Goal: Task Accomplishment & Management: Use online tool/utility

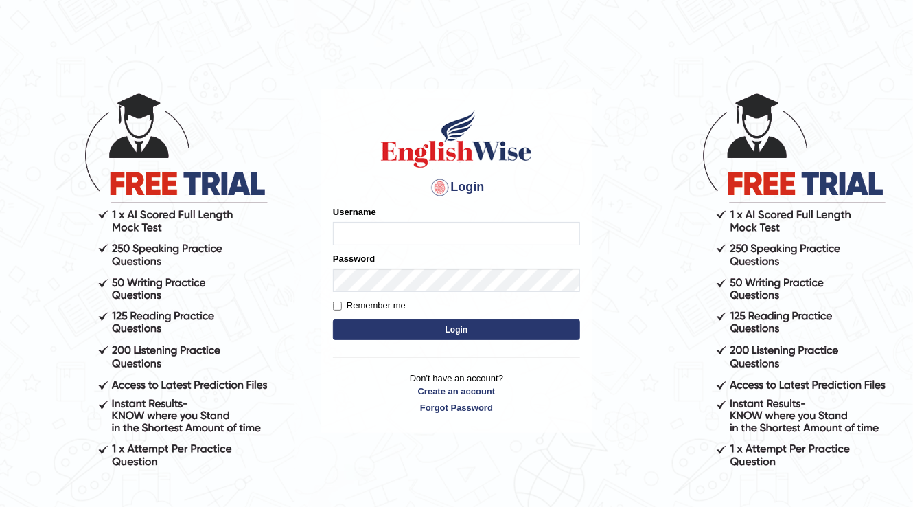
click at [539, 242] on input "Username" at bounding box center [456, 233] width 247 height 23
type input "arooj"
click at [337, 307] on input "Remember me" at bounding box center [337, 305] width 9 height 9
checkbox input "true"
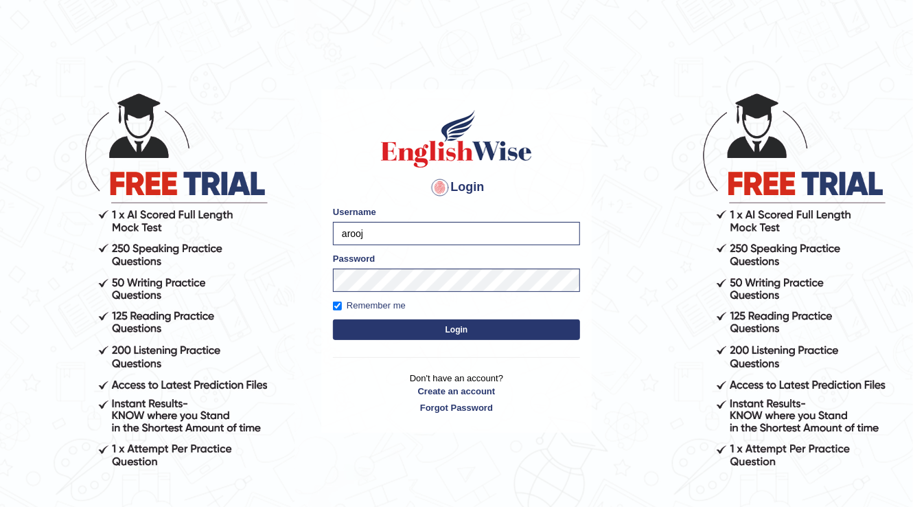
click at [447, 330] on button "Login" at bounding box center [456, 329] width 247 height 21
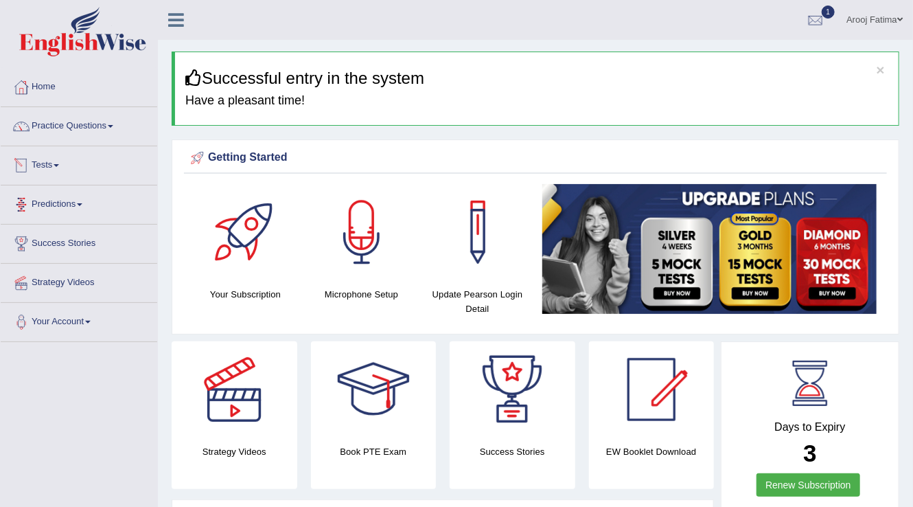
click at [49, 164] on link "Tests" at bounding box center [79, 163] width 156 height 34
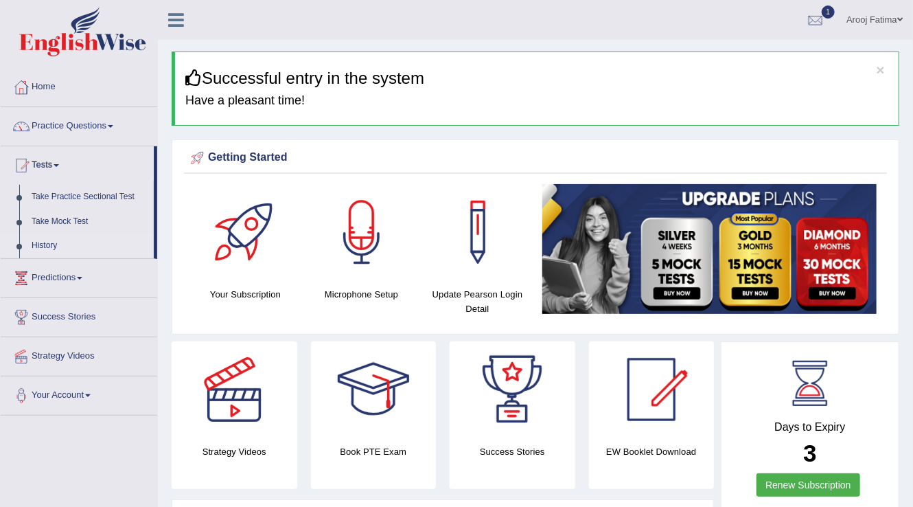
click at [49, 245] on link "History" at bounding box center [89, 245] width 128 height 25
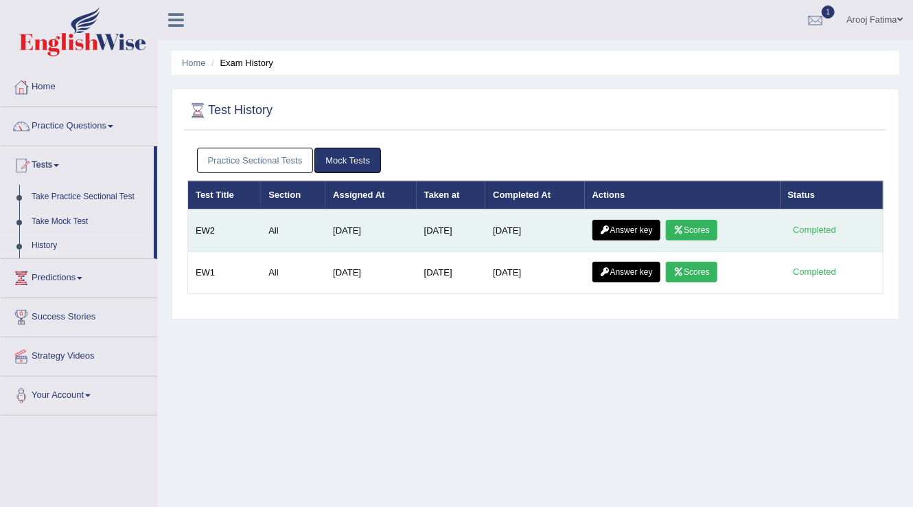
click at [690, 228] on link "Scores" at bounding box center [691, 230] width 51 height 21
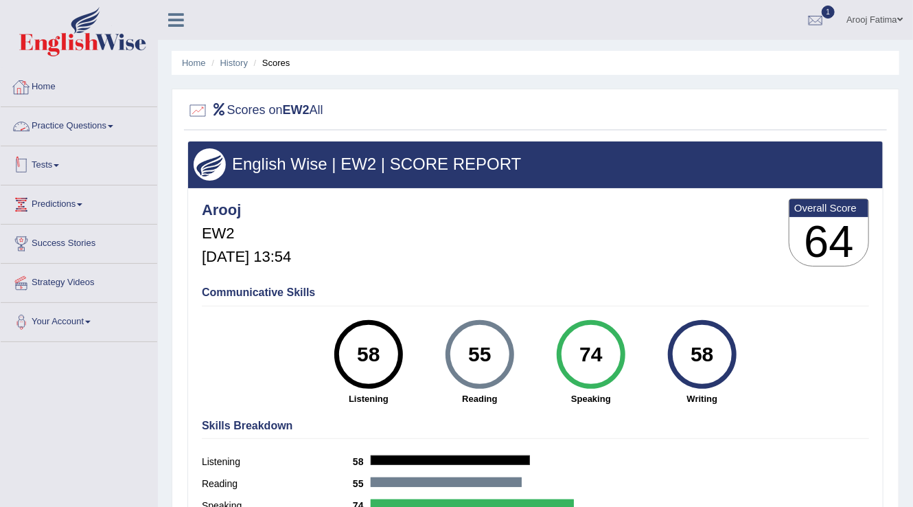
click at [55, 163] on link "Tests" at bounding box center [79, 163] width 156 height 34
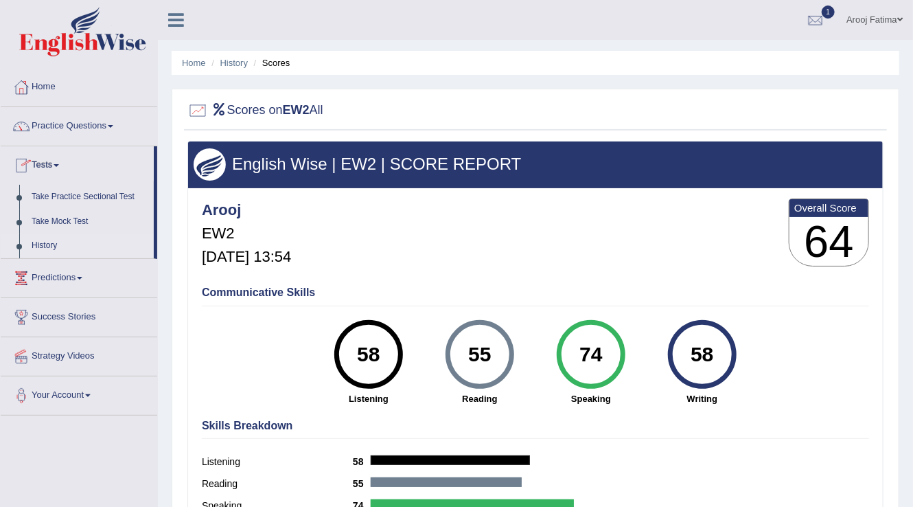
click at [52, 245] on link "History" at bounding box center [89, 245] width 128 height 25
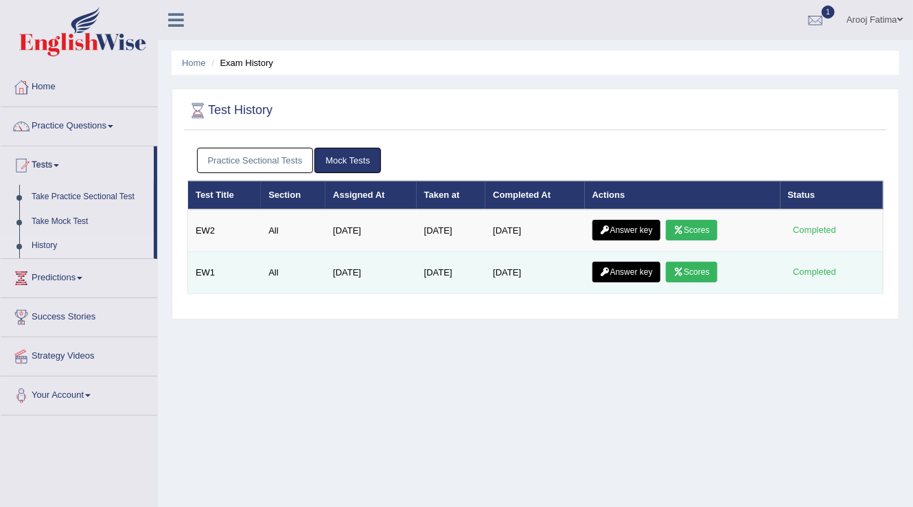
click at [634, 275] on link "Answer key" at bounding box center [626, 272] width 68 height 21
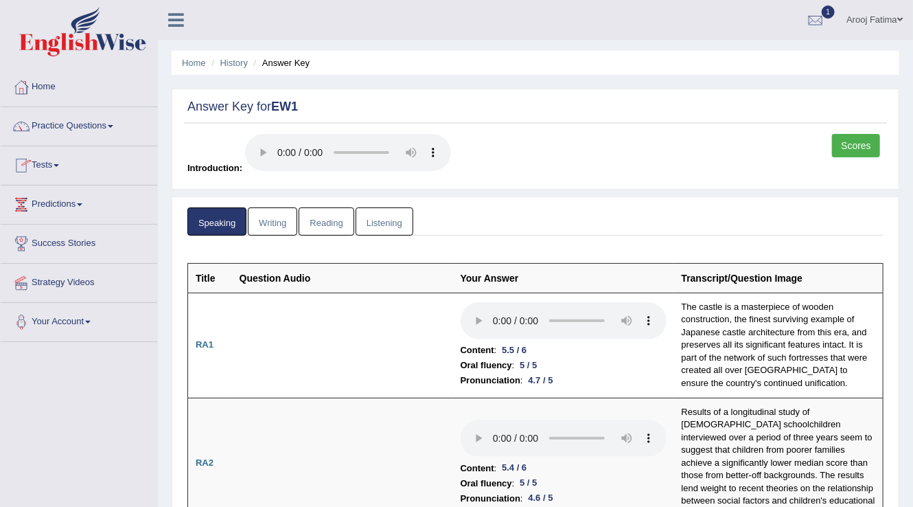
click at [58, 165] on span at bounding box center [56, 165] width 5 height 3
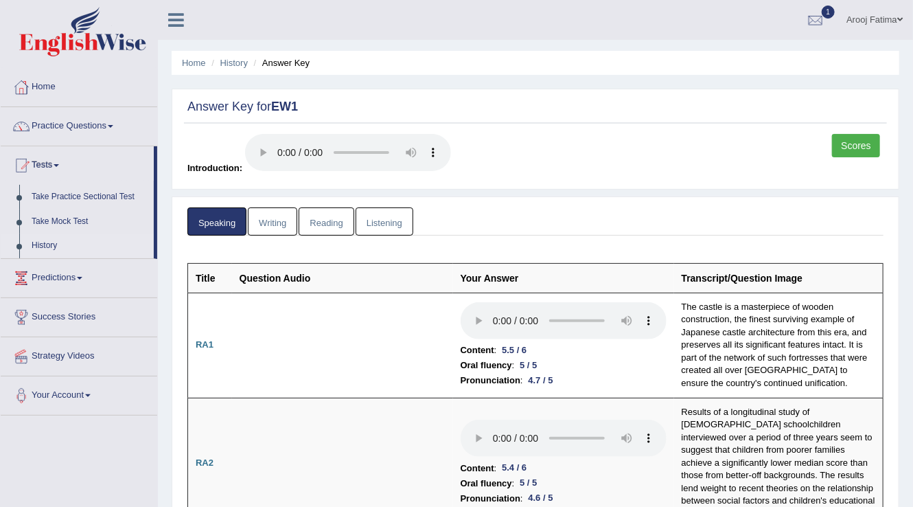
click at [49, 249] on link "History" at bounding box center [89, 245] width 128 height 25
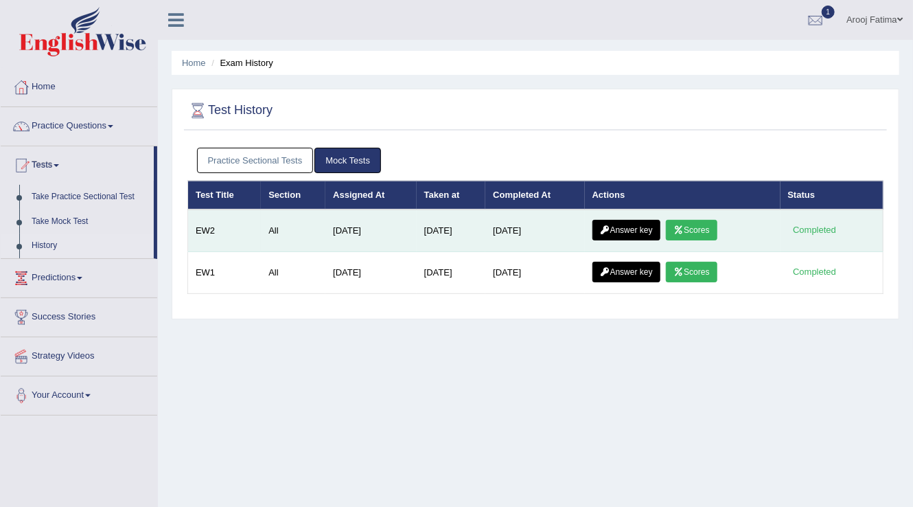
click at [632, 231] on link "Answer key" at bounding box center [626, 230] width 68 height 21
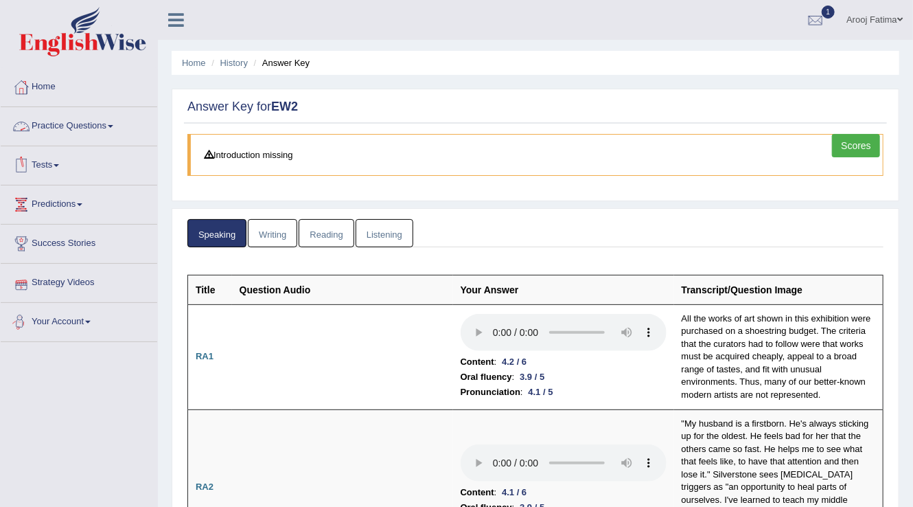
click at [272, 229] on link "Writing" at bounding box center [272, 233] width 49 height 28
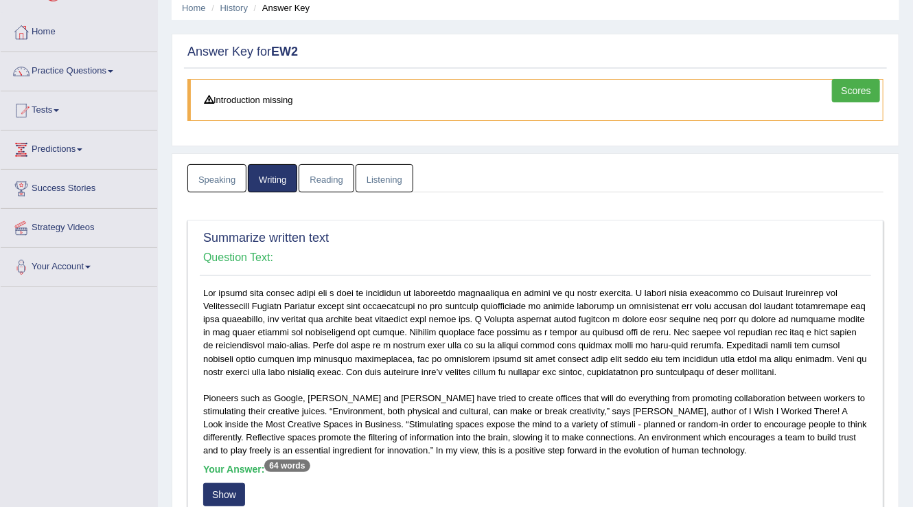
scroll to position [55, 0]
click at [209, 173] on link "Speaking" at bounding box center [216, 178] width 59 height 28
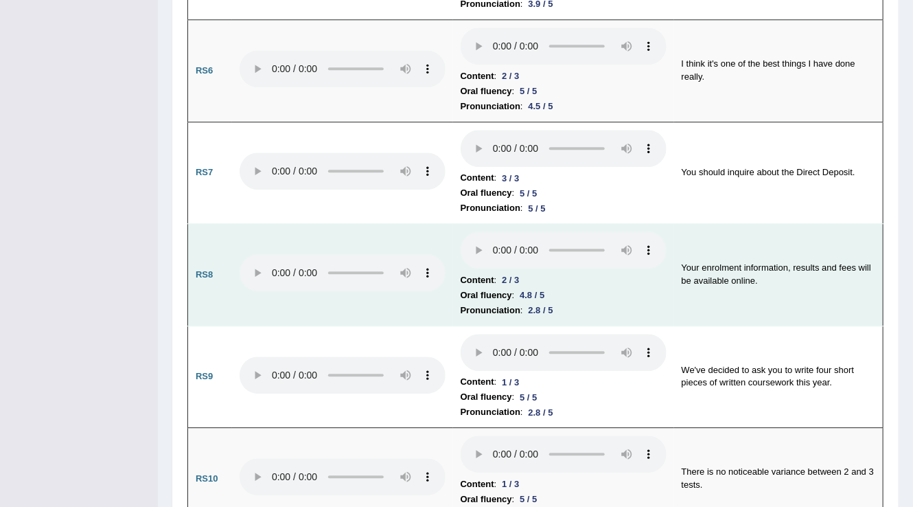
scroll to position [1647, 0]
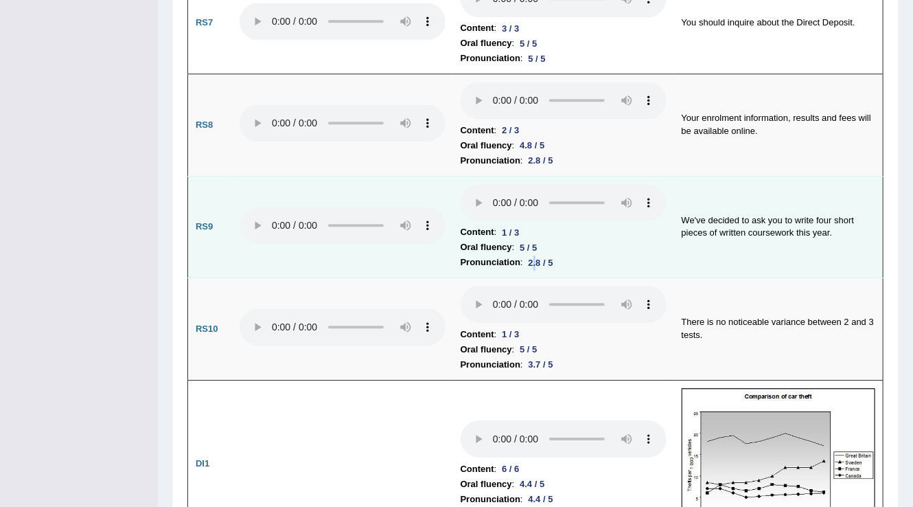
click at [537, 255] on div "2.8 / 5" at bounding box center [541, 262] width 36 height 14
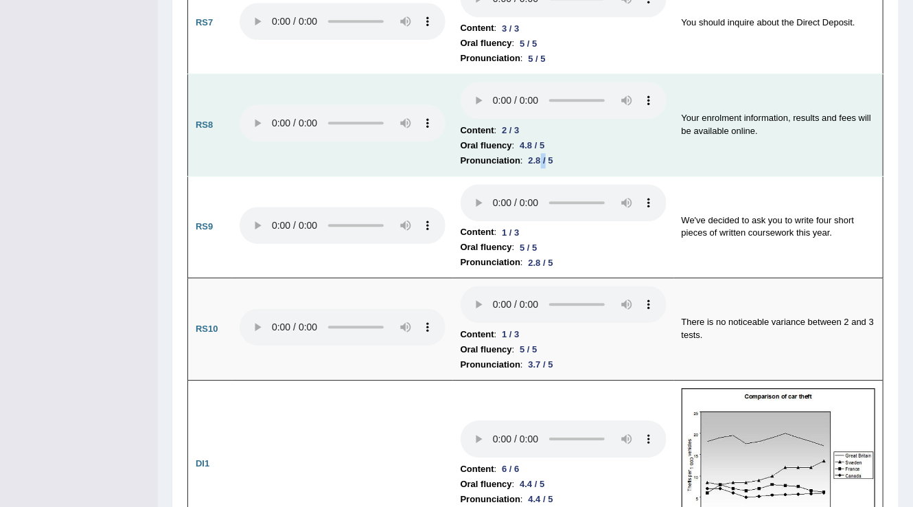
click at [548, 153] on div "2.8 / 5" at bounding box center [541, 160] width 36 height 14
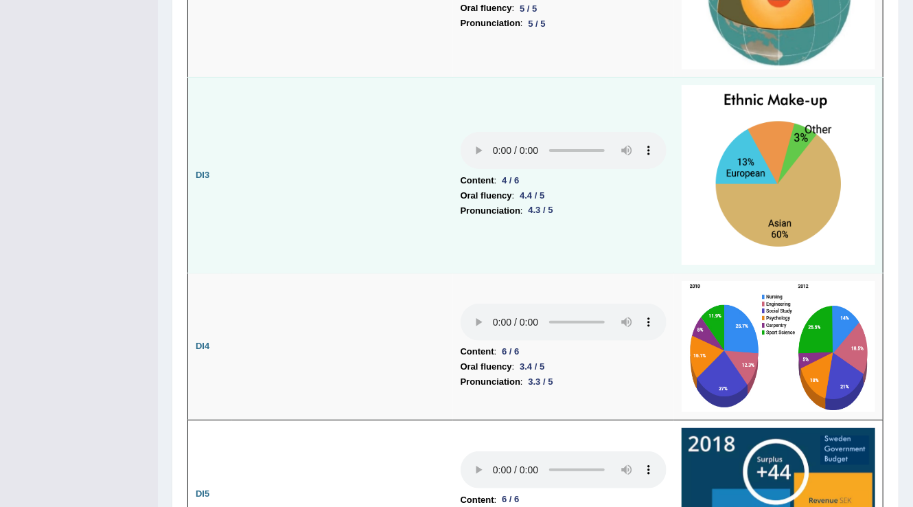
scroll to position [2471, 0]
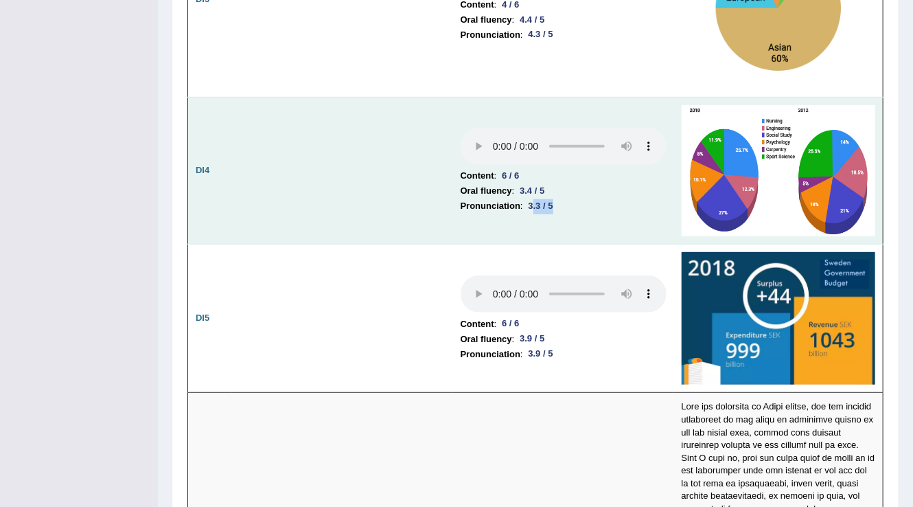
drag, startPoint x: 533, startPoint y: 187, endPoint x: 583, endPoint y: 188, distance: 50.1
click at [583, 198] on li "Pronunciation : 3.3 / 5" at bounding box center [564, 205] width 206 height 15
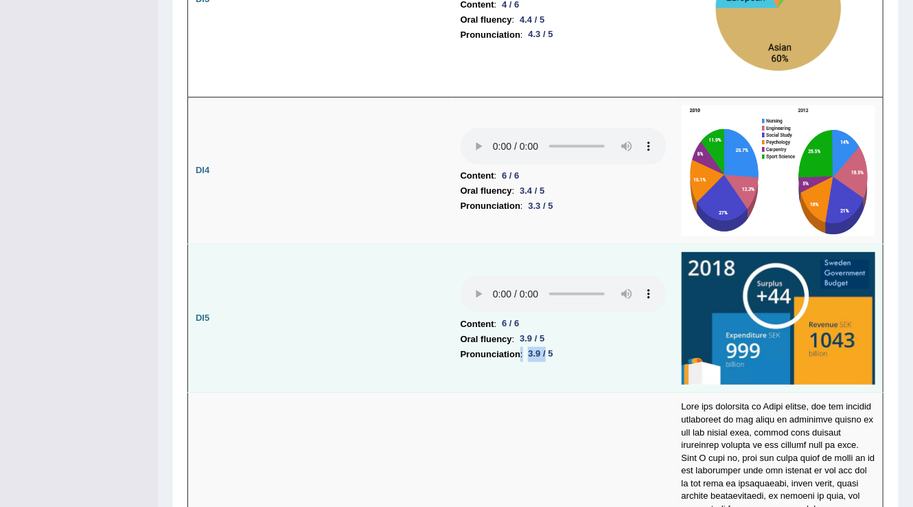
drag, startPoint x: 524, startPoint y: 335, endPoint x: 551, endPoint y: 336, distance: 26.8
click at [550, 347] on li "Pronunciation : 3.9 / 5" at bounding box center [564, 354] width 206 height 15
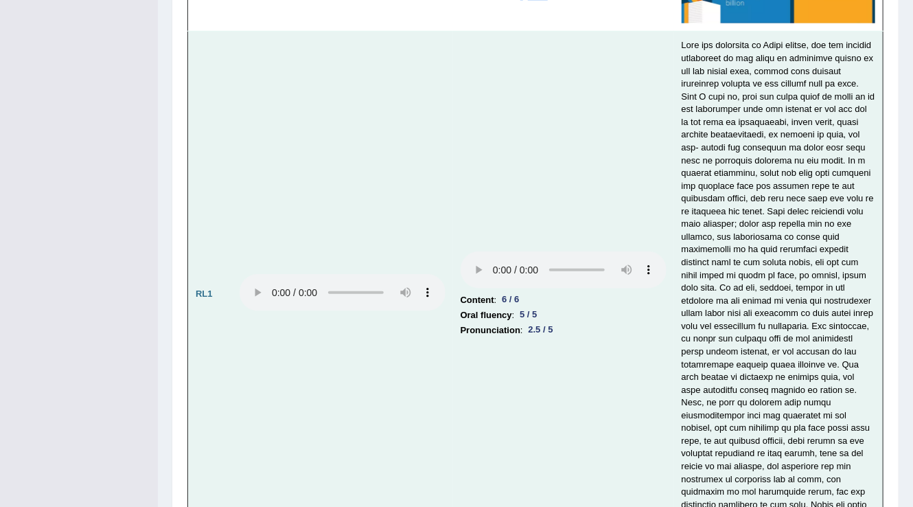
scroll to position [2965, 0]
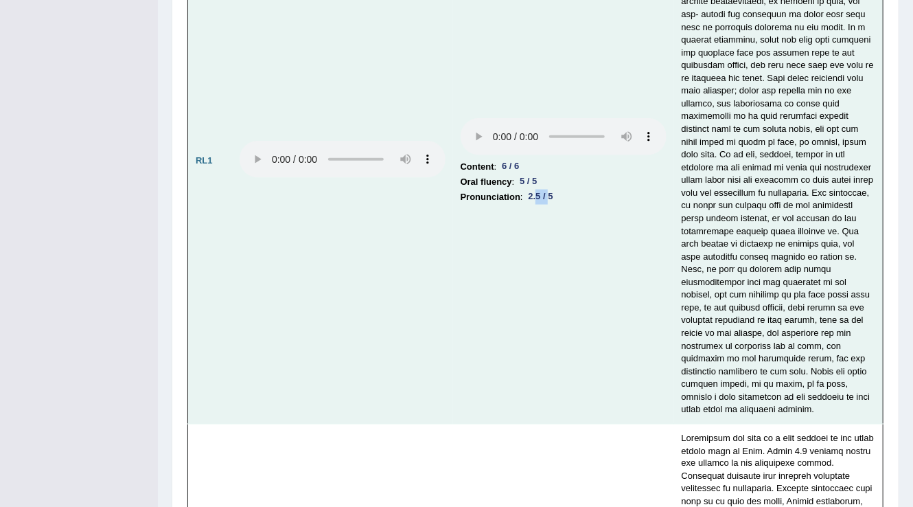
drag, startPoint x: 542, startPoint y: 170, endPoint x: 552, endPoint y: 170, distance: 9.6
click at [552, 189] on div "2.5 / 5" at bounding box center [541, 196] width 36 height 14
drag, startPoint x: 508, startPoint y: 139, endPoint x: 527, endPoint y: 152, distance: 23.6
click at [527, 152] on td "Content : 6 / 6 Oral fluency : 5 / 5 Pronunciation : 2.5 / 5" at bounding box center [563, 161] width 221 height 526
drag, startPoint x: 547, startPoint y: 167, endPoint x: 537, endPoint y: 170, distance: 10.7
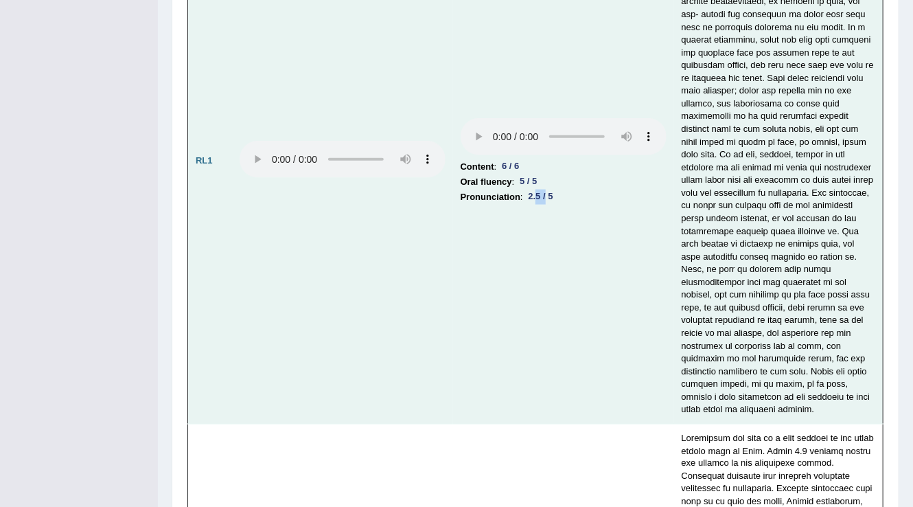
click at [537, 189] on div "2.5 / 5" at bounding box center [541, 196] width 36 height 14
click at [572, 189] on li "Pronunciation : 2.5 / 5" at bounding box center [564, 196] width 206 height 15
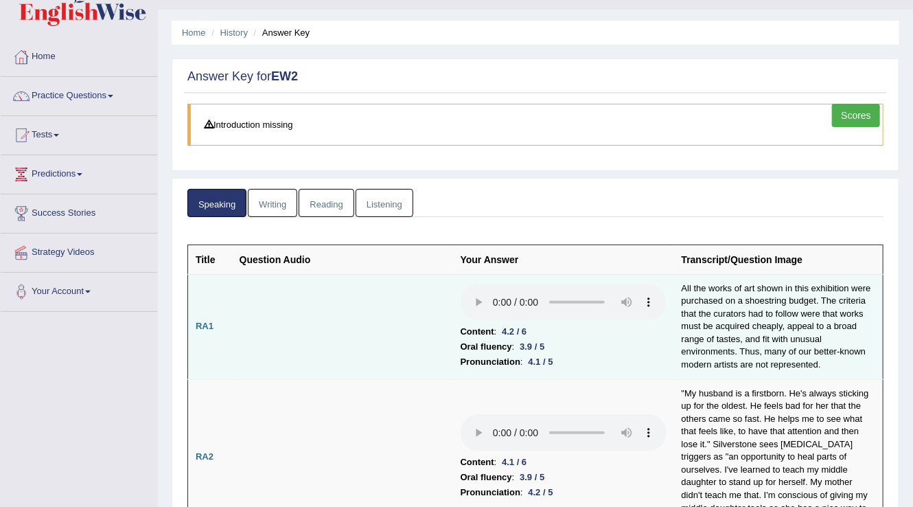
scroll to position [0, 0]
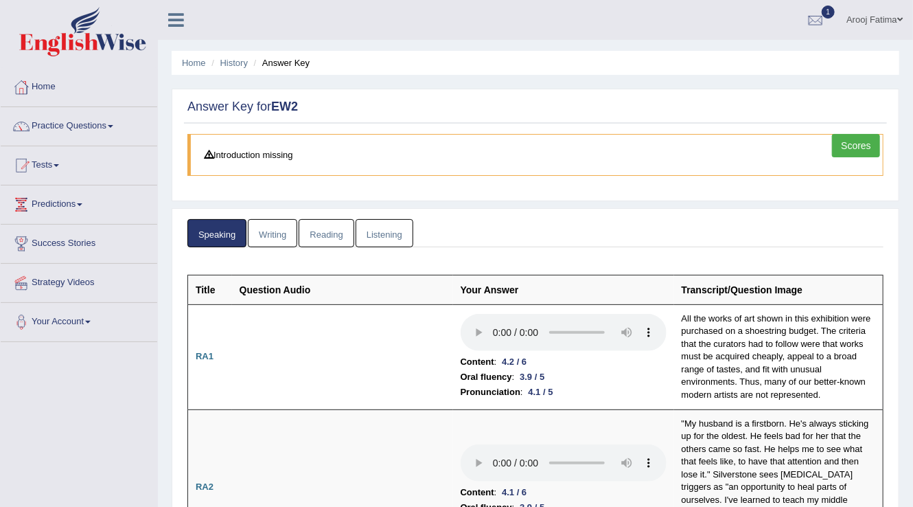
click at [274, 237] on link "Writing" at bounding box center [272, 233] width 49 height 28
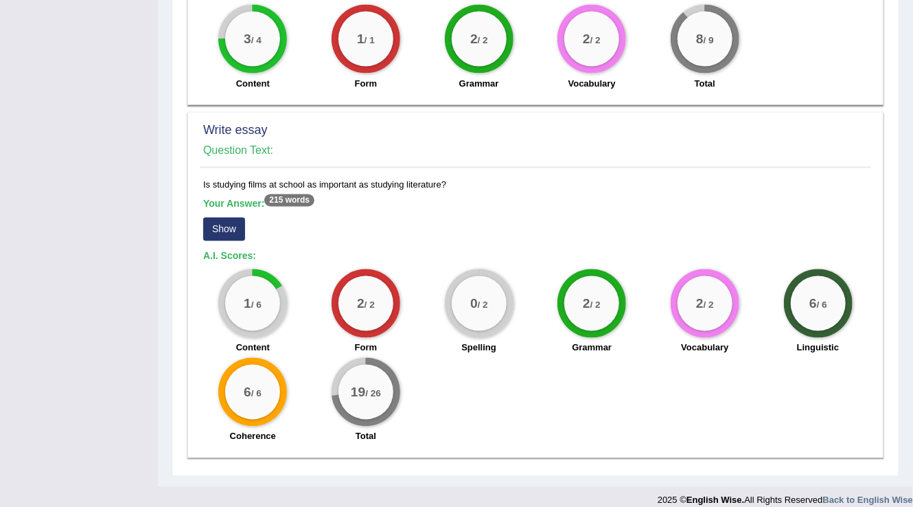
scroll to position [965, 0]
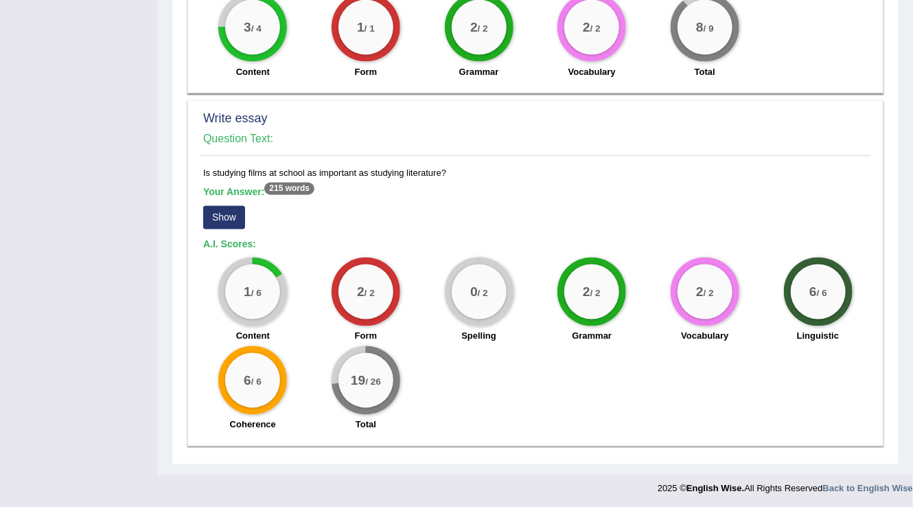
click at [218, 223] on button "Show" at bounding box center [224, 217] width 42 height 23
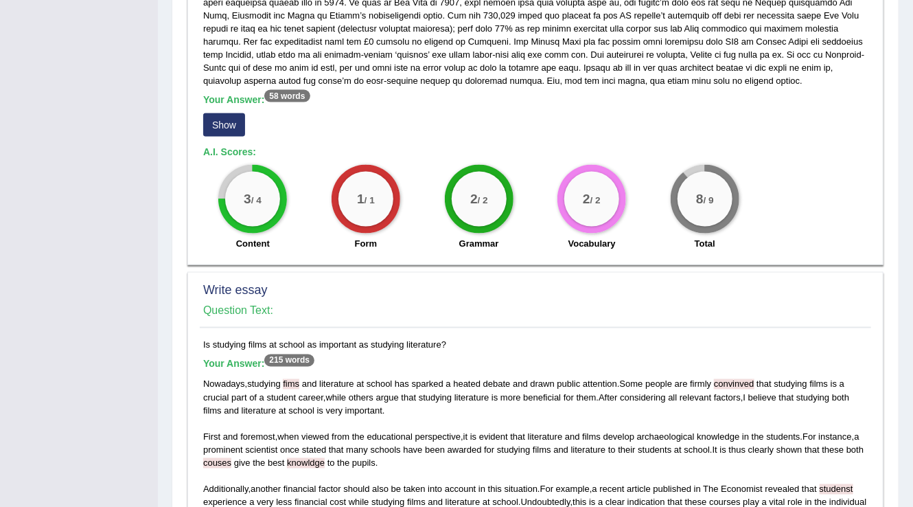
scroll to position [628, 0]
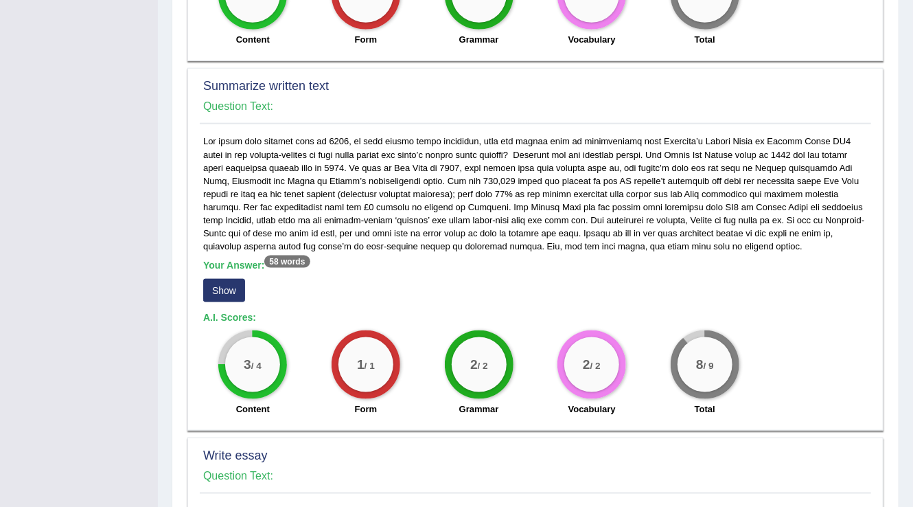
click at [215, 288] on button "Show" at bounding box center [224, 290] width 42 height 23
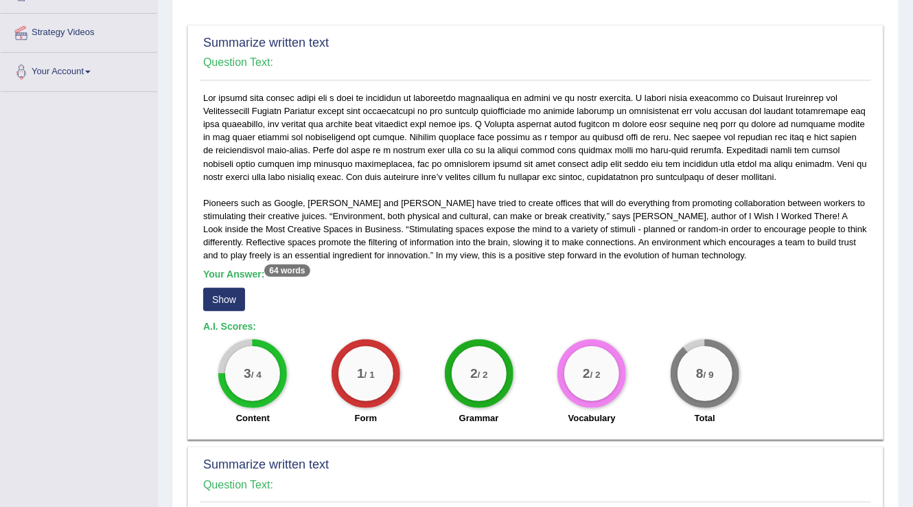
scroll to position [244, 0]
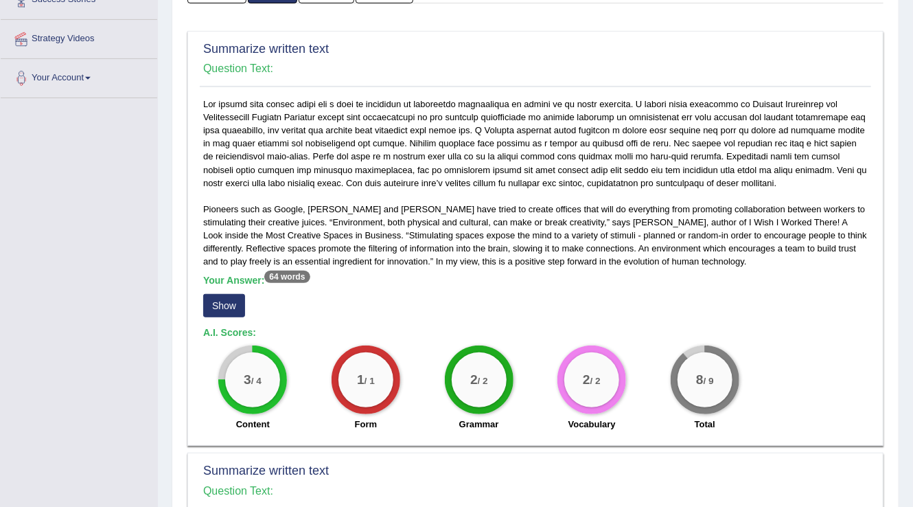
click at [223, 296] on button "Show" at bounding box center [224, 305] width 42 height 23
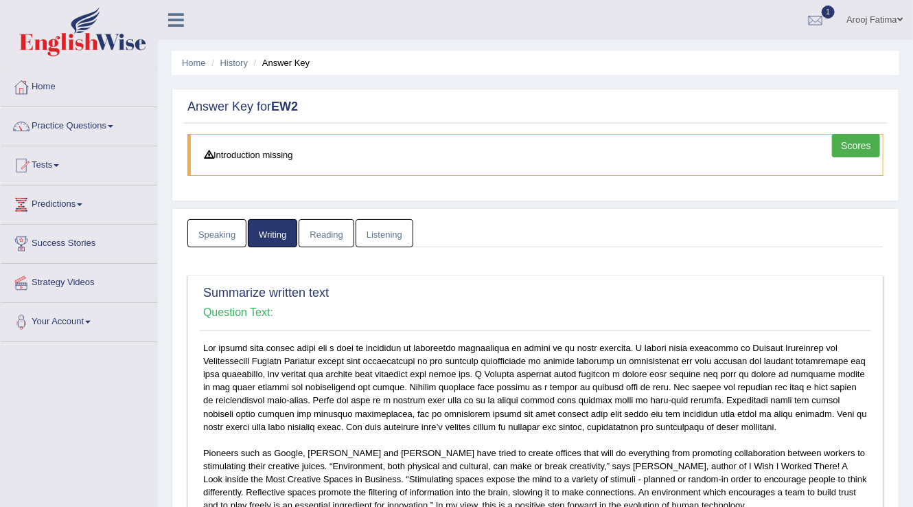
scroll to position [0, 0]
click at [329, 233] on link "Reading" at bounding box center [326, 233] width 55 height 28
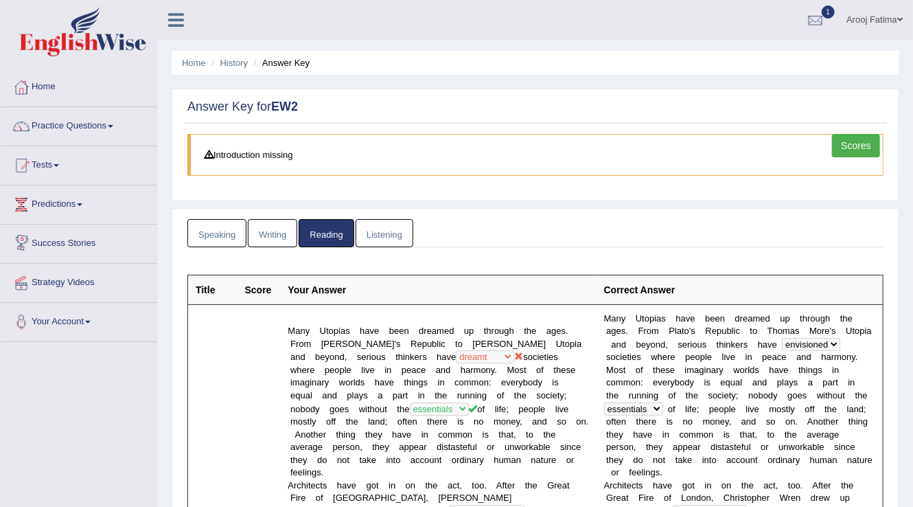
click at [375, 229] on link "Listening" at bounding box center [385, 233] width 58 height 28
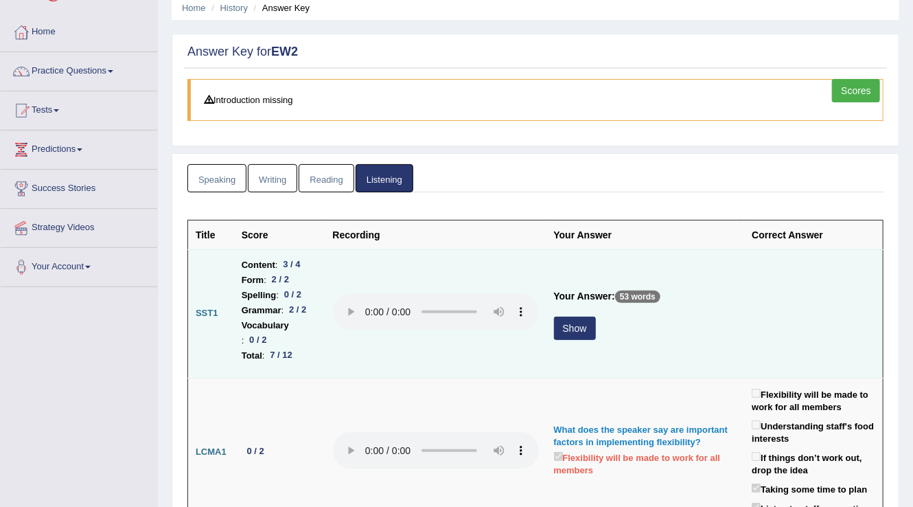
scroll to position [110, 0]
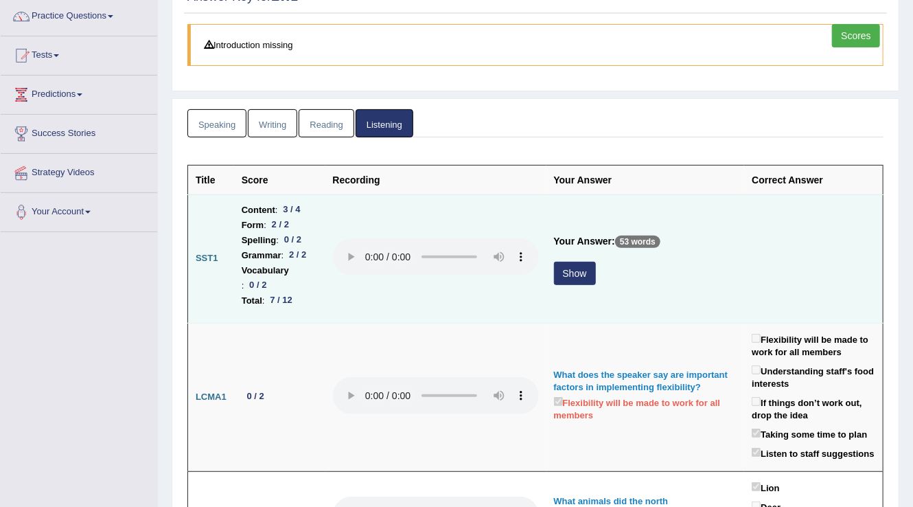
click at [596, 262] on button "Show" at bounding box center [575, 273] width 42 height 23
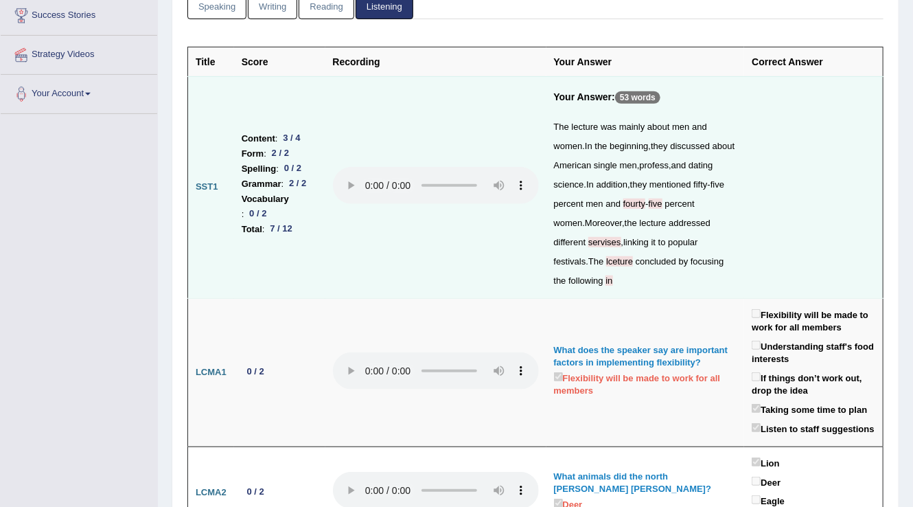
scroll to position [145, 0]
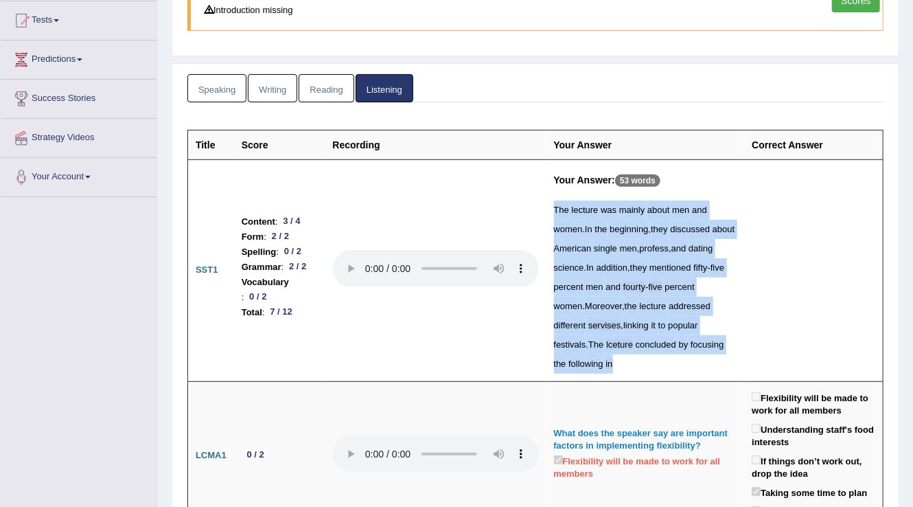
drag, startPoint x: 588, startPoint y: 210, endPoint x: 686, endPoint y: 397, distance: 211.2
click at [686, 373] on div "The lecture was mainly about men and women . In the beginning , they discussed …" at bounding box center [645, 286] width 183 height 173
copy div "The lecture was mainly about men and women . In the beginning , they discussed …"
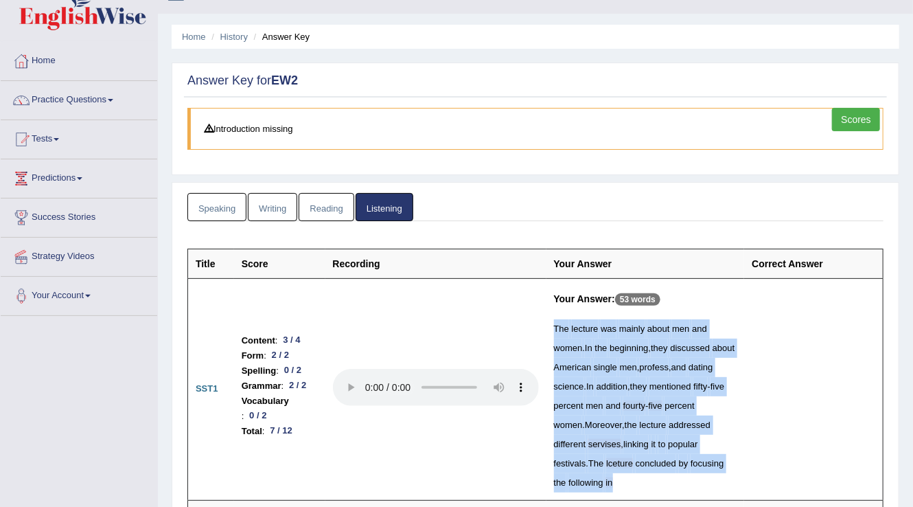
scroll to position [0, 0]
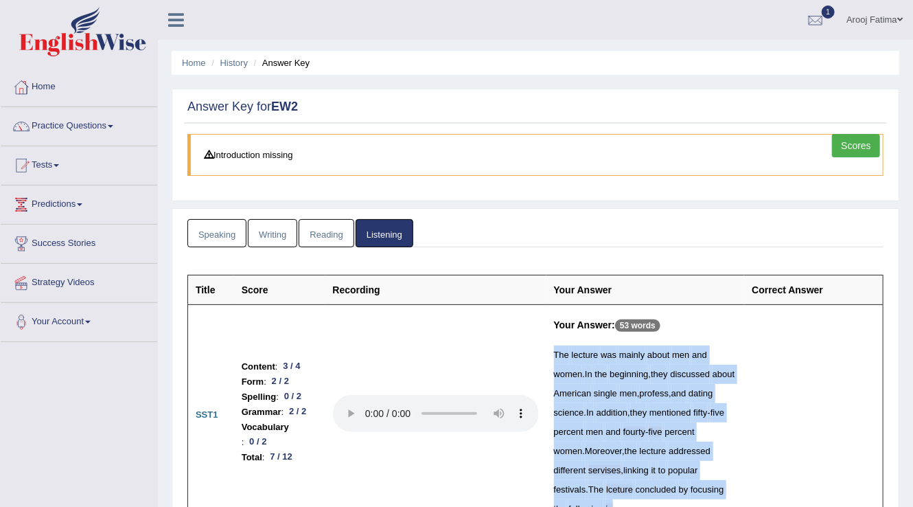
click at [327, 237] on link "Reading" at bounding box center [326, 233] width 55 height 28
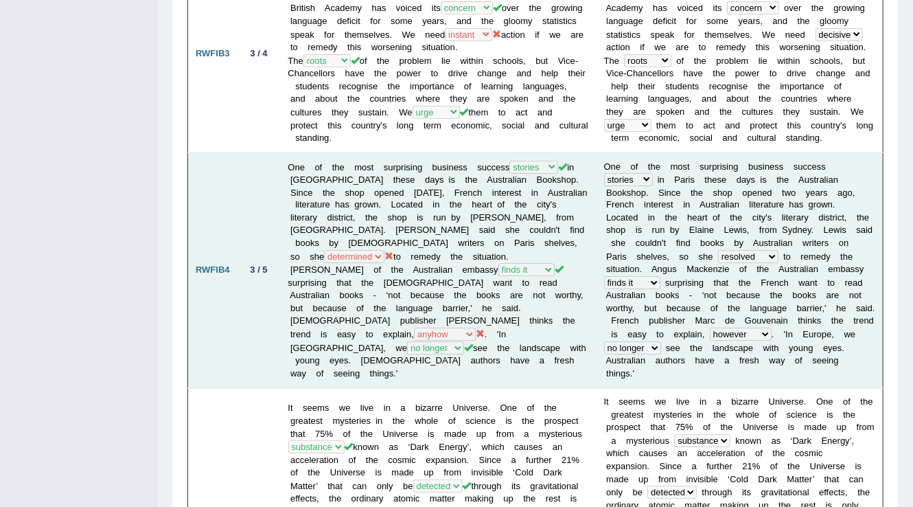
scroll to position [988, 0]
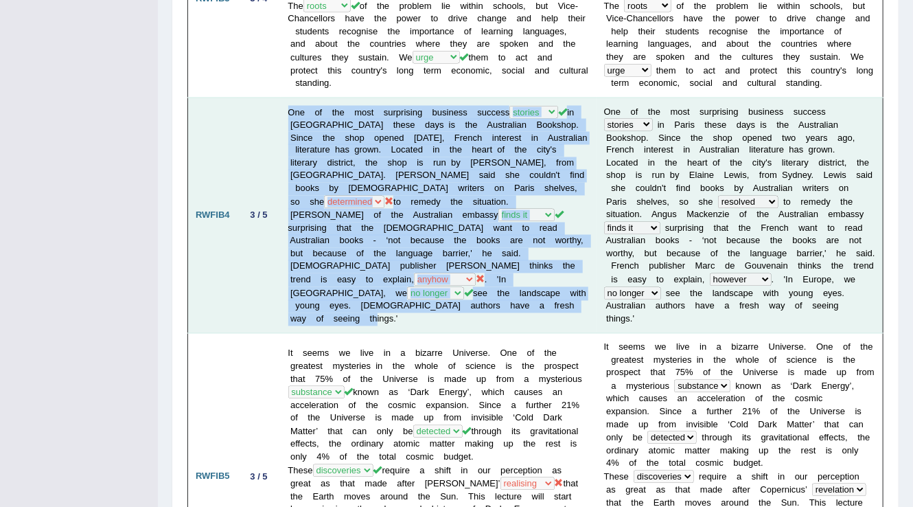
drag, startPoint x: 290, startPoint y: 76, endPoint x: 571, endPoint y: 264, distance: 338.1
click at [571, 264] on td "One of the most surprising business success histories reports stories tales in …" at bounding box center [439, 215] width 316 height 236
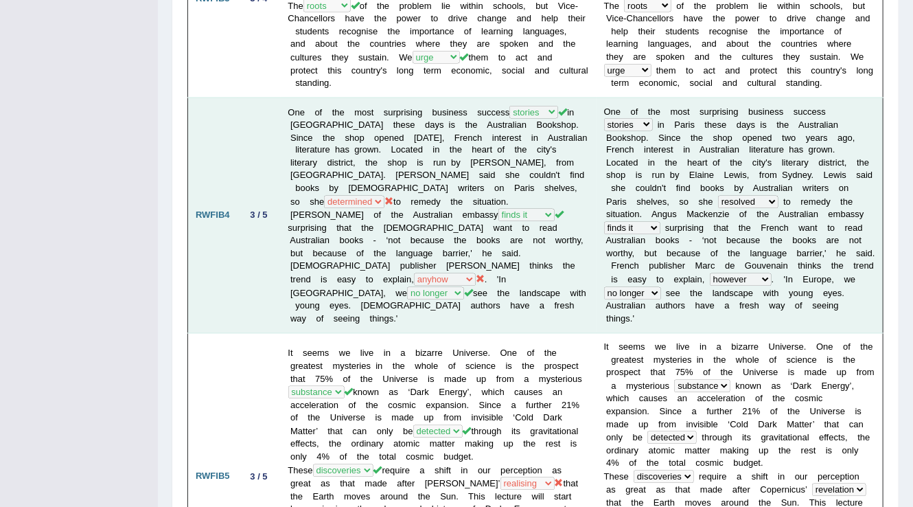
click at [708, 132] on b at bounding box center [710, 137] width 5 height 10
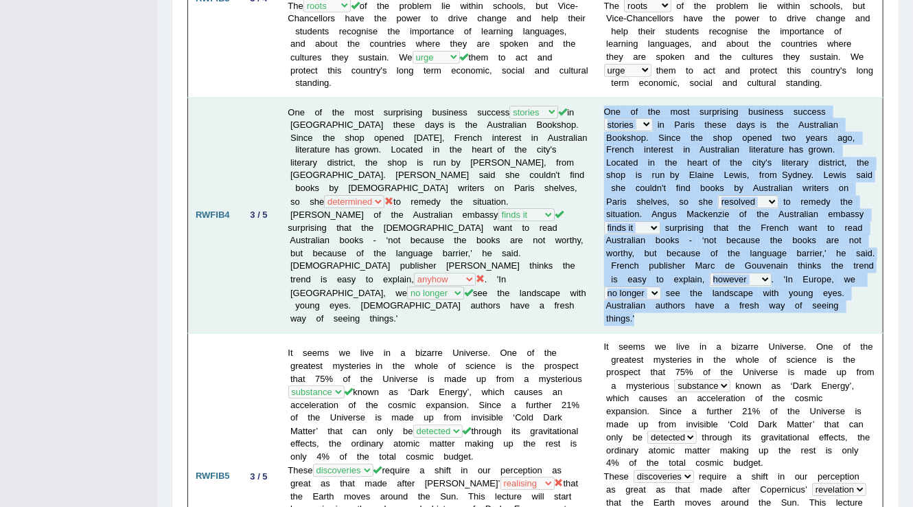
drag, startPoint x: 588, startPoint y: 82, endPoint x: 876, endPoint y: 259, distance: 338.3
click at [876, 259] on td "O n e o f t h e m o s t s u r p r i s i n g b u s i n e s s s u c c e s s histo…" at bounding box center [739, 215] width 287 height 236
copy td "O n e o f t h e m o s t s u r p r i s i n g b u s i n e s s s u c c e s s histo…"
click at [714, 127] on td "O n e o f t h e m o s t s u r p r i s i n g b u s i n e s s s u c c e s s histo…" at bounding box center [739, 215] width 287 height 236
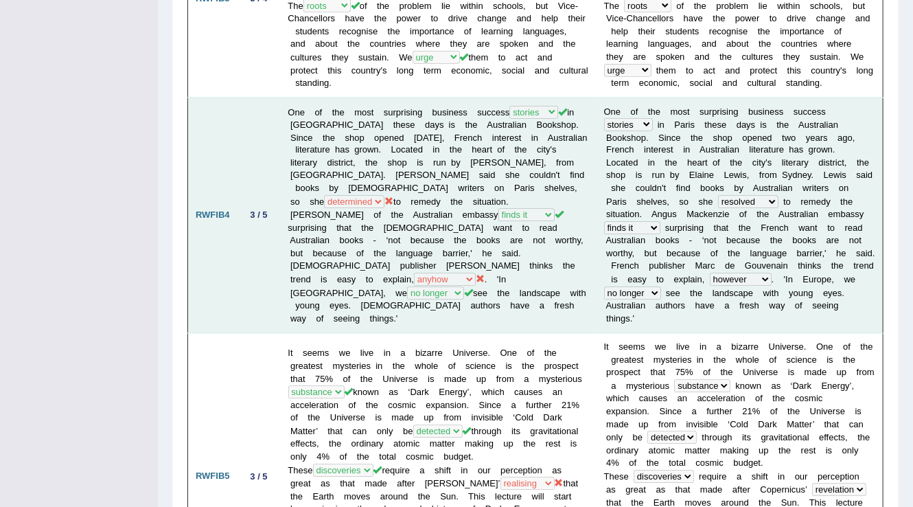
click at [708, 209] on b "k" at bounding box center [706, 214] width 5 height 10
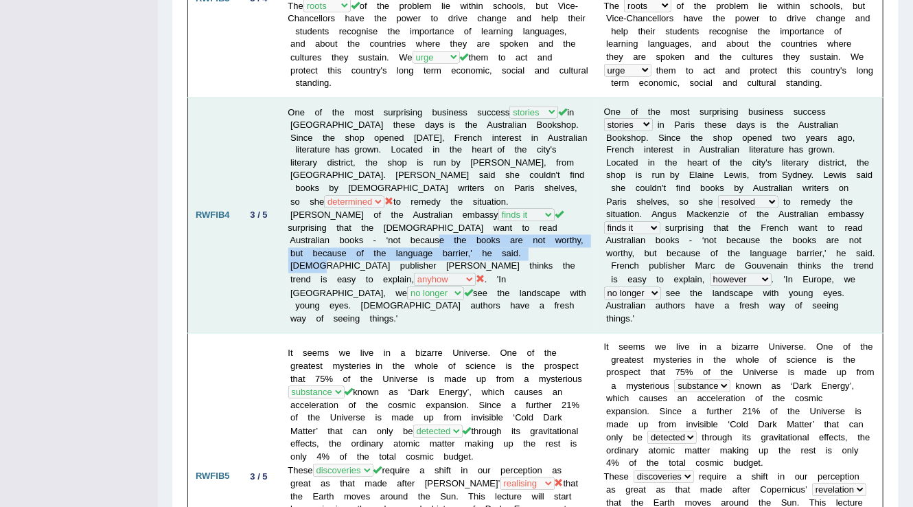
drag, startPoint x: 307, startPoint y: 198, endPoint x: 445, endPoint y: 213, distance: 138.2
click at [445, 213] on td "One of the most surprising business success histories reports stories tales in …" at bounding box center [439, 215] width 316 height 236
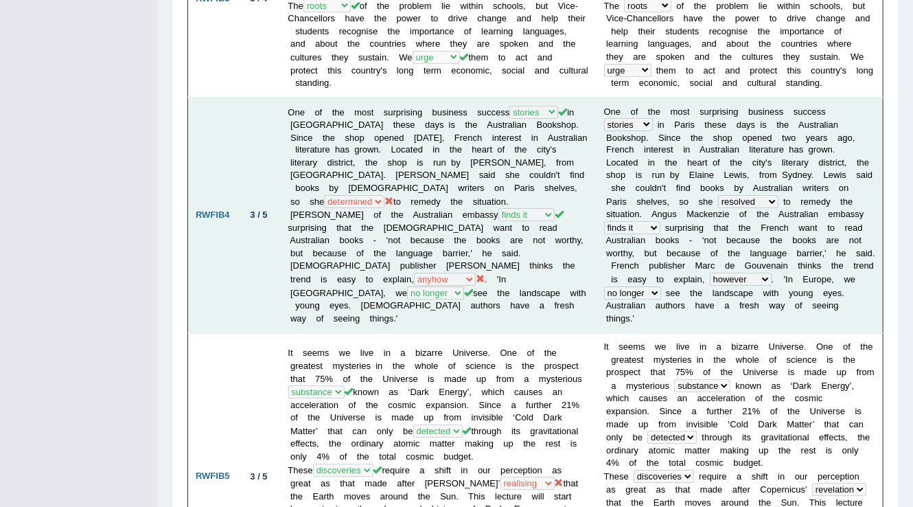
click at [399, 231] on td "One of the most surprising business success histories reports stories tales in …" at bounding box center [439, 215] width 316 height 236
click at [430, 231] on td "One of the most surprising business success histories reports stories tales in …" at bounding box center [439, 215] width 316 height 236
drag, startPoint x: 434, startPoint y: 229, endPoint x: 551, endPoint y: 227, distance: 117.4
click at [551, 227] on td "One of the most surprising business success histories reports stories tales in …" at bounding box center [439, 215] width 316 height 236
click at [360, 196] on td "One of the most surprising business success histories reports stories tales in …" at bounding box center [439, 215] width 316 height 236
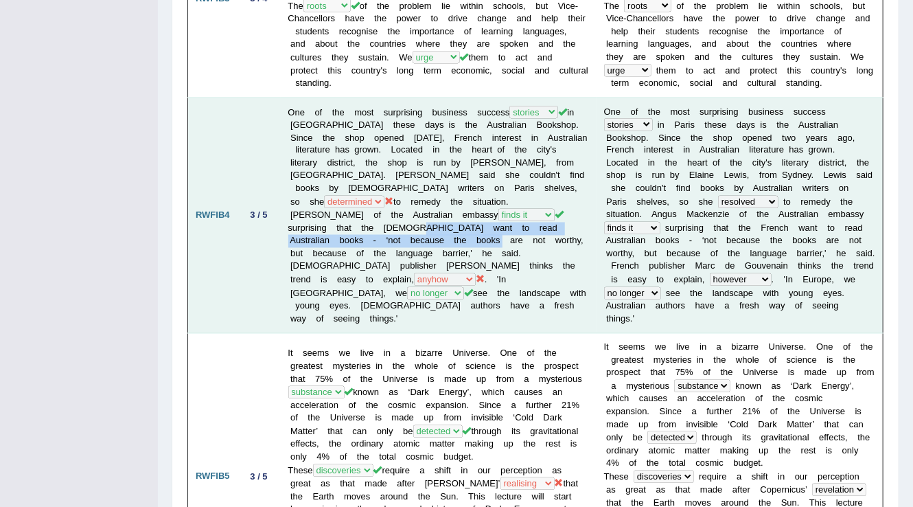
drag, startPoint x: 314, startPoint y: 187, endPoint x: 369, endPoint y: 201, distance: 56.6
click at [369, 201] on td "One of the most surprising business success histories reports stories tales in …" at bounding box center [439, 215] width 316 height 236
click at [372, 209] on td "One of the most surprising business success histories reports stories tales in …" at bounding box center [439, 215] width 316 height 236
drag, startPoint x: 299, startPoint y: 224, endPoint x: 314, endPoint y: 224, distance: 15.8
click at [314, 224] on td "One of the most surprising business success histories reports stories tales in …" at bounding box center [439, 215] width 316 height 236
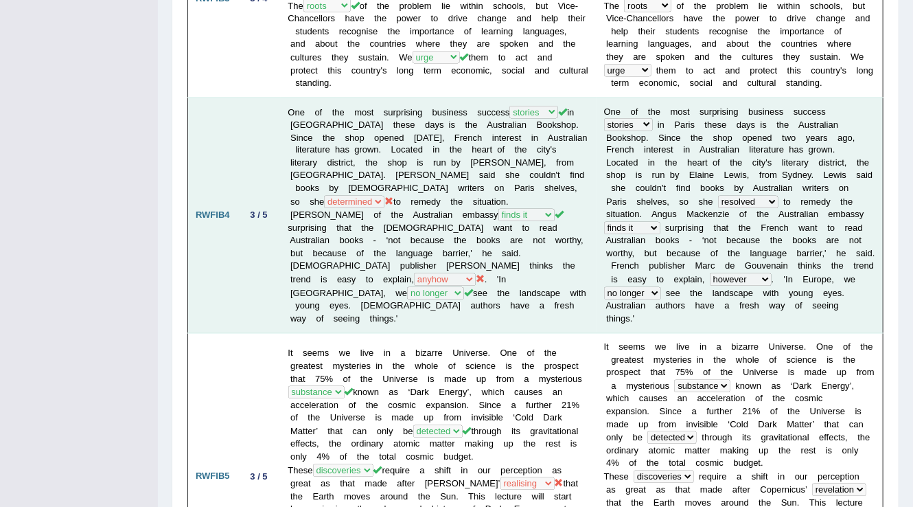
click at [472, 214] on td "One of the most surprising business success histories reports stories tales in …" at bounding box center [439, 215] width 316 height 236
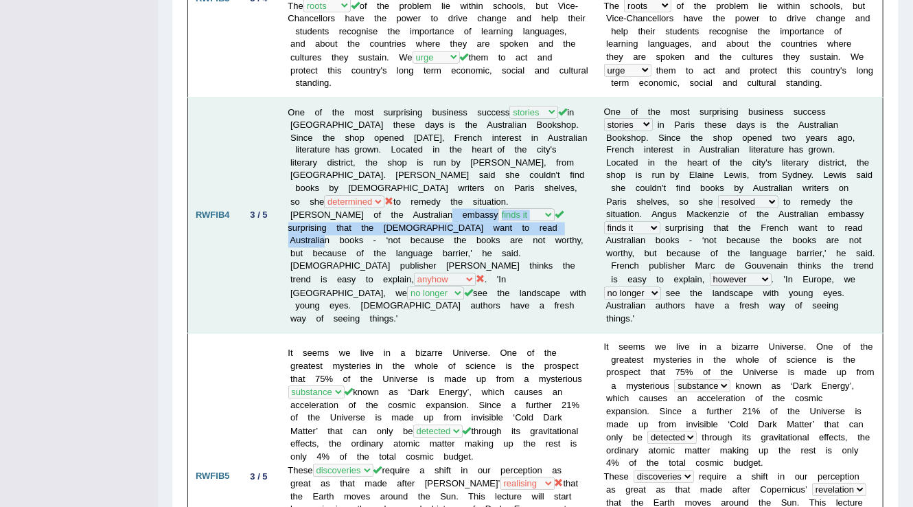
drag, startPoint x: 304, startPoint y: 176, endPoint x: 474, endPoint y: 189, distance: 170.0
click at [474, 189] on td "One of the most surprising business success histories reports stories tales in …" at bounding box center [439, 215] width 316 height 236
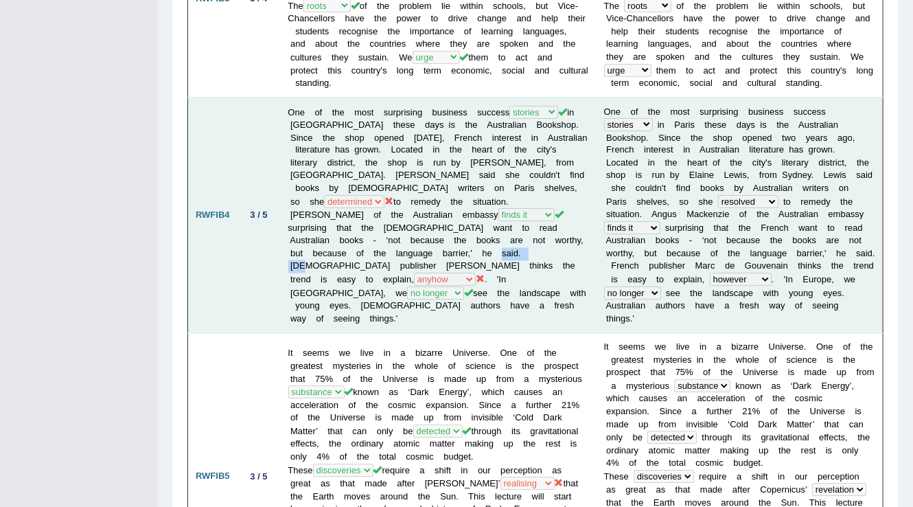
drag, startPoint x: 388, startPoint y: 217, endPoint x: 434, endPoint y: 218, distance: 45.3
click at [434, 218] on td "One of the most surprising business success histories reports stories tales in …" at bounding box center [439, 215] width 316 height 236
drag, startPoint x: 294, startPoint y: 225, endPoint x: 471, endPoint y: 226, distance: 177.1
click at [471, 226] on td "One of the most surprising business success histories reports stories tales in …" at bounding box center [439, 215] width 316 height 236
click at [449, 255] on td "One of the most surprising business success histories reports stories tales in …" at bounding box center [439, 215] width 316 height 236
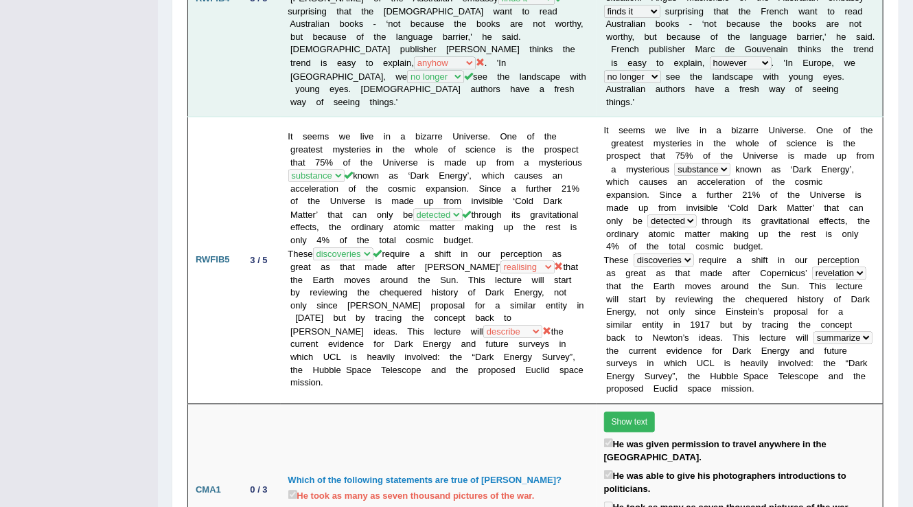
scroll to position [1263, 0]
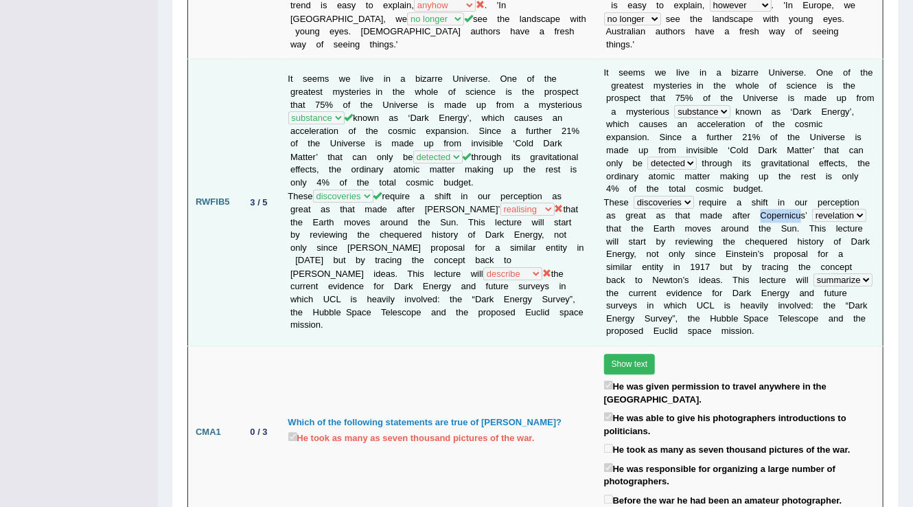
drag, startPoint x: 726, startPoint y: 162, endPoint x: 767, endPoint y: 159, distance: 40.6
click at [767, 159] on td "I t s e e m s w e l i v e i n a b i z a r r e U n i v e r s e . O n e o f t h e…" at bounding box center [739, 202] width 287 height 287
click at [695, 179] on td "I t s e e m s w e l i v e i n a b i z a r r e U n i v e r s e . O n e o f t h e…" at bounding box center [739, 202] width 287 height 287
drag, startPoint x: 469, startPoint y: 159, endPoint x: 417, endPoint y: 163, distance: 52.3
click at [417, 163] on td "It seems we live in a bizarre Universe. One of the greatest mysteries in the wh…" at bounding box center [439, 202] width 316 height 287
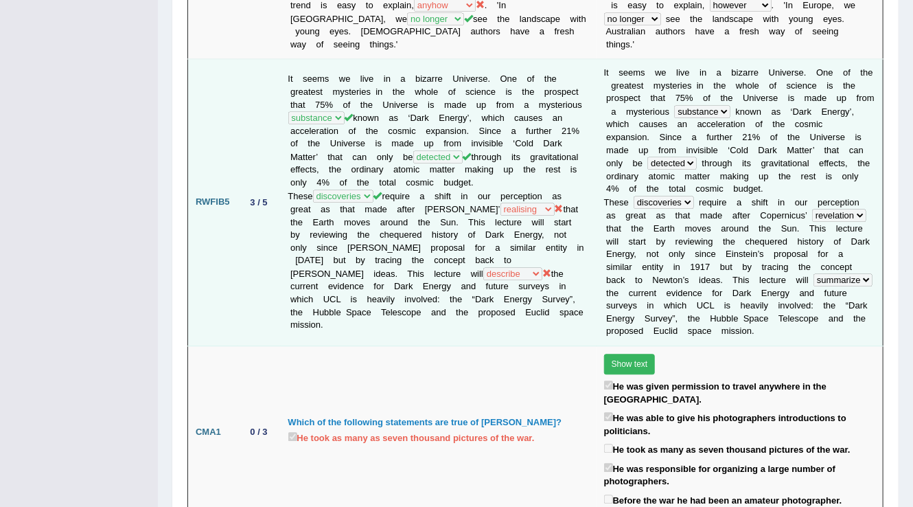
click at [452, 173] on td "It seems we live in a bizarre Universe. One of the greatest mysteries in the wh…" at bounding box center [439, 202] width 316 height 287
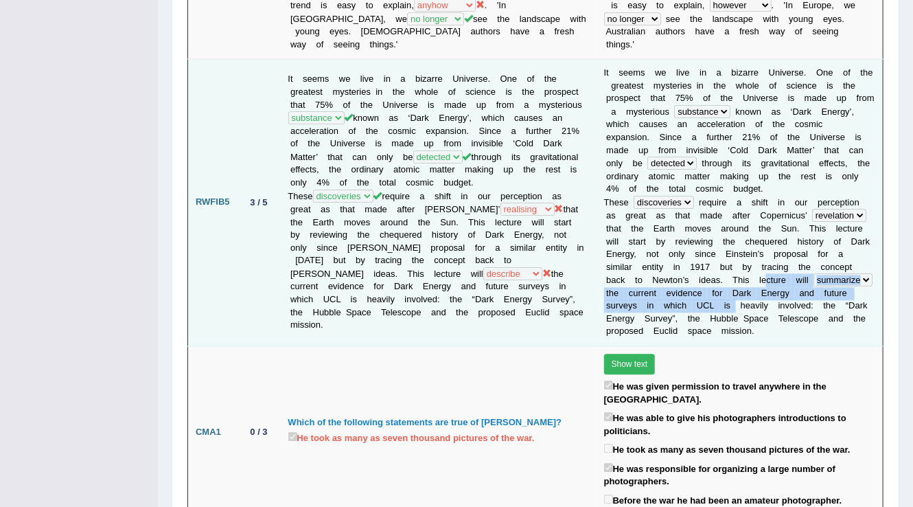
drag, startPoint x: 659, startPoint y: 219, endPoint x: 880, endPoint y: 240, distance: 222.0
click at [880, 240] on td "I t s e e m s w e l i v e i n a b i z a r r e U n i v e r s e . O n e o f t h e…" at bounding box center [739, 202] width 287 height 287
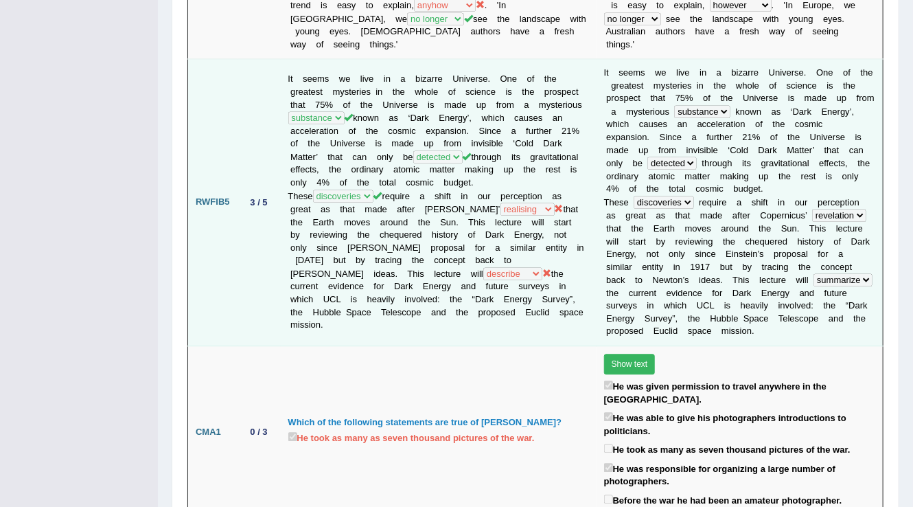
click at [693, 325] on b "s" at bounding box center [690, 330] width 5 height 10
click at [839, 288] on b "r" at bounding box center [840, 293] width 3 height 10
drag, startPoint x: 402, startPoint y: 226, endPoint x: 465, endPoint y: 228, distance: 63.2
click at [465, 228] on td "It seems we live in a bizarre Universe. One of the greatest mysteries in the wh…" at bounding box center [439, 202] width 316 height 287
click at [480, 235] on td "It seems we live in a bizarre Universe. One of the greatest mysteries in the wh…" at bounding box center [439, 202] width 316 height 287
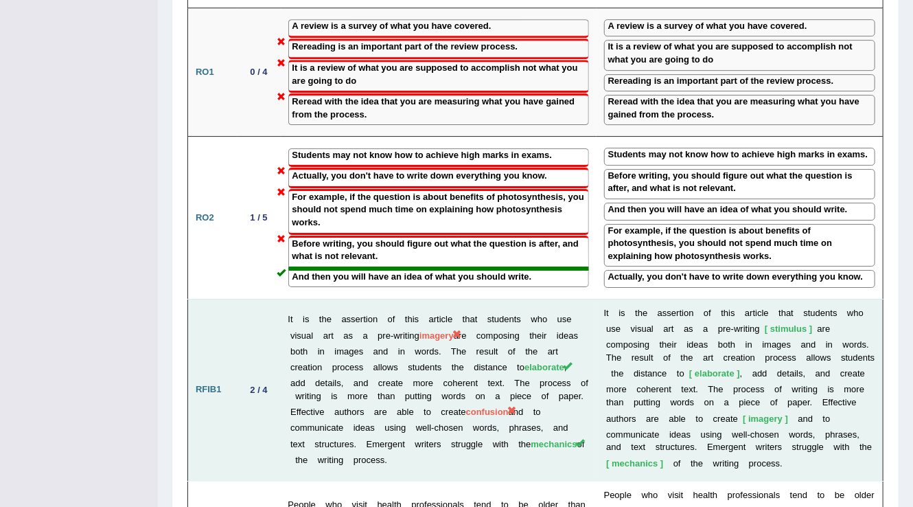
scroll to position [1922, 0]
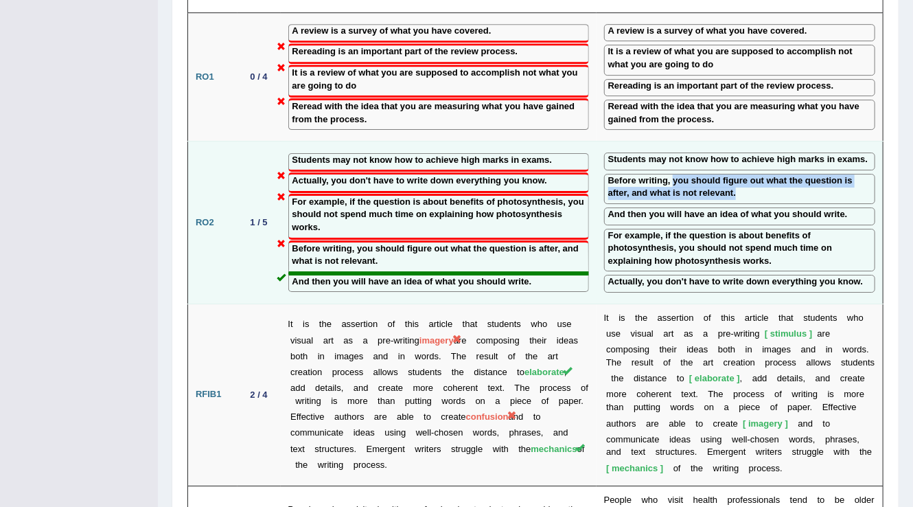
drag, startPoint x: 658, startPoint y: 108, endPoint x: 853, endPoint y: 118, distance: 195.9
click at [853, 174] on label "Before writing, you should figure out what the question is after, and what is n…" at bounding box center [739, 186] width 263 height 25
click at [759, 174] on label "Before writing, you should figure out what the question is after, and what is n…" at bounding box center [739, 186] width 263 height 25
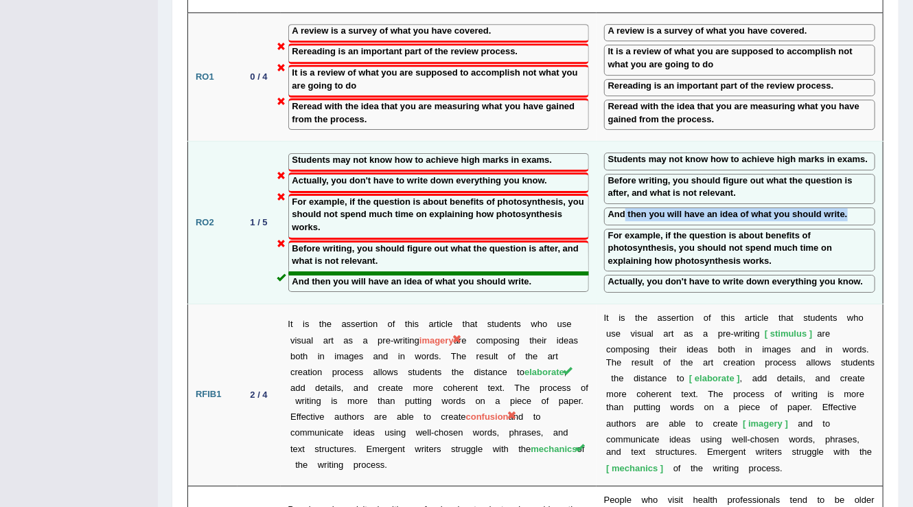
drag, startPoint x: 609, startPoint y: 143, endPoint x: 799, endPoint y: 146, distance: 189.5
click at [799, 207] on div "And then you will have an idea of what you should write." at bounding box center [739, 216] width 271 height 18
click at [830, 141] on td "Students may not know how to achieve high marks in exams. Before writing, you s…" at bounding box center [739, 222] width 287 height 163
click at [608, 229] on label "For example, if the question is about benefits of photosynthesis, you should no…" at bounding box center [739, 248] width 263 height 38
click at [629, 174] on label "Before writing, you should figure out what the question is after, and what is n…" at bounding box center [739, 186] width 263 height 25
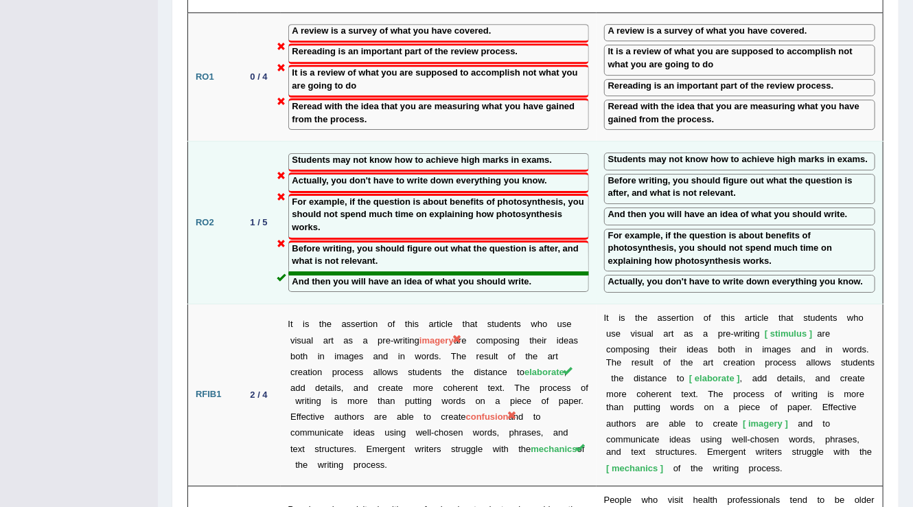
click at [625, 229] on label "For example, if the question is about benefits of photosynthesis, you should no…" at bounding box center [739, 248] width 263 height 38
drag, startPoint x: 659, startPoint y: 159, endPoint x: 868, endPoint y: 162, distance: 208.7
click at [868, 229] on label "For example, if the question is about benefits of photosynthesis, you should no…" at bounding box center [739, 248] width 263 height 38
click at [825, 229] on label "For example, if the question is about benefits of photosynthesis, you should no…" at bounding box center [739, 248] width 263 height 38
drag, startPoint x: 656, startPoint y: 178, endPoint x: 766, endPoint y: 178, distance: 109.8
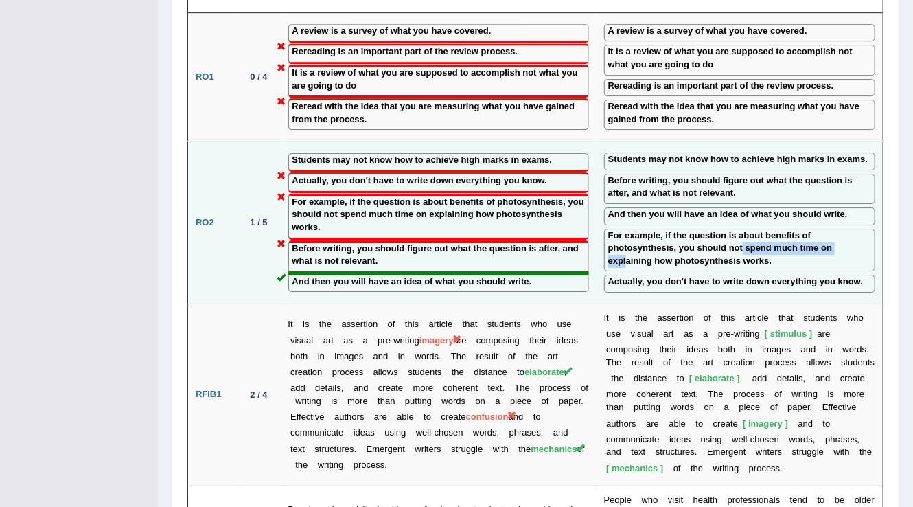
click at [766, 229] on label "For example, if the question is about benefits of photosynthesis, you should no…" at bounding box center [739, 248] width 263 height 38
drag, startPoint x: 623, startPoint y: 187, endPoint x: 737, endPoint y: 187, distance: 113.9
click at [737, 229] on label "For example, if the question is about benefits of photosynthesis, you should no…" at bounding box center [739, 248] width 263 height 38
drag, startPoint x: 767, startPoint y: 156, endPoint x: 803, endPoint y: 159, distance: 35.8
click at [803, 229] on label "For example, if the question is about benefits of photosynthesis, you should no…" at bounding box center [739, 248] width 263 height 38
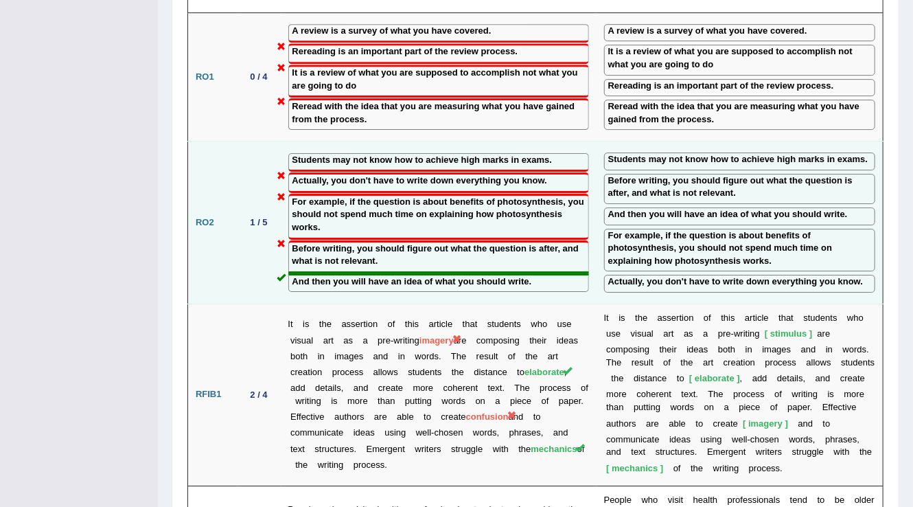
click at [689, 275] on label "Actually, you don't have to write down everything you know." at bounding box center [735, 281] width 255 height 13
drag, startPoint x: 613, startPoint y: 207, endPoint x: 815, endPoint y: 214, distance: 202.6
click at [815, 275] on div "Actually, you don't have to write down everything you know." at bounding box center [739, 284] width 271 height 18
click at [598, 217] on td "Students may not know how to achieve high marks in exams. Before writing, you s…" at bounding box center [739, 222] width 287 height 163
drag, startPoint x: 602, startPoint y: 166, endPoint x: 620, endPoint y: 173, distance: 19.8
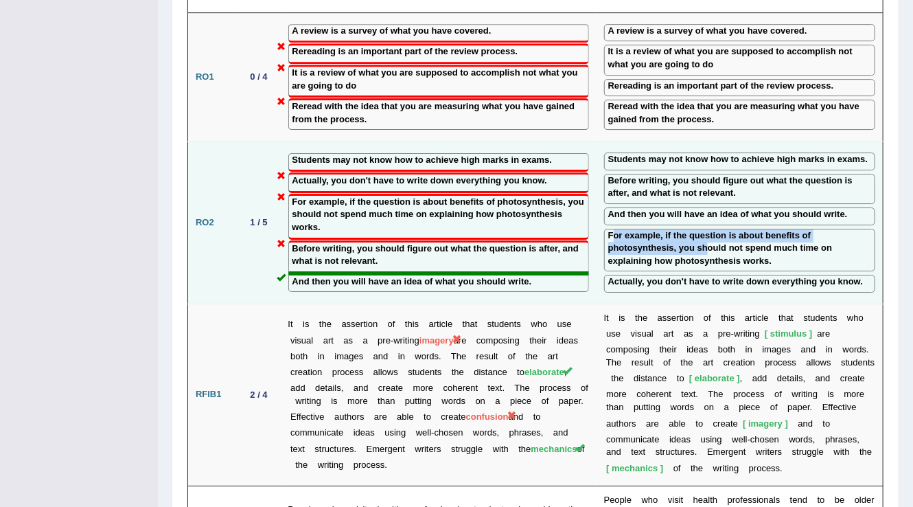
click at [620, 229] on label "For example, if the question is about benefits of photosynthesis, you should no…" at bounding box center [739, 248] width 263 height 38
click at [615, 174] on label "Before writing, you should figure out what the question is after, and what is n…" at bounding box center [739, 186] width 263 height 25
click at [610, 151] on td "Students may not know how to achieve high marks in exams. Before writing, you s…" at bounding box center [739, 222] width 287 height 163
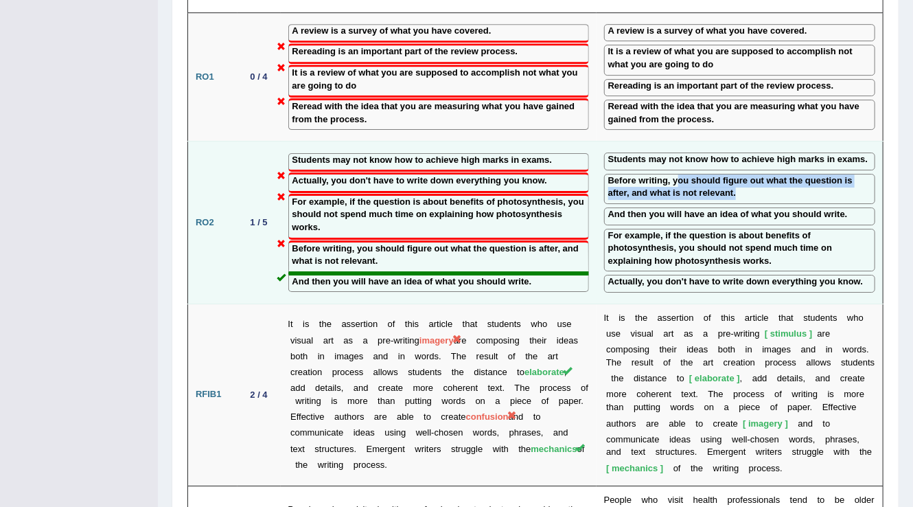
drag, startPoint x: 662, startPoint y: 102, endPoint x: 775, endPoint y: 114, distance: 113.9
click at [775, 174] on label "Before writing, you should figure out what the question is after, and what is n…" at bounding box center [739, 186] width 263 height 25
click at [723, 174] on label "Before writing, you should figure out what the question is after, and what is n…" at bounding box center [739, 186] width 263 height 25
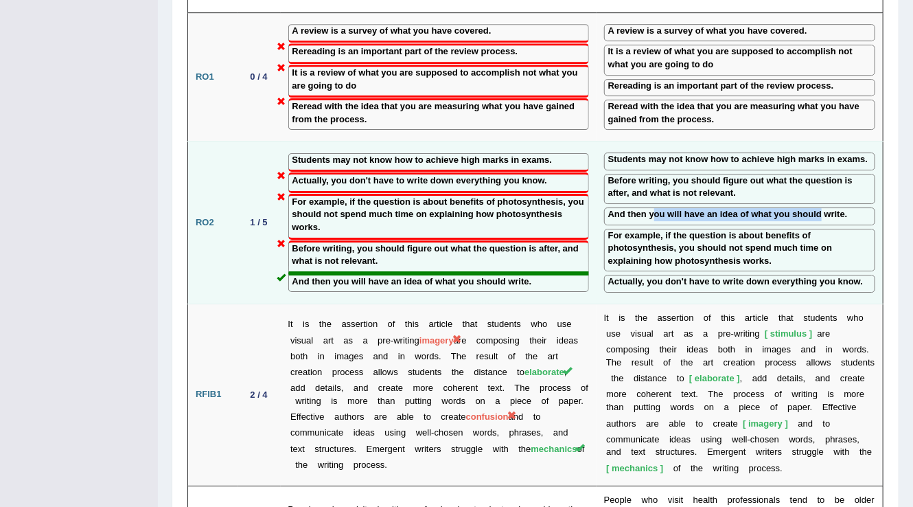
drag, startPoint x: 640, startPoint y: 137, endPoint x: 806, endPoint y: 144, distance: 166.9
click at [806, 208] on label "And then you will have an idea of what you should write." at bounding box center [728, 214] width 240 height 13
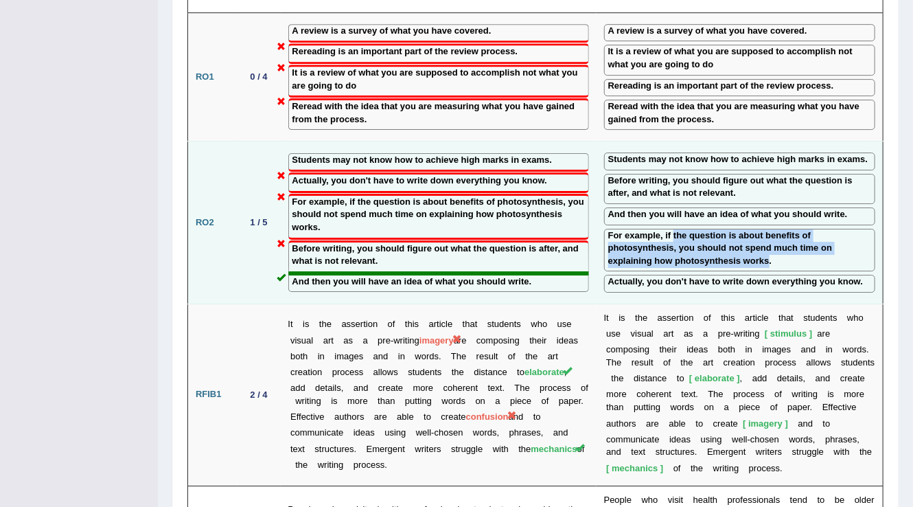
drag, startPoint x: 658, startPoint y: 157, endPoint x: 687, endPoint y: 187, distance: 41.7
click at [687, 229] on label "For example, if the question is about benefits of photosynthesis, you should no…" at bounding box center [739, 248] width 263 height 38
click at [769, 229] on label "For example, if the question is about benefits of photosynthesis, you should no…" at bounding box center [739, 248] width 263 height 38
drag, startPoint x: 749, startPoint y: 158, endPoint x: 841, endPoint y: 159, distance: 92.0
click at [841, 229] on label "For example, if the question is about benefits of photosynthesis, you should no…" at bounding box center [739, 248] width 263 height 38
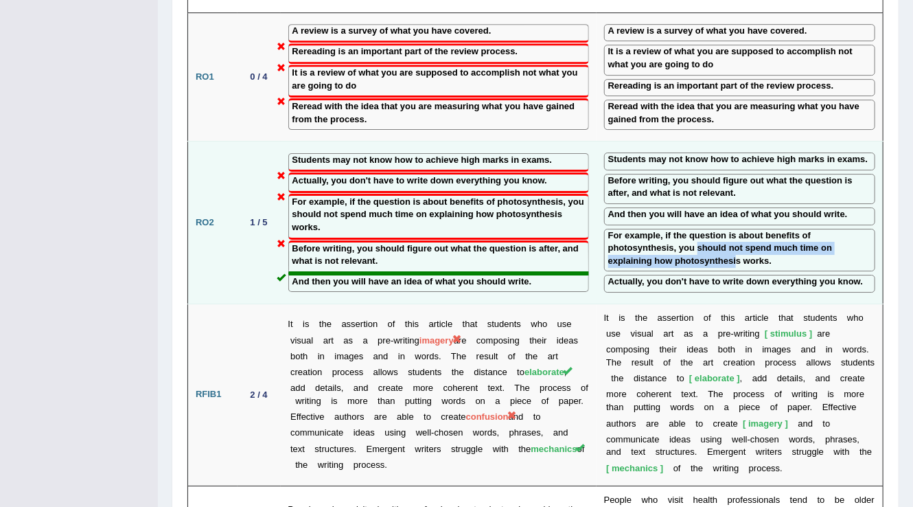
drag, startPoint x: 610, startPoint y: 167, endPoint x: 655, endPoint y: 184, distance: 47.8
click at [655, 229] on label "For example, if the question is about benefits of photosynthesis, you should no…" at bounding box center [739, 248] width 263 height 38
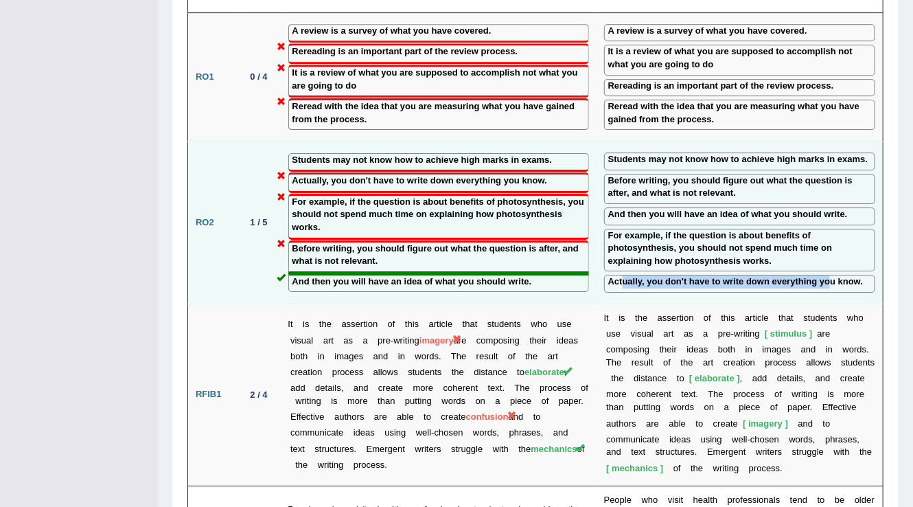
drag, startPoint x: 608, startPoint y: 205, endPoint x: 814, endPoint y: 210, distance: 206.0
click at [814, 275] on label "Actually, you don't have to write down everything you know." at bounding box center [735, 281] width 255 height 13
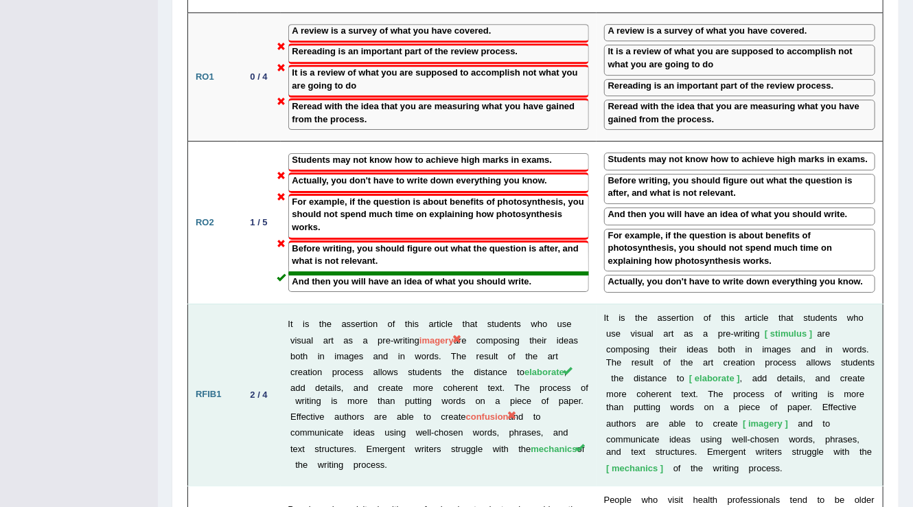
click at [653, 328] on b at bounding box center [655, 333] width 5 height 10
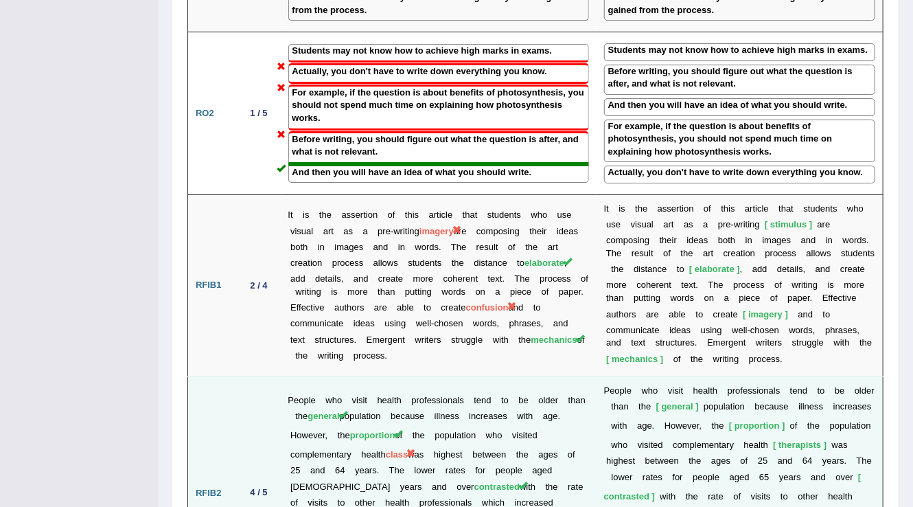
scroll to position [2032, 0]
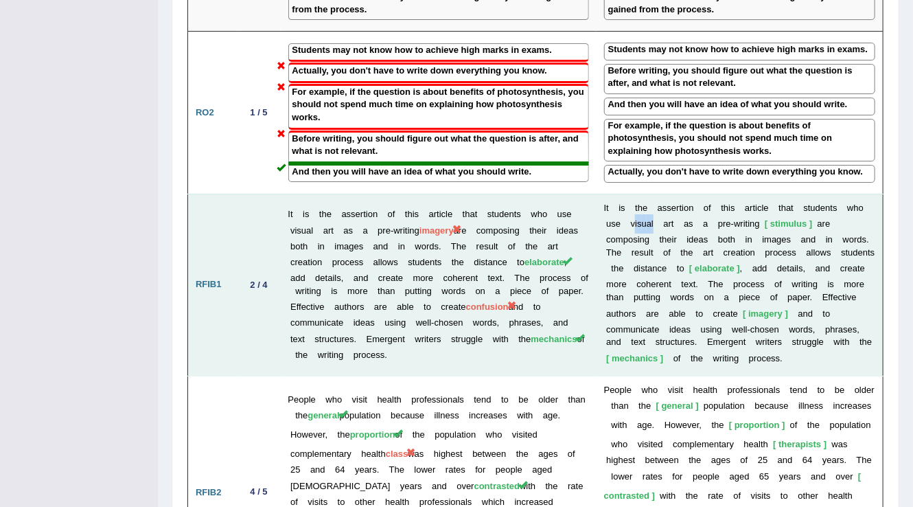
drag, startPoint x: 598, startPoint y: 149, endPoint x: 618, endPoint y: 155, distance: 20.2
click at [618, 194] on td "I t i s t h e a s s e r t i o n o f t h i s a r t i c l e t h a t s t u d e n t…" at bounding box center [739, 285] width 287 height 182
click at [828, 234] on b "n" at bounding box center [830, 239] width 5 height 10
drag, startPoint x: 744, startPoint y: 141, endPoint x: 758, endPoint y: 141, distance: 14.4
click at [758, 194] on td "I t i s t h e a s s e r t i o n o f t h i s a r t i c l e t h a t s t u d e n t…" at bounding box center [739, 285] width 287 height 182
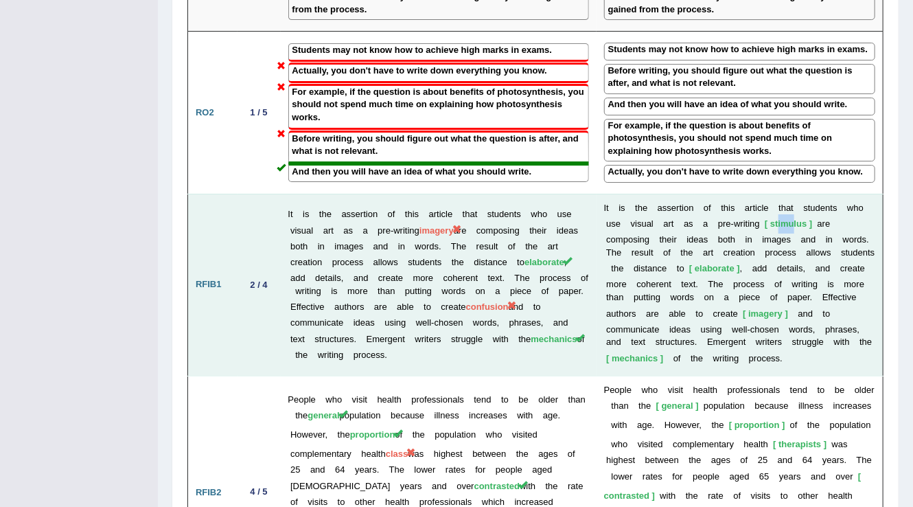
click at [765, 218] on span "stimulus" at bounding box center [788, 223] width 47 height 10
drag, startPoint x: 754, startPoint y: 144, endPoint x: 774, endPoint y: 148, distance: 21.0
click at [774, 218] on span "stimulus" at bounding box center [788, 223] width 47 height 10
drag, startPoint x: 603, startPoint y: 143, endPoint x: 758, endPoint y: 152, distance: 155.4
click at [758, 194] on td "I t i s t h e a s s e r t i o n o f t h i s a r t i c l e t h a t s t u d e n t…" at bounding box center [739, 285] width 287 height 182
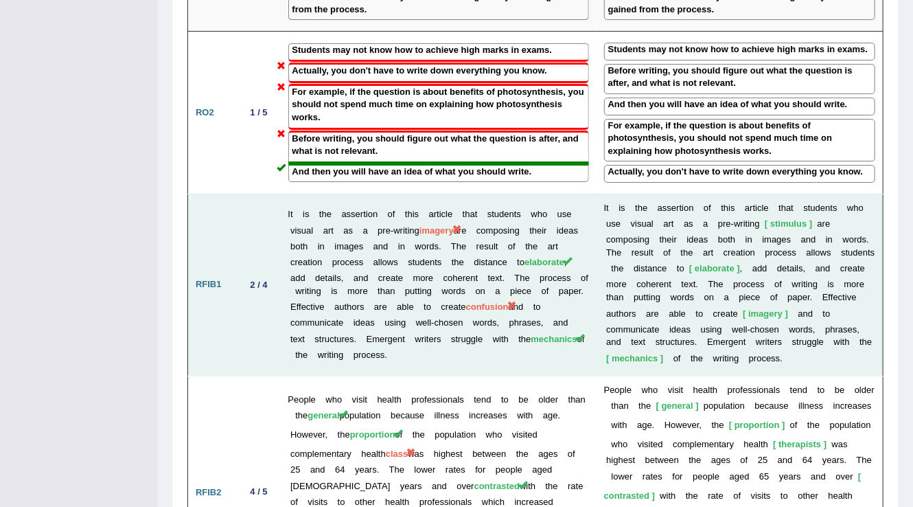
click at [734, 194] on td "I t i s t h e a s s e r t i o n o f t h i s a r t i c l e t h a t s t u d e n t…" at bounding box center [739, 285] width 287 height 182
drag, startPoint x: 694, startPoint y: 149, endPoint x: 722, endPoint y: 151, distance: 28.2
click at [722, 194] on td "I t i s t h e a s s e r t i o n o f t h i s a r t i c l e t h a t s t u d e n t…" at bounding box center [739, 285] width 287 height 182
drag, startPoint x: 749, startPoint y: 145, endPoint x: 767, endPoint y: 148, distance: 17.4
click at [767, 218] on span "stimulus" at bounding box center [788, 223] width 47 height 10
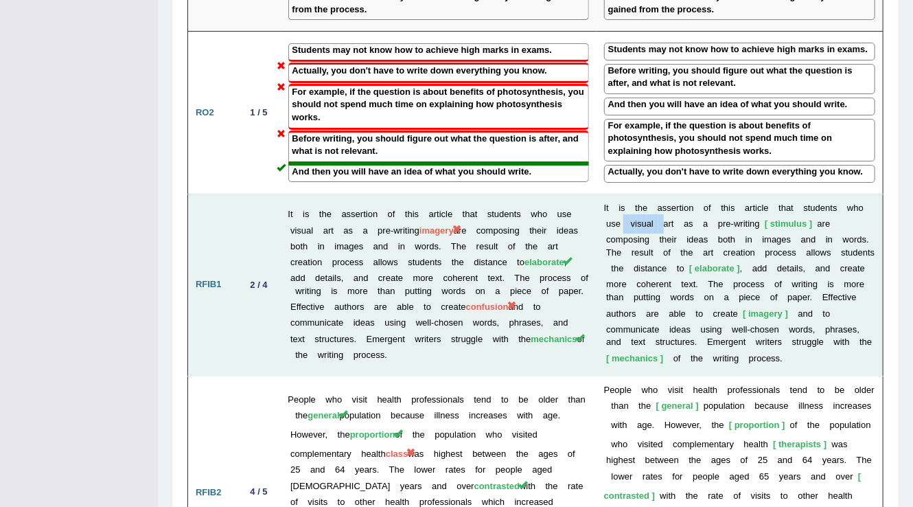
drag, startPoint x: 581, startPoint y: 151, endPoint x: 629, endPoint y: 155, distance: 47.5
click at [629, 194] on td "I t i s t h e a s s e r t i o n o f t h i s a r t i c l e t h a t s t u d e n t…" at bounding box center [739, 285] width 287 height 182
click at [699, 194] on td "I t i s t h e a s s e r t i o n o f t h i s a r t i c l e t h a t s t u d e n t…" at bounding box center [739, 285] width 287 height 182
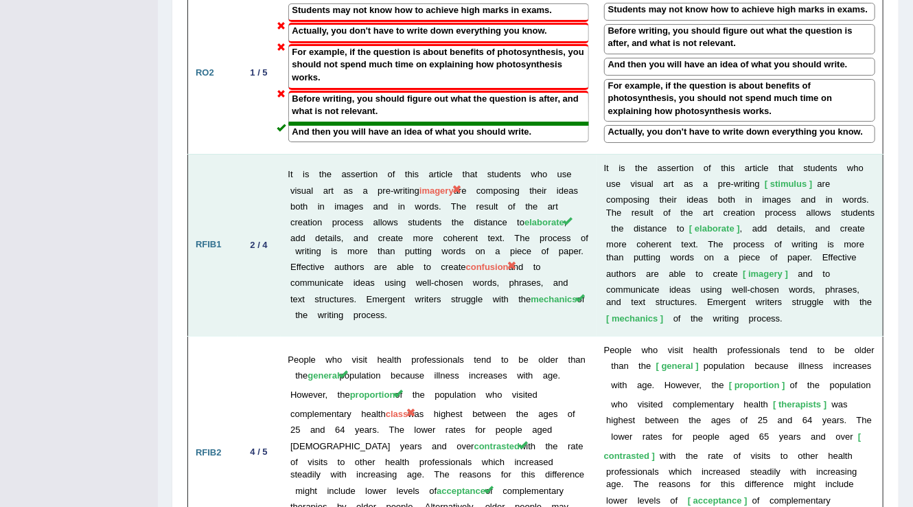
scroll to position [2141, 0]
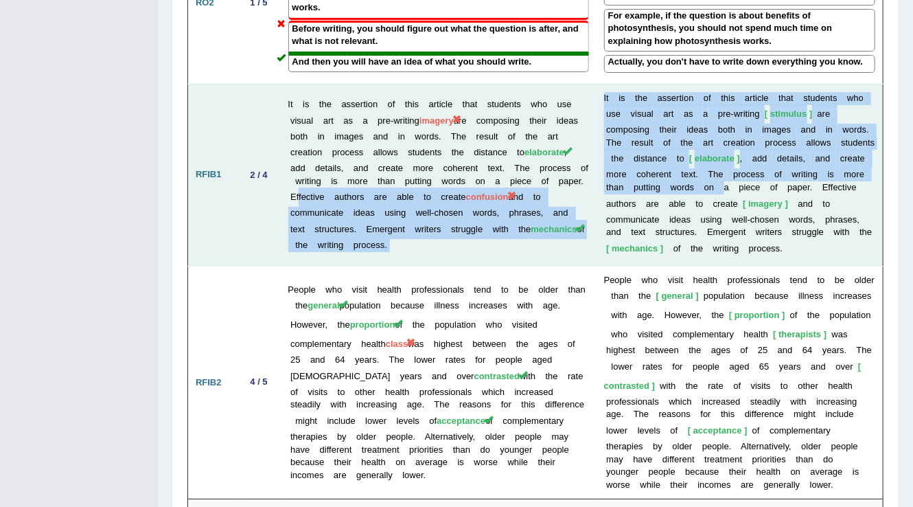
drag, startPoint x: 397, startPoint y: 121, endPoint x: 590, endPoint y: 124, distance: 192.2
click at [590, 124] on tr "RFIB1 2 / 4 It is the assertion of this article that students who use visual ar…" at bounding box center [535, 175] width 695 height 182
click at [466, 191] on span "confusion" at bounding box center [487, 196] width 43 height 10
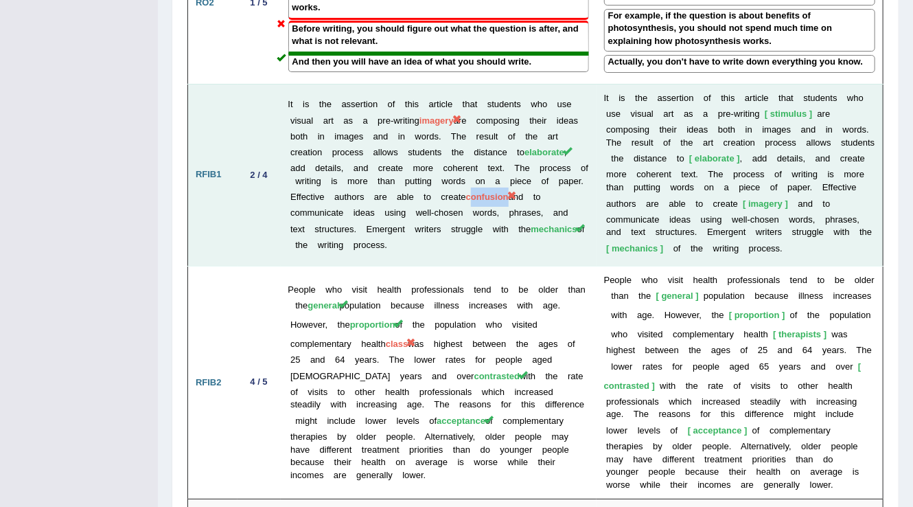
drag, startPoint x: 332, startPoint y: 132, endPoint x: 296, endPoint y: 133, distance: 35.7
click at [466, 191] on span "confusion" at bounding box center [487, 196] width 43 height 10
click at [316, 142] on td "It is the assertion of this article that students who use visual art as a pre-w…" at bounding box center [439, 175] width 316 height 182
drag, startPoint x: 357, startPoint y: 132, endPoint x: 482, endPoint y: 134, distance: 124.9
click at [482, 134] on td "It is the assertion of this article that students who use visual art as a pre-w…" at bounding box center [439, 175] width 316 height 182
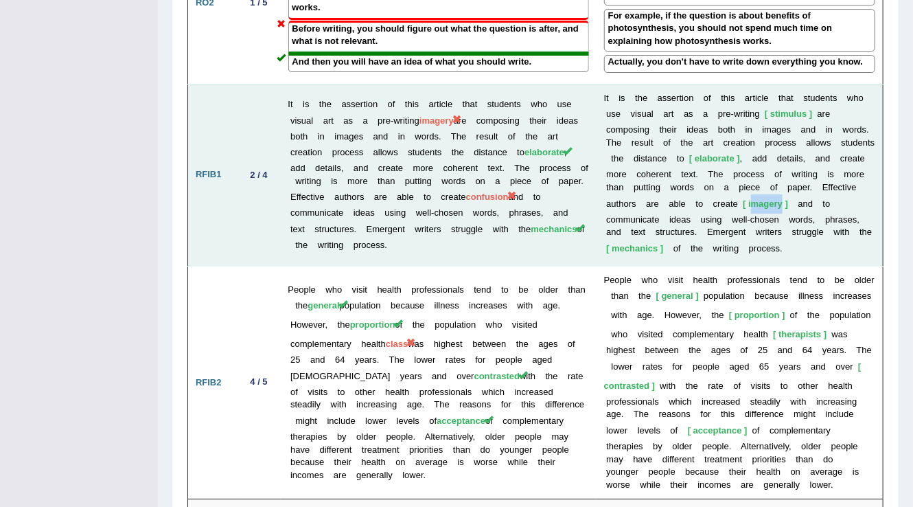
drag, startPoint x: 590, startPoint y: 138, endPoint x: 627, endPoint y: 137, distance: 36.4
click at [743, 198] on span "imagery" at bounding box center [765, 203] width 45 height 10
click at [819, 226] on b "e" at bounding box center [821, 231] width 5 height 10
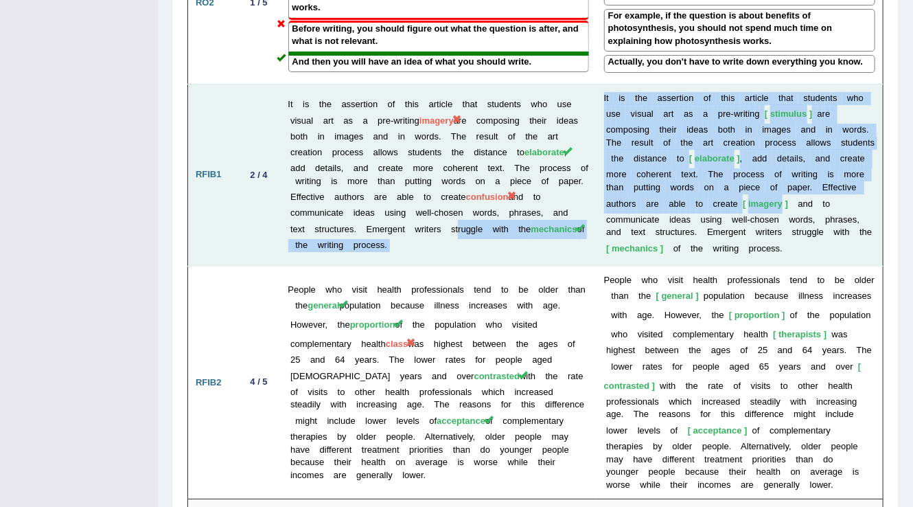
drag, startPoint x: 621, startPoint y: 141, endPoint x: 566, endPoint y: 148, distance: 56.1
click at [566, 148] on tr "RFIB1 2 / 4 It is the assertion of this article that students who use visual ar…" at bounding box center [535, 175] width 695 height 182
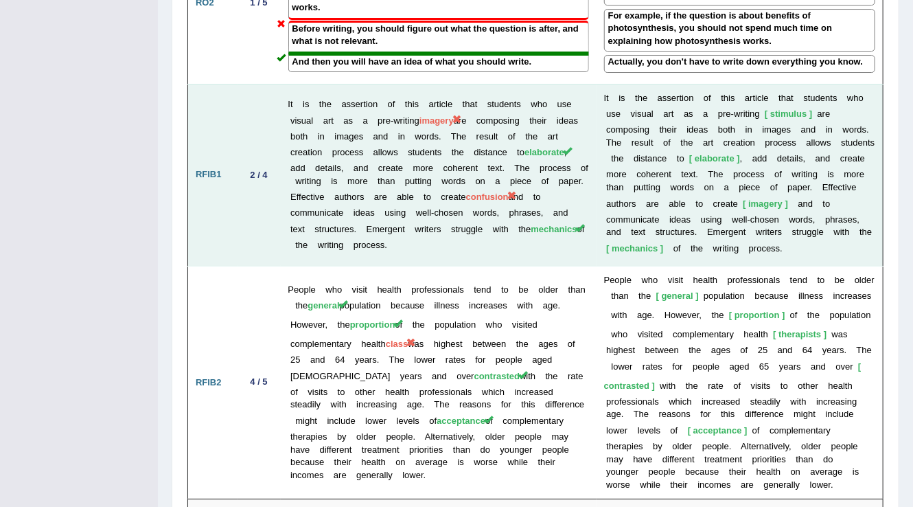
click at [629, 181] on td "I t i s t h e a s s e r t i o n o f t h i s a r t i c l e t h a t s t u d e n t…" at bounding box center [739, 175] width 287 height 182
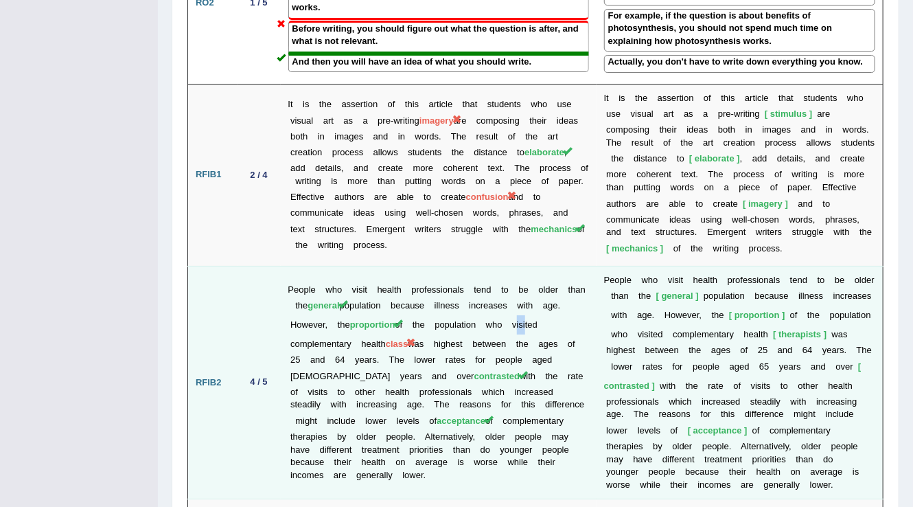
drag, startPoint x: 288, startPoint y: 270, endPoint x: 296, endPoint y: 270, distance: 8.2
click at [296, 270] on td "People who visit health professionals tend to be older than the general populat…" at bounding box center [439, 382] width 316 height 233
drag, startPoint x: 440, startPoint y: 272, endPoint x: 421, endPoint y: 267, distance: 19.1
click at [421, 267] on td "People who visit health professionals tend to be older than the general populat…" at bounding box center [439, 382] width 316 height 233
drag, startPoint x: 793, startPoint y: 251, endPoint x: 771, endPoint y: 251, distance: 22.0
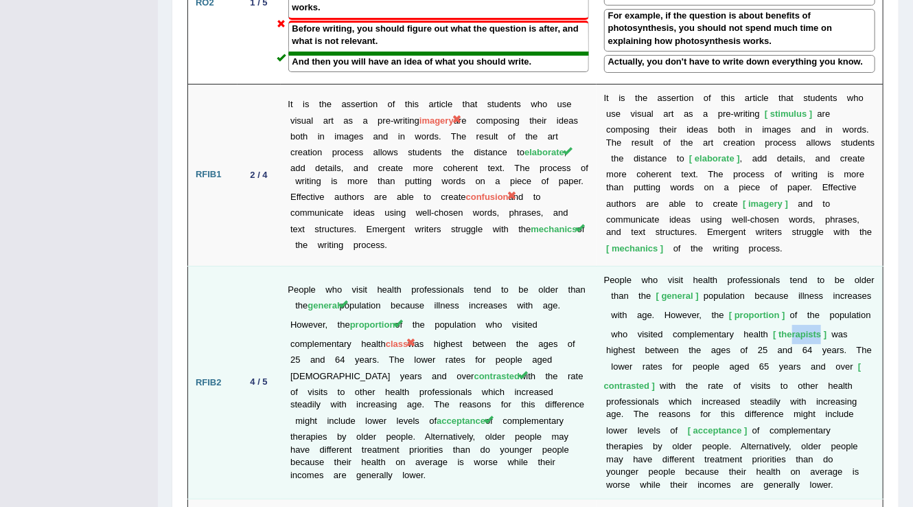
click at [771, 266] on td "P e o p l e w h o v i s i t h e a l t h p r o f e s s i o n a l s t e n d t o b…" at bounding box center [739, 382] width 287 height 233
click at [778, 345] on b "a" at bounding box center [780, 350] width 5 height 10
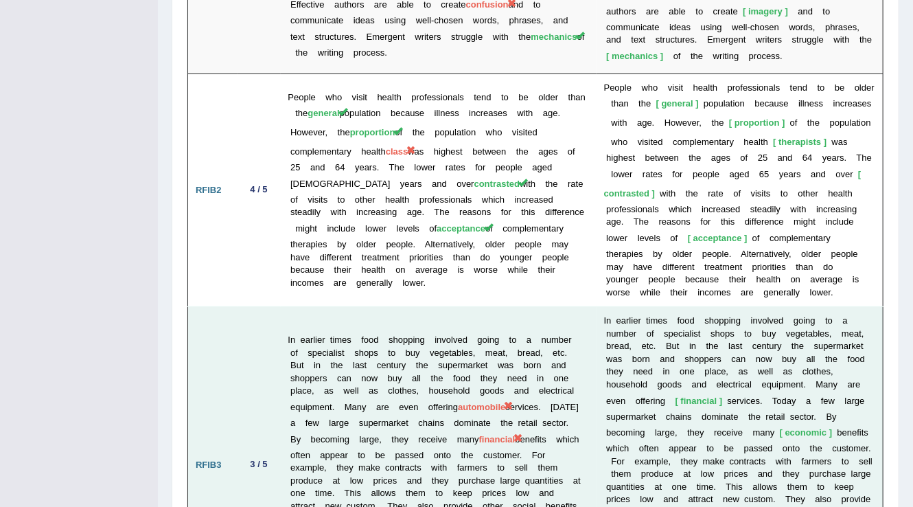
scroll to position [2361, 0]
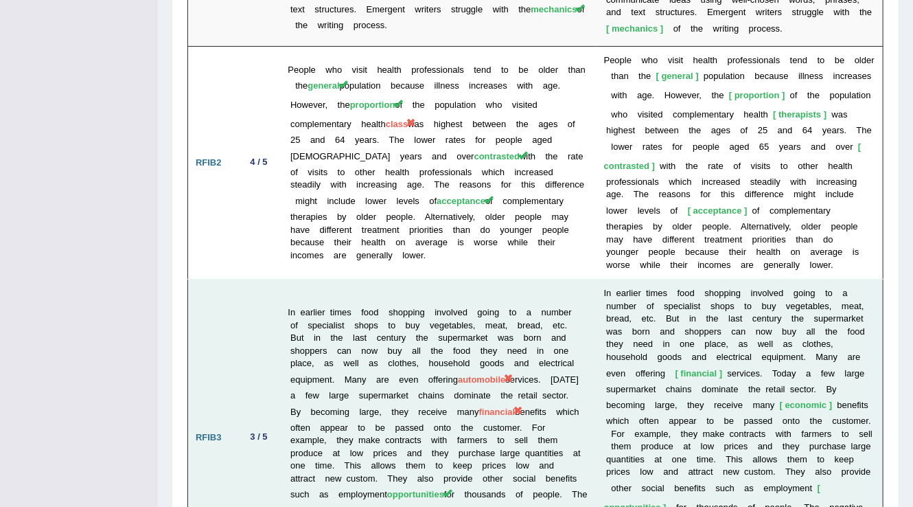
click at [432, 291] on td "In earlier times food shopping involved going to a number of specialist shops t…" at bounding box center [439, 437] width 316 height 316
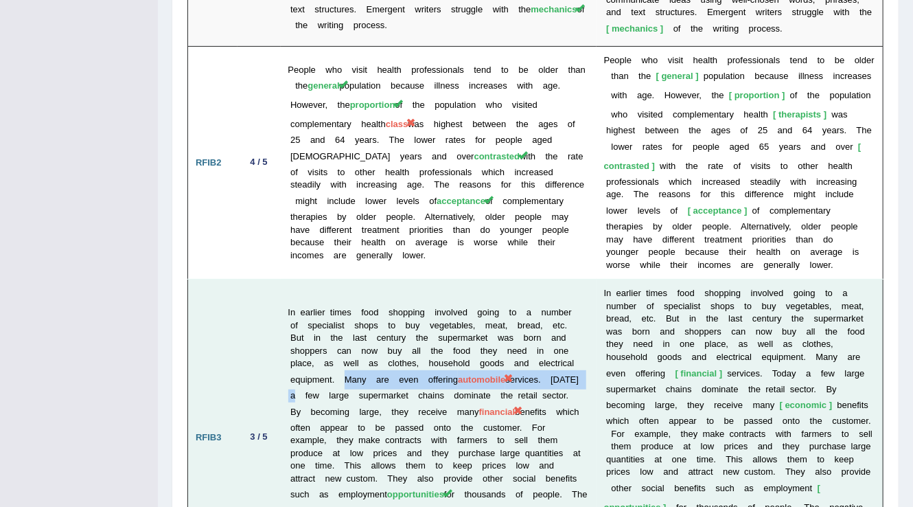
drag, startPoint x: 388, startPoint y: 291, endPoint x: 352, endPoint y: 294, distance: 35.9
click at [369, 309] on td "In earlier times food shopping involved going to a number of specialist shops t…" at bounding box center [439, 437] width 316 height 316
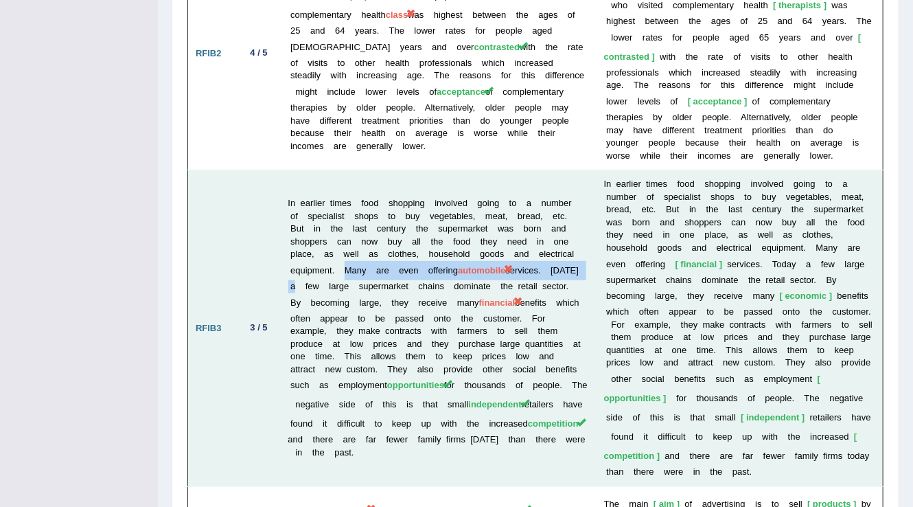
scroll to position [2471, 0]
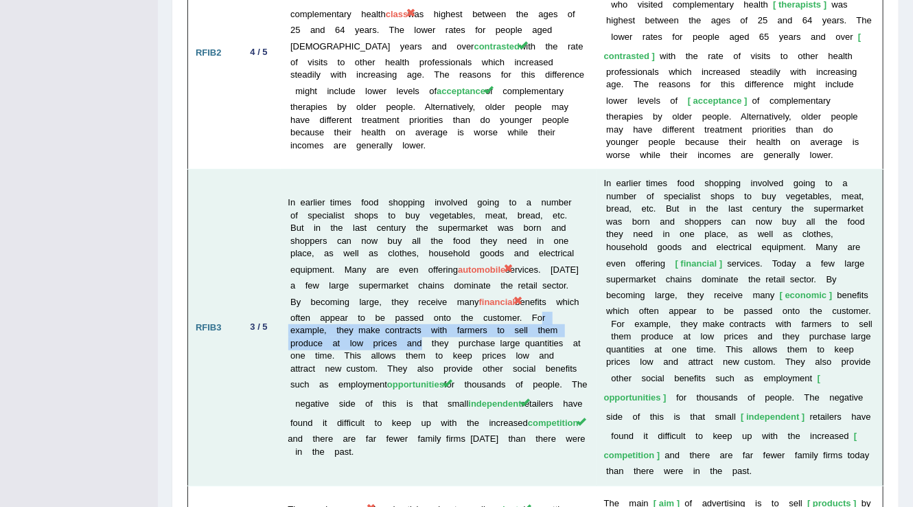
drag, startPoint x: 362, startPoint y: 239, endPoint x: 522, endPoint y: 257, distance: 160.9
click at [522, 257] on td "In earlier times food shopping involved going to a number of specialist shops t…" at bounding box center [439, 328] width 316 height 316
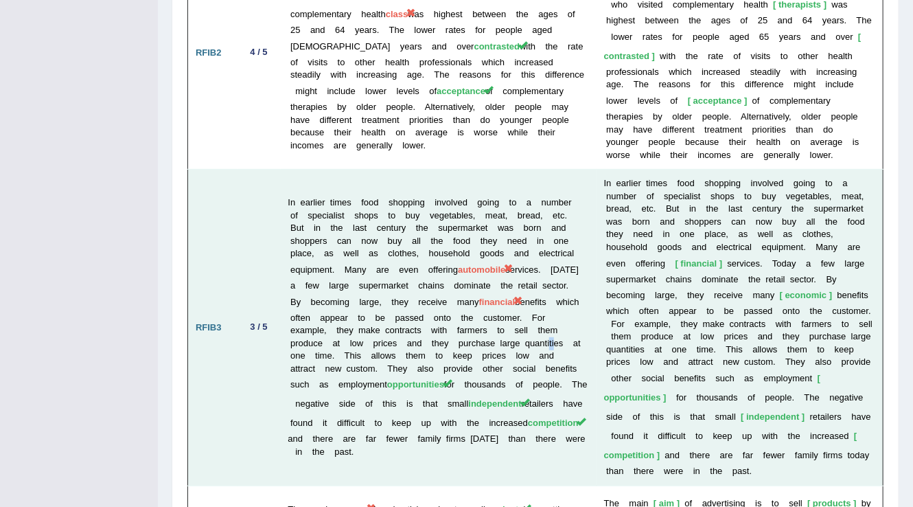
click at [380, 262] on td "In earlier times food shopping involved going to a number of specialist shops t…" at bounding box center [439, 328] width 316 height 316
click at [490, 246] on td "In earlier times food shopping involved going to a number of specialist shops t…" at bounding box center [439, 328] width 316 height 316
drag, startPoint x: 523, startPoint y: 179, endPoint x: 543, endPoint y: 174, distance: 20.6
click at [505, 264] on span "automobile" at bounding box center [481, 269] width 47 height 10
click at [404, 242] on td "In earlier times food shopping involved going to a number of specialist shops t…" at bounding box center [439, 328] width 316 height 316
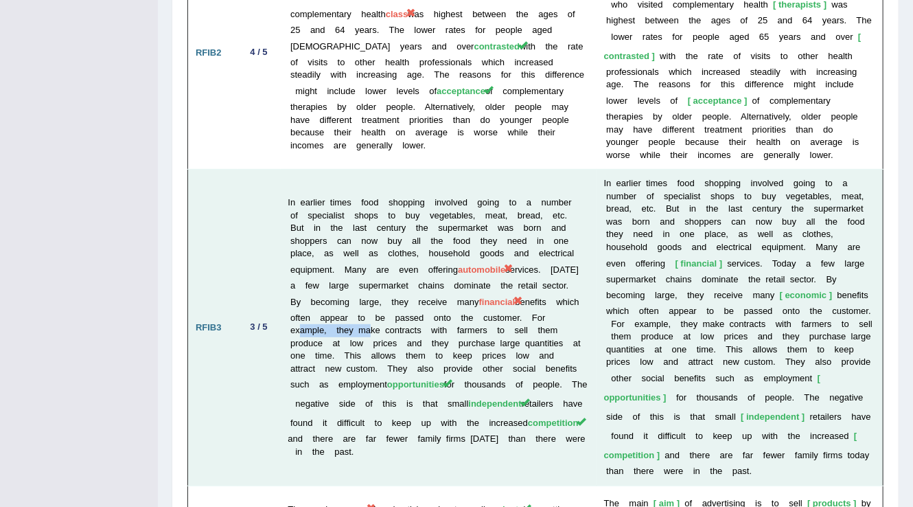
click at [448, 244] on td "In earlier times food shopping involved going to a number of specialist shops t…" at bounding box center [439, 328] width 316 height 316
click at [423, 202] on td "In earlier times food shopping involved going to a number of specialist shops t…" at bounding box center [439, 328] width 316 height 316
click at [474, 248] on td "In earlier times food shopping involved going to a number of specialist shops t…" at bounding box center [439, 328] width 316 height 316
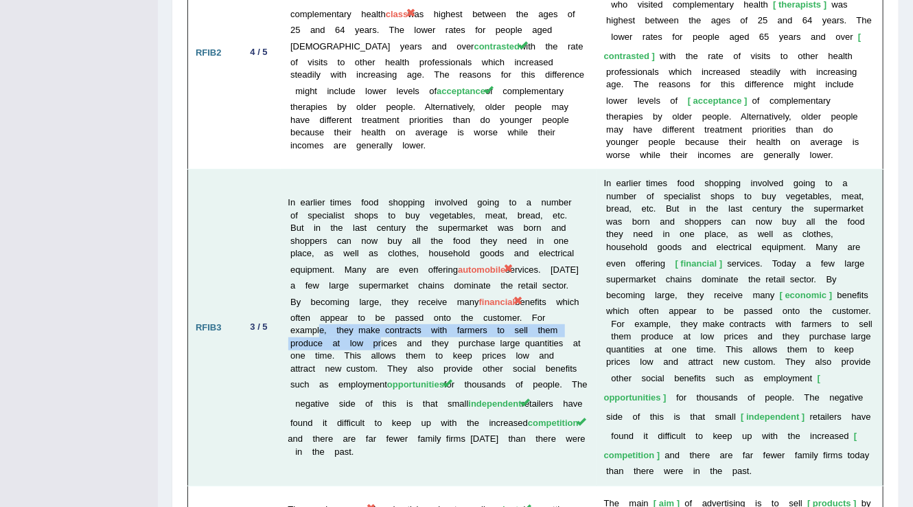
drag, startPoint x: 404, startPoint y: 245, endPoint x: 483, endPoint y: 253, distance: 80.0
click at [483, 253] on td "In earlier times food shopping involved going to a number of specialist shops t…" at bounding box center [439, 328] width 316 height 316
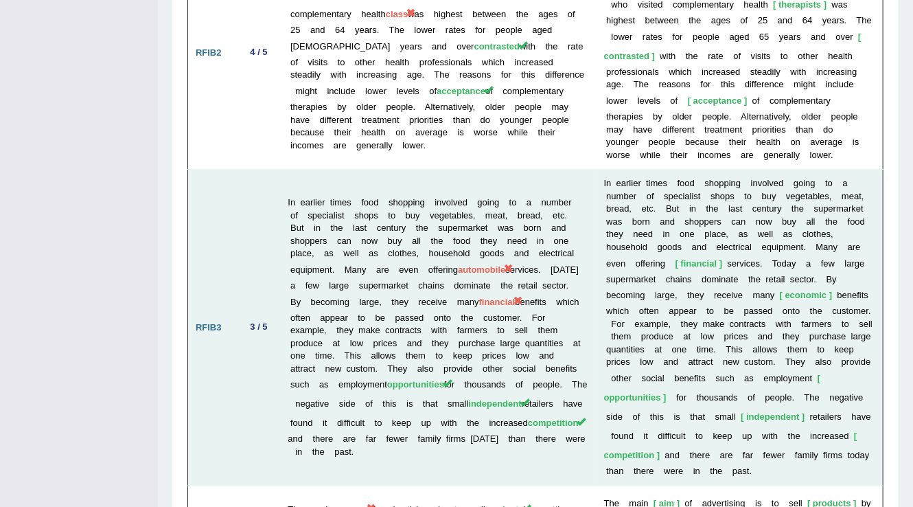
click at [440, 274] on td "In earlier times food shopping involved going to a number of specialist shops t…" at bounding box center [439, 328] width 316 height 316
drag, startPoint x: 507, startPoint y: 175, endPoint x: 594, endPoint y: 173, distance: 87.9
click at [594, 173] on tr "RFIB3 3 / 5 In earlier times food shopping involved going to a number of specia…" at bounding box center [535, 328] width 695 height 316
click at [503, 217] on td "In earlier times food shopping involved going to a number of specialist shops t…" at bounding box center [439, 328] width 316 height 316
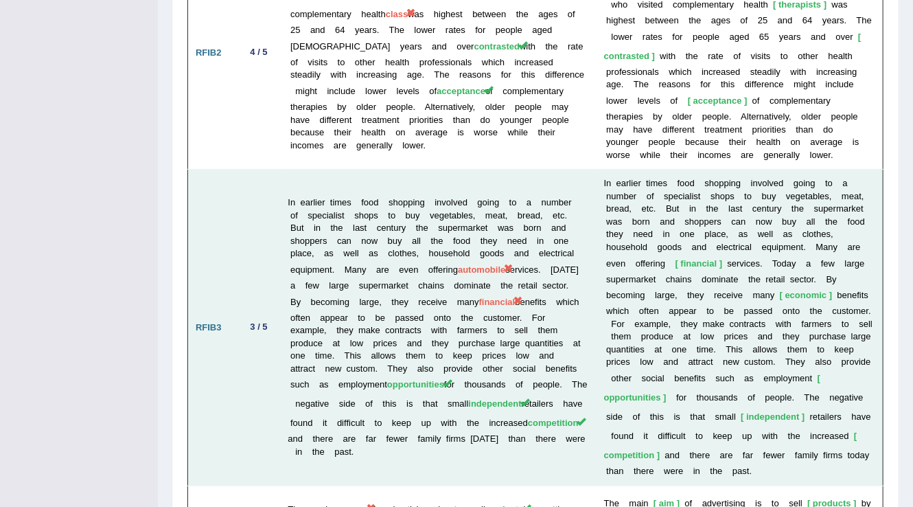
click at [349, 254] on td "In earlier times food shopping involved going to a number of specialist shops t…" at bounding box center [439, 328] width 316 height 316
click at [479, 297] on span "financial" at bounding box center [497, 302] width 36 height 10
click at [540, 173] on td "In earlier times food shopping involved going to a number of specialist shops t…" at bounding box center [439, 328] width 316 height 316
drag, startPoint x: 291, startPoint y: 230, endPoint x: 368, endPoint y: 220, distance: 77.6
click at [368, 220] on td "In earlier times food shopping involved going to a number of specialist shops t…" at bounding box center [439, 328] width 316 height 316
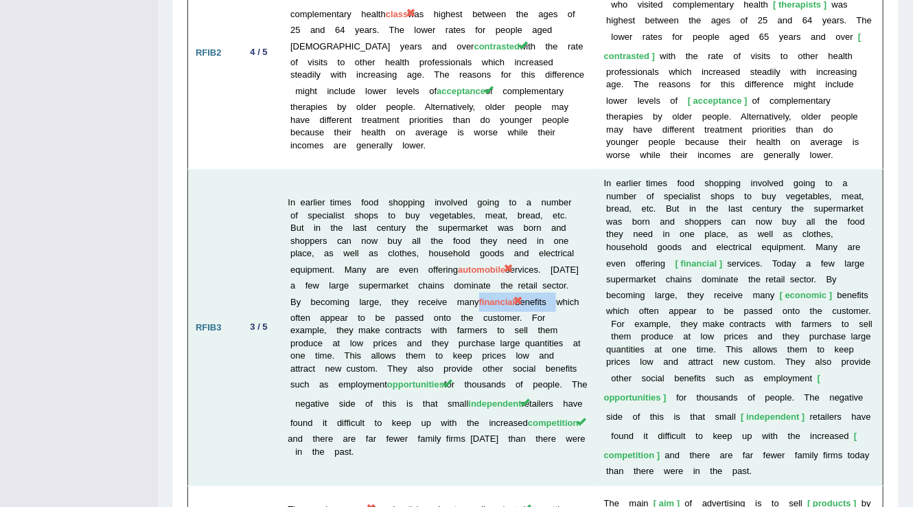
drag, startPoint x: 368, startPoint y: 234, endPoint x: 362, endPoint y: 223, distance: 12.3
click at [367, 234] on td "In earlier times food shopping involved going to a number of specialist shops t…" at bounding box center [439, 328] width 316 height 316
click at [479, 297] on span "financial" at bounding box center [497, 302] width 36 height 10
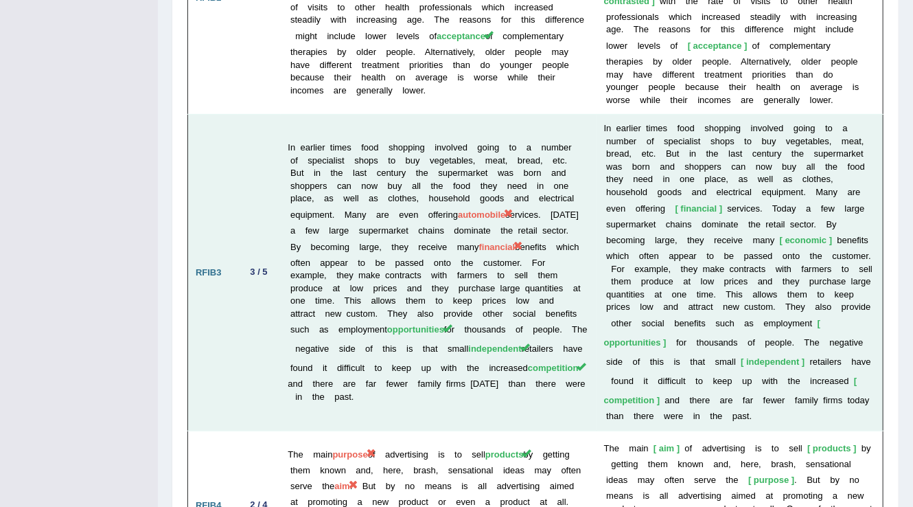
scroll to position [2581, 0]
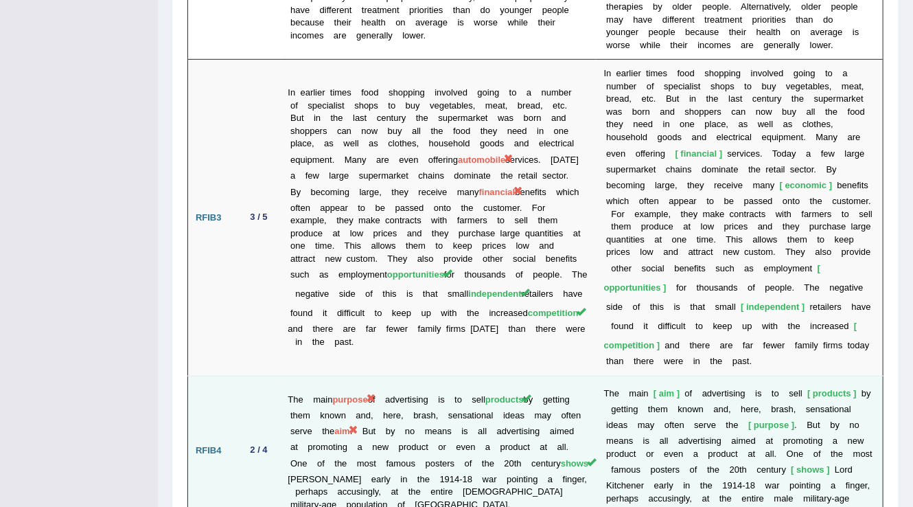
click at [368, 394] on span "purpose" at bounding box center [350, 399] width 35 height 10
drag, startPoint x: 440, startPoint y: 307, endPoint x: 449, endPoint y: 307, distance: 8.9
click at [449, 375] on td "The main purpose of advertising is to sell products by getting them known and, …" at bounding box center [439, 450] width 316 height 150
drag, startPoint x: 490, startPoint y: 303, endPoint x: 509, endPoint y: 304, distance: 18.6
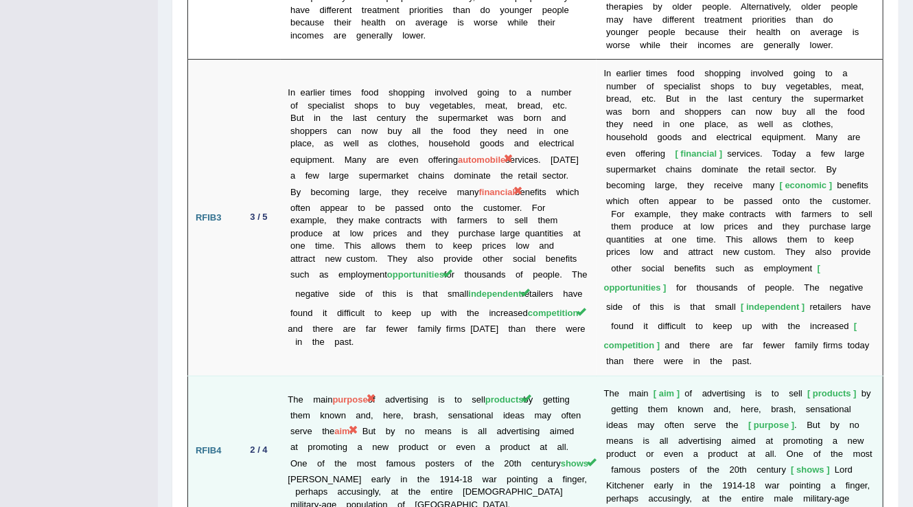
click at [496, 375] on td "The main purpose of advertising is to sell products by getting them known and, …" at bounding box center [439, 450] width 316 height 150
click at [513, 394] on span "products" at bounding box center [504, 399] width 38 height 10
click at [540, 375] on td "The main purpose of advertising is to sell products by getting them known and, …" at bounding box center [439, 450] width 316 height 150
drag, startPoint x: 286, startPoint y: 334, endPoint x: 392, endPoint y: 340, distance: 105.9
click at [392, 375] on td "The main purpose of advertising is to sell products by getting them known and, …" at bounding box center [439, 450] width 316 height 150
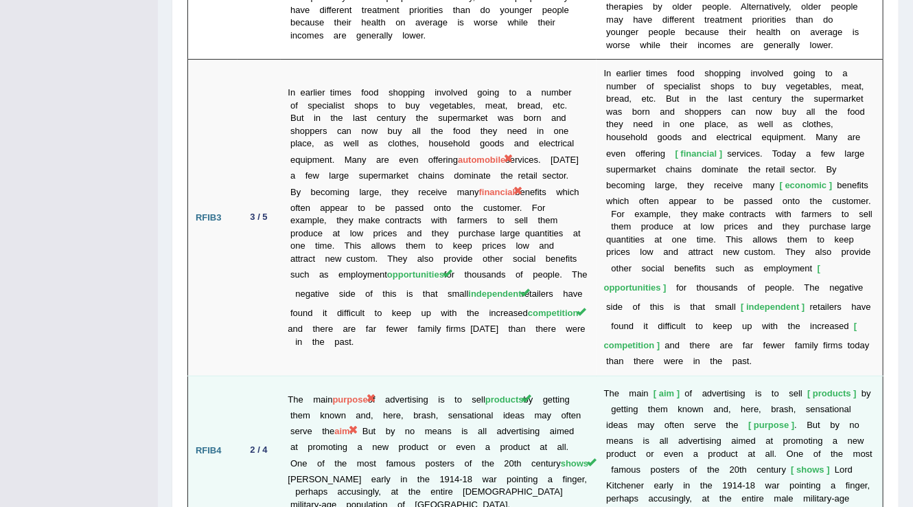
click at [388, 375] on td "The main purpose of advertising is to sell products by getting them known and, …" at bounding box center [439, 450] width 316 height 150
drag, startPoint x: 336, startPoint y: 305, endPoint x: 376, endPoint y: 305, distance: 40.5
click at [376, 375] on td "The main purpose of advertising is to sell products by getting them known and, …" at bounding box center [439, 450] width 316 height 150
drag, startPoint x: 318, startPoint y: 336, endPoint x: 445, endPoint y: 340, distance: 126.4
click at [445, 375] on td "The main purpose of advertising is to sell products by getting them known and, …" at bounding box center [439, 450] width 316 height 150
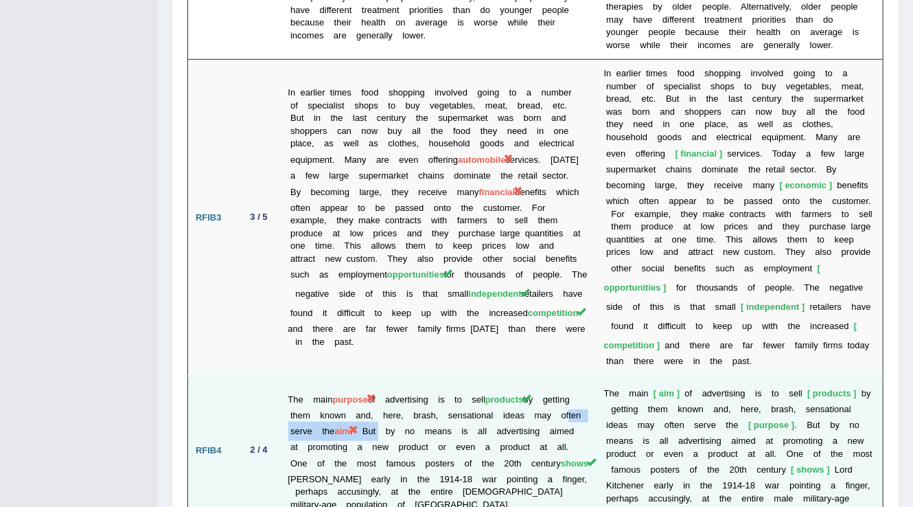
click at [365, 375] on td "The main purpose of advertising is to sell products by getting them known and, …" at bounding box center [439, 450] width 316 height 150
click at [399, 375] on td "The main purpose of advertising is to sell products by getting them known and, …" at bounding box center [439, 450] width 316 height 150
drag, startPoint x: 348, startPoint y: 338, endPoint x: 386, endPoint y: 340, distance: 38.5
click at [386, 375] on td "The main purpose of advertising is to sell products by getting them known and, …" at bounding box center [439, 450] width 316 height 150
click at [368, 394] on span "purpose" at bounding box center [350, 399] width 35 height 10
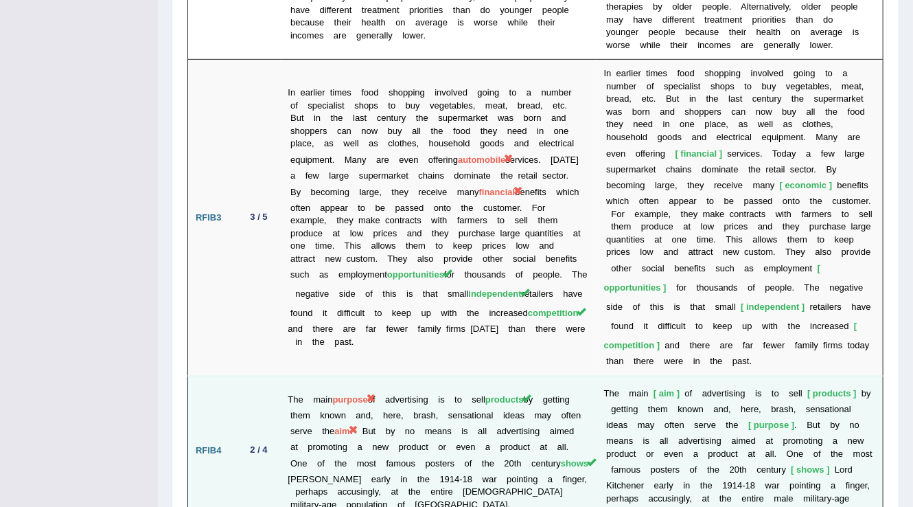
drag, startPoint x: 335, startPoint y: 337, endPoint x: 386, endPoint y: 336, distance: 51.5
click at [386, 375] on td "The main purpose of advertising is to sell products by getting them known and, …" at bounding box center [439, 450] width 316 height 150
click at [379, 375] on td "The main purpose of advertising is to sell products by getting them known and, …" at bounding box center [439, 450] width 316 height 150
drag, startPoint x: 345, startPoint y: 336, endPoint x: 412, endPoint y: 340, distance: 67.4
click at [412, 375] on td "The main purpose of advertising is to sell products by getting them known and, …" at bounding box center [439, 450] width 316 height 150
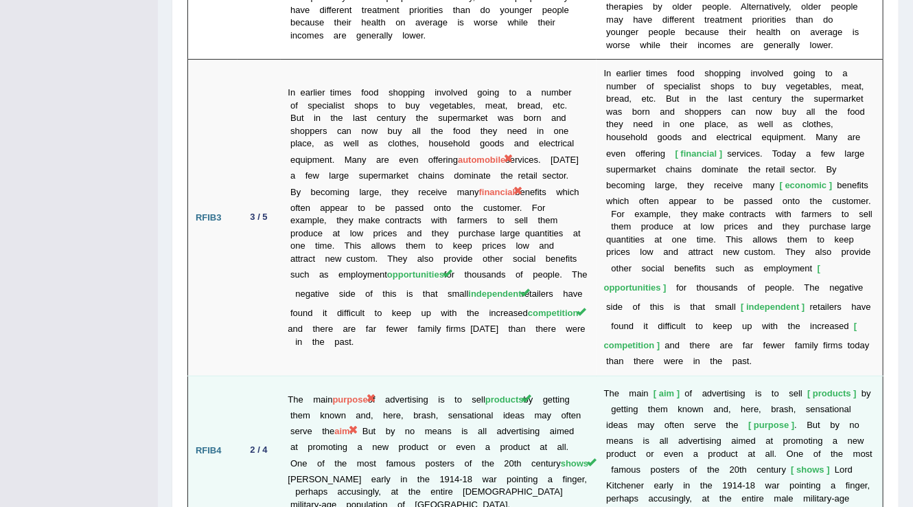
click at [356, 375] on td "The main purpose of advertising is to sell products by getting them known and, …" at bounding box center [439, 450] width 316 height 150
drag, startPoint x: 434, startPoint y: 341, endPoint x: 349, endPoint y: 329, distance: 85.2
click at [351, 375] on td "The main purpose of advertising is to sell products by getting them known and, …" at bounding box center [439, 450] width 316 height 150
click at [348, 375] on td "The main purpose of advertising is to sell products by getting them known and, …" at bounding box center [439, 450] width 316 height 150
click at [349, 426] on span "aim" at bounding box center [341, 431] width 15 height 10
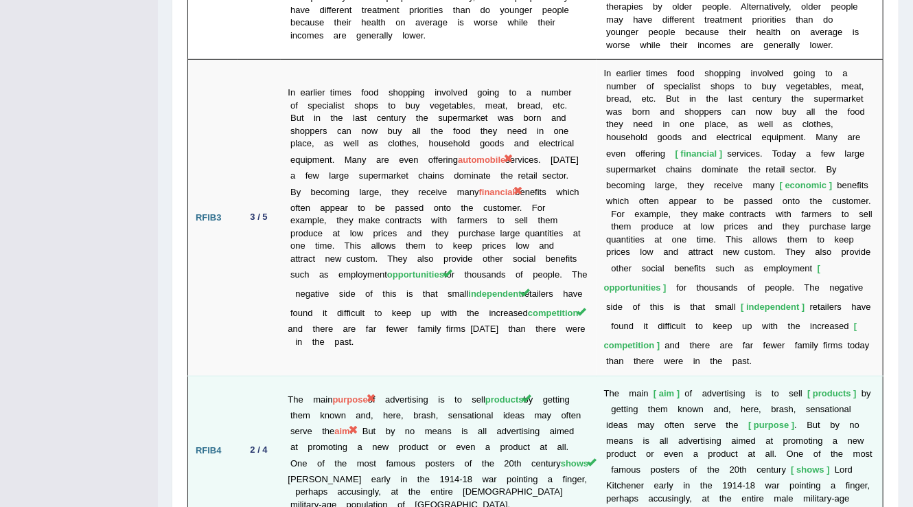
click at [368, 394] on span "purpose" at bounding box center [350, 399] width 35 height 10
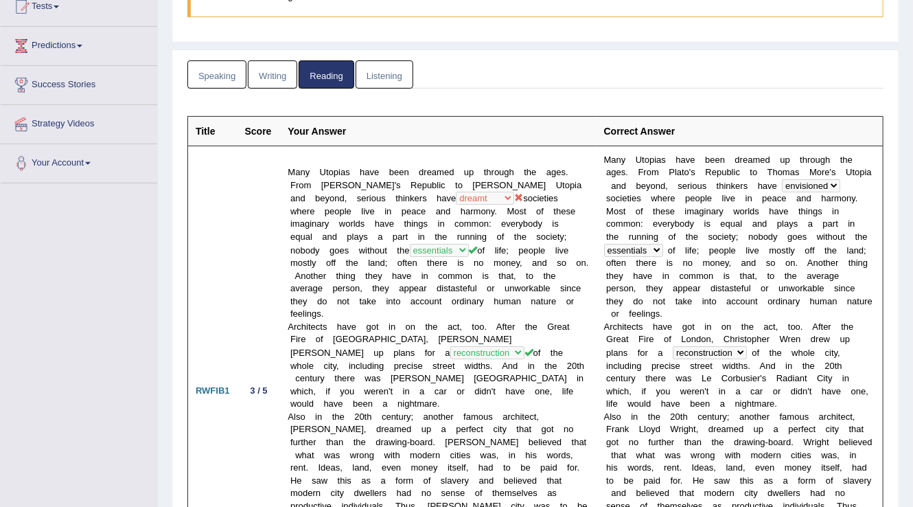
scroll to position [0, 0]
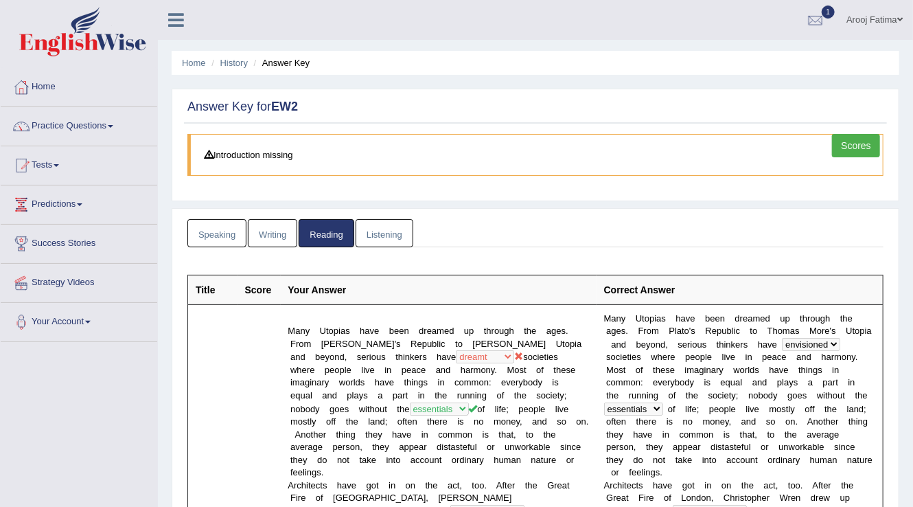
click at [275, 226] on link "Writing" at bounding box center [272, 233] width 49 height 28
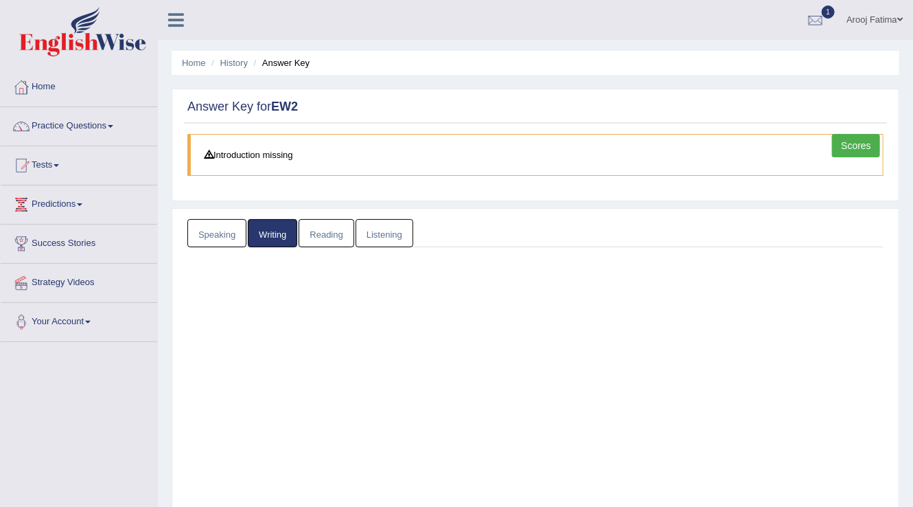
click at [275, 226] on link "Writing" at bounding box center [272, 233] width 49 height 28
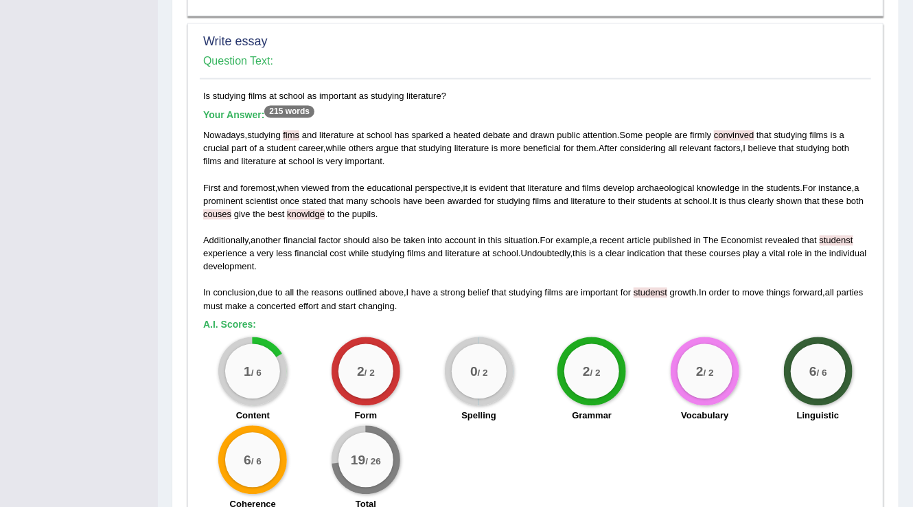
scroll to position [1148, 0]
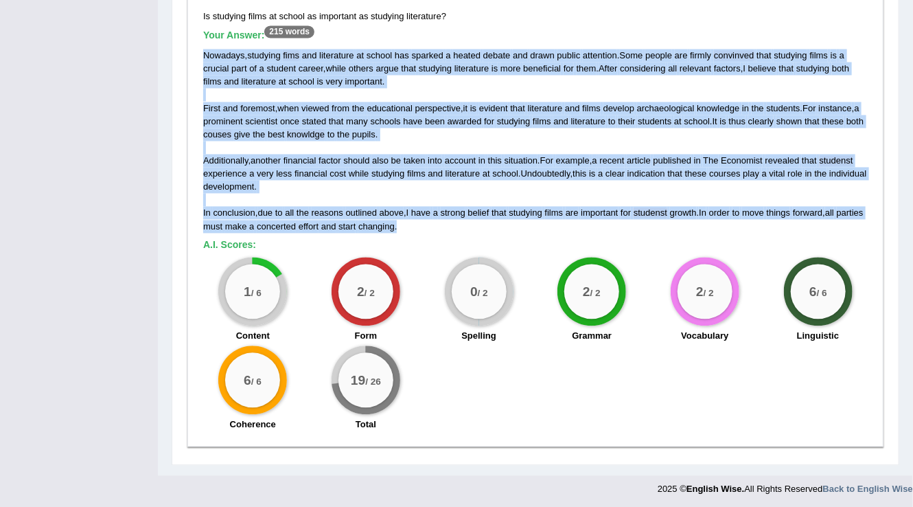
drag, startPoint x: 204, startPoint y: 52, endPoint x: 491, endPoint y: 225, distance: 335.6
click at [491, 225] on div "Nowadays , studying fims and literature at school has sparked a heated debate a…" at bounding box center [535, 141] width 664 height 184
copy div "Nowadays , studying fims and literature at school has sparked a heated debate a…"
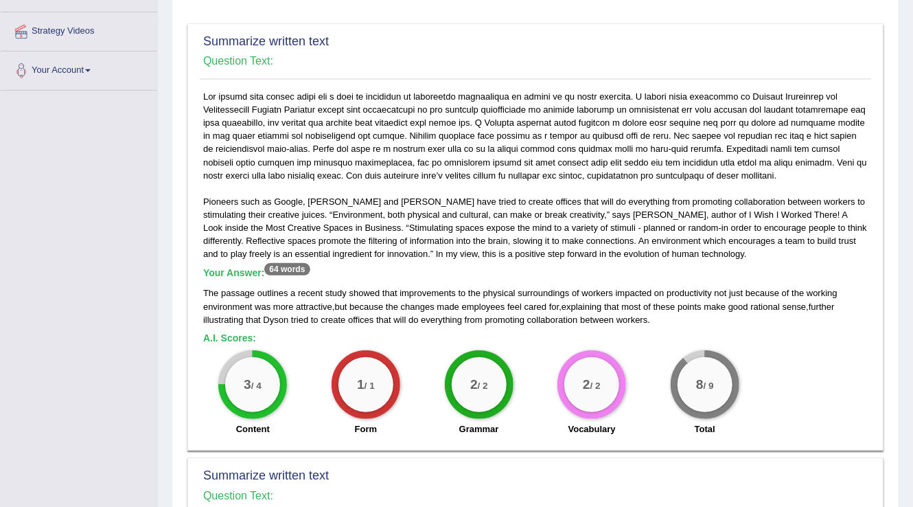
scroll to position [0, 0]
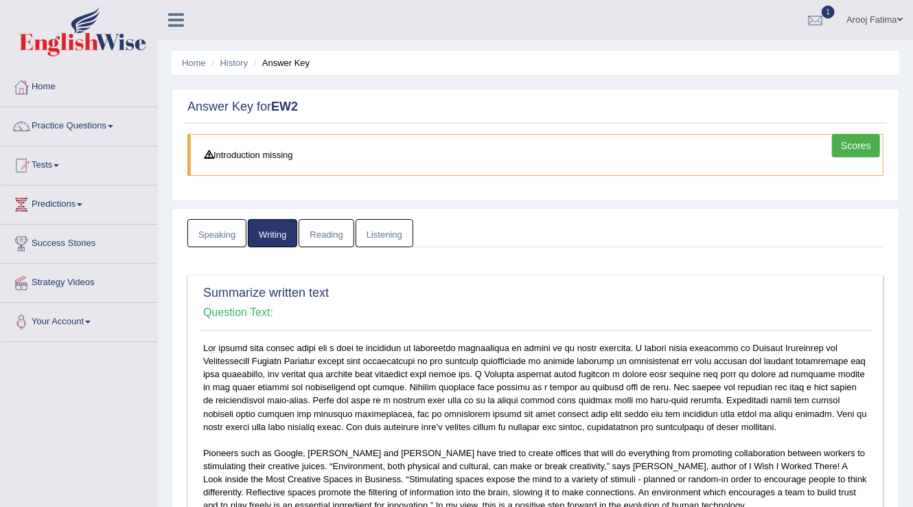
click at [235, 233] on link "Speaking" at bounding box center [216, 233] width 59 height 28
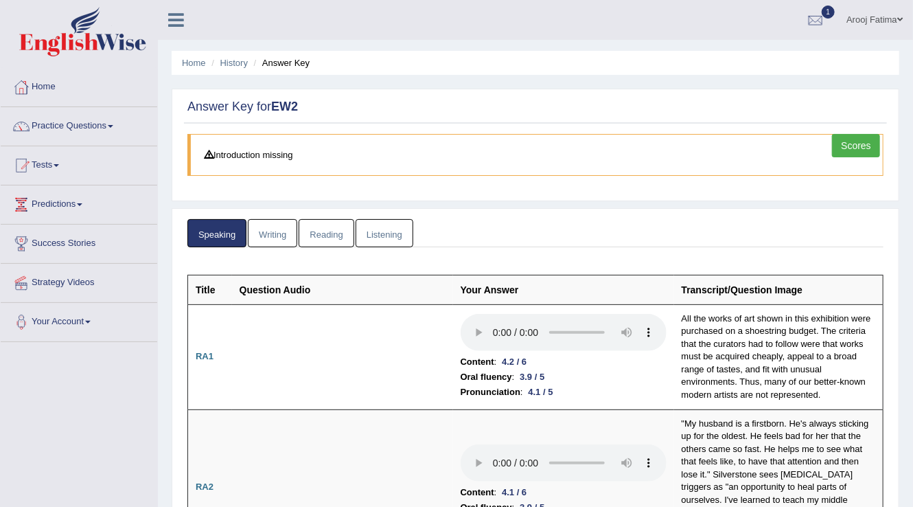
click at [270, 232] on link "Writing" at bounding box center [272, 233] width 49 height 28
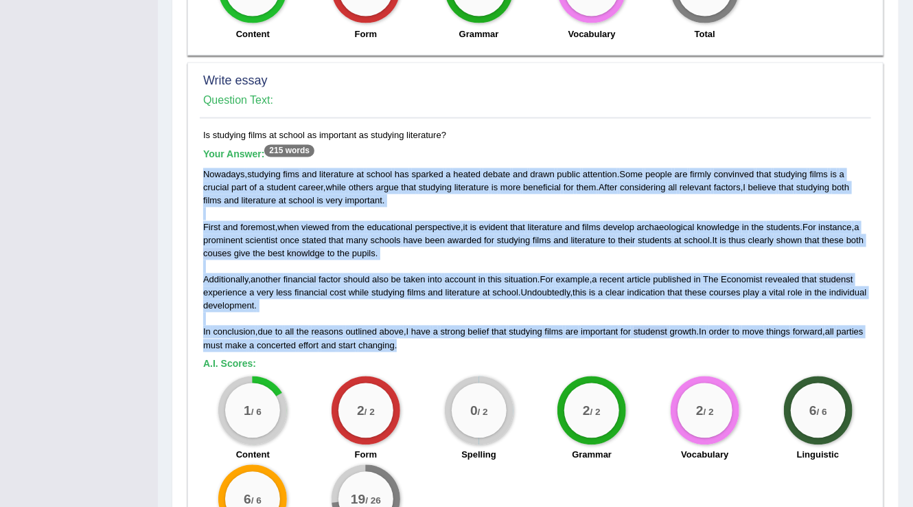
scroll to position [983, 0]
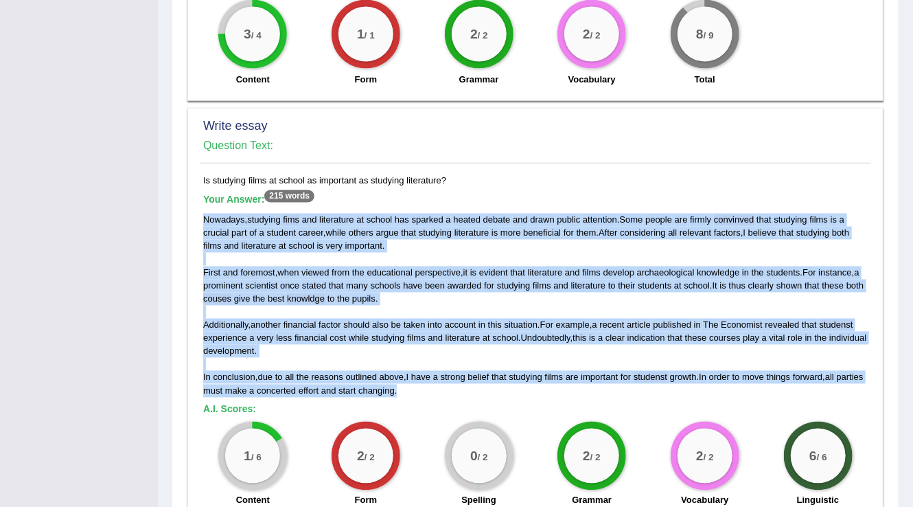
copy div "Nowadays , studying fims and literature at school has sparked a heated debate a…"
drag, startPoint x: 285, startPoint y: 250, endPoint x: 303, endPoint y: 264, distance: 23.1
click at [303, 264] on div "Nowadays , studying fims and literature at school has sparked a heated debate a…" at bounding box center [535, 305] width 664 height 184
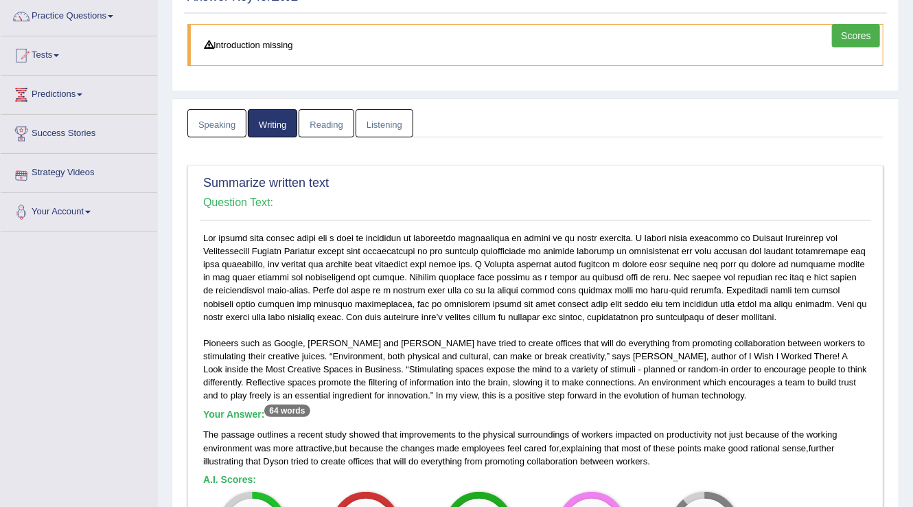
scroll to position [0, 0]
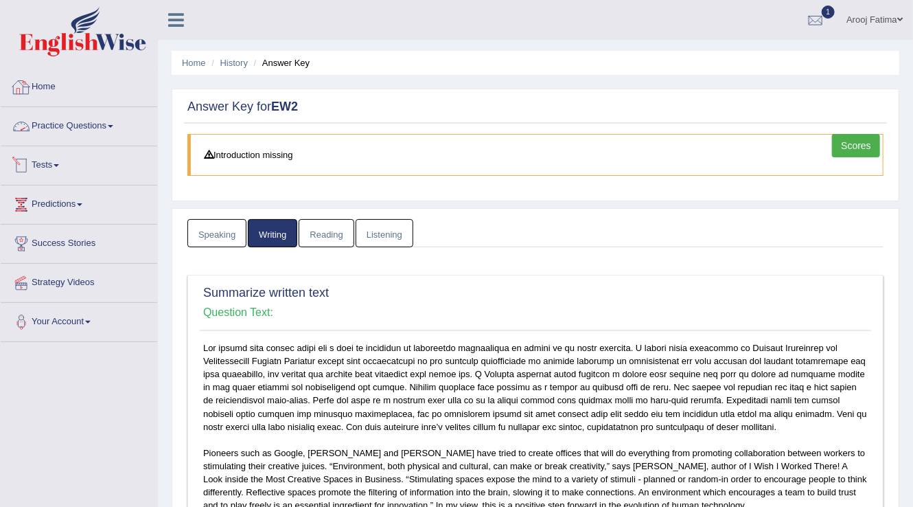
click at [107, 129] on link "Practice Questions" at bounding box center [79, 124] width 156 height 34
click at [111, 129] on link "Practice Questions" at bounding box center [79, 124] width 156 height 34
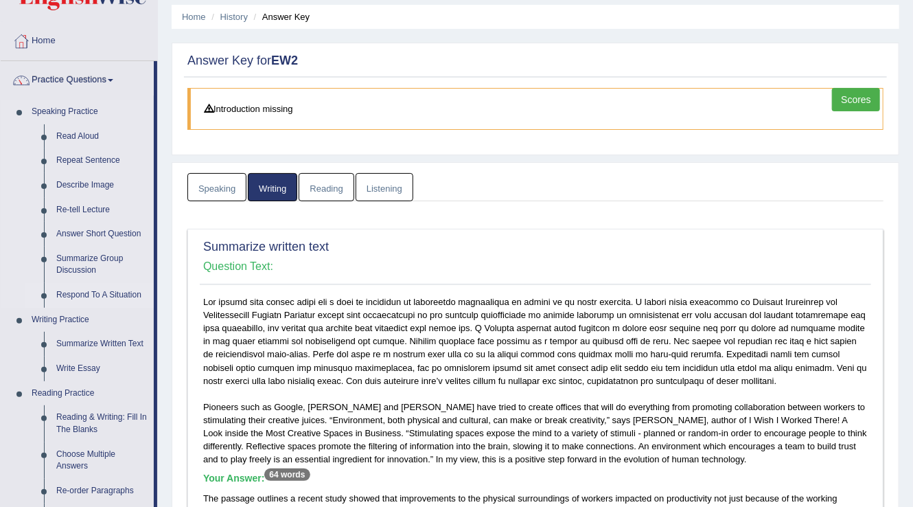
scroll to position [110, 0]
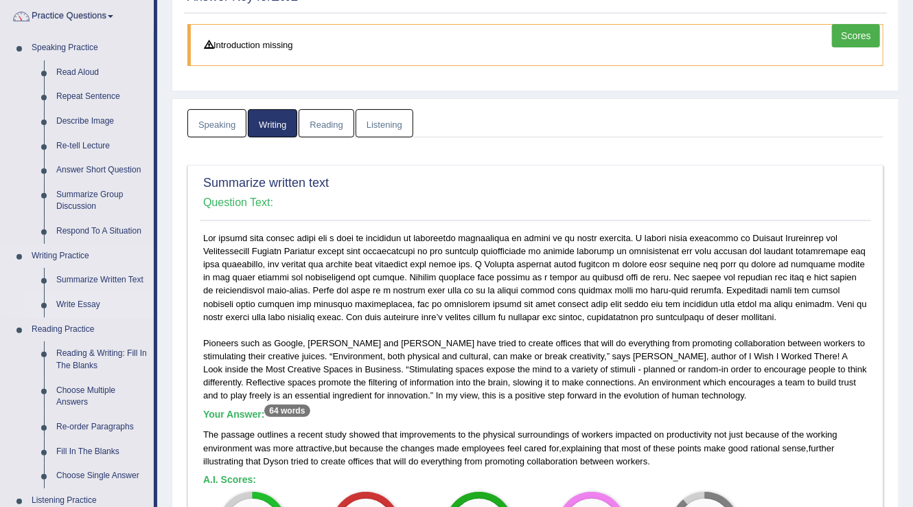
click at [84, 308] on link "Write Essay" at bounding box center [102, 304] width 104 height 25
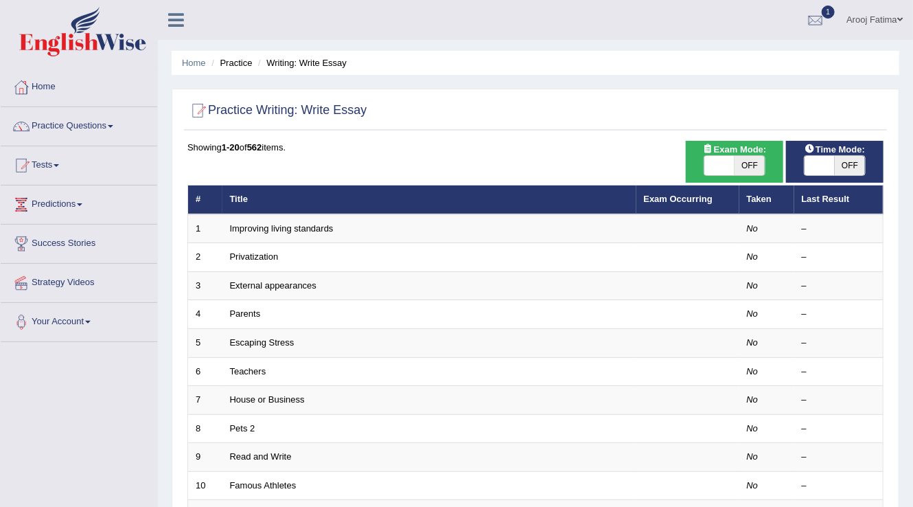
click at [712, 167] on span at bounding box center [719, 165] width 30 height 19
checkbox input "true"
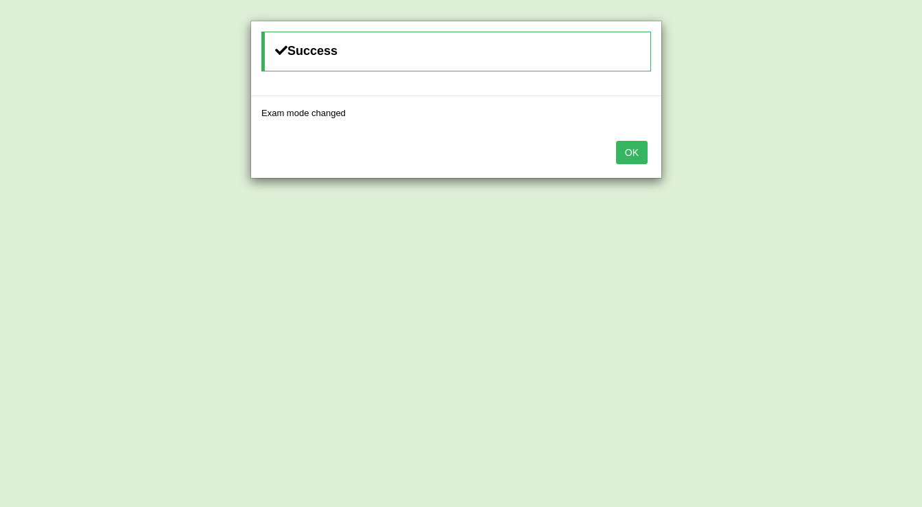
click at [813, 161] on div "Success Exam mode changed OK" at bounding box center [461, 253] width 922 height 507
click at [640, 157] on button "OK" at bounding box center [632, 152] width 32 height 23
click at [638, 150] on button "OK" at bounding box center [632, 152] width 32 height 23
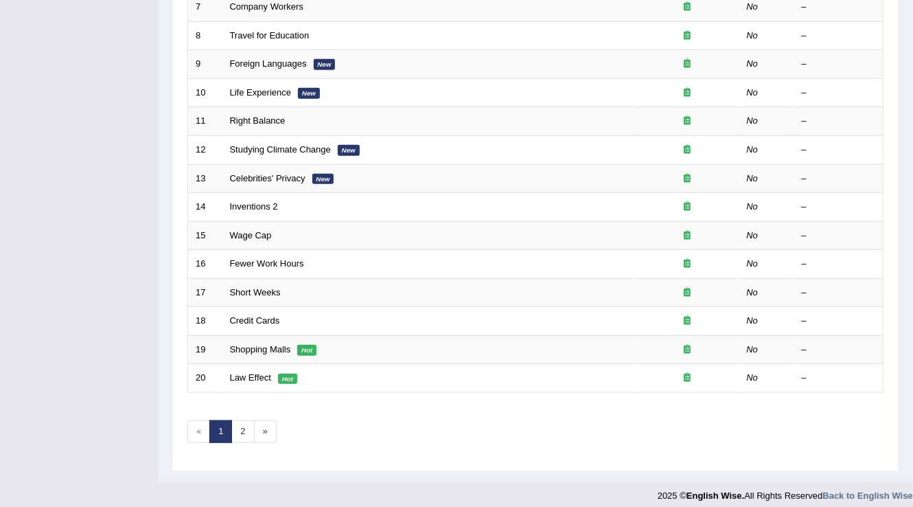
scroll to position [398, 0]
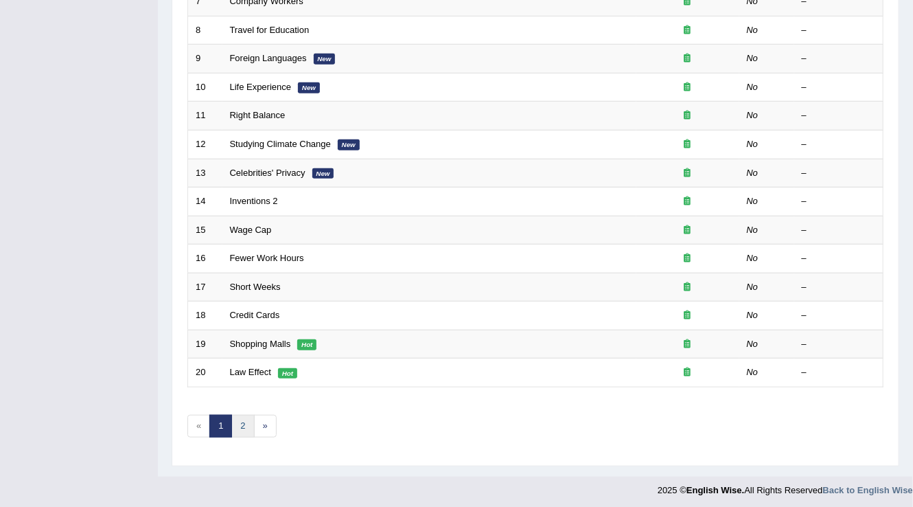
click at [242, 421] on link "2" at bounding box center [242, 426] width 23 height 23
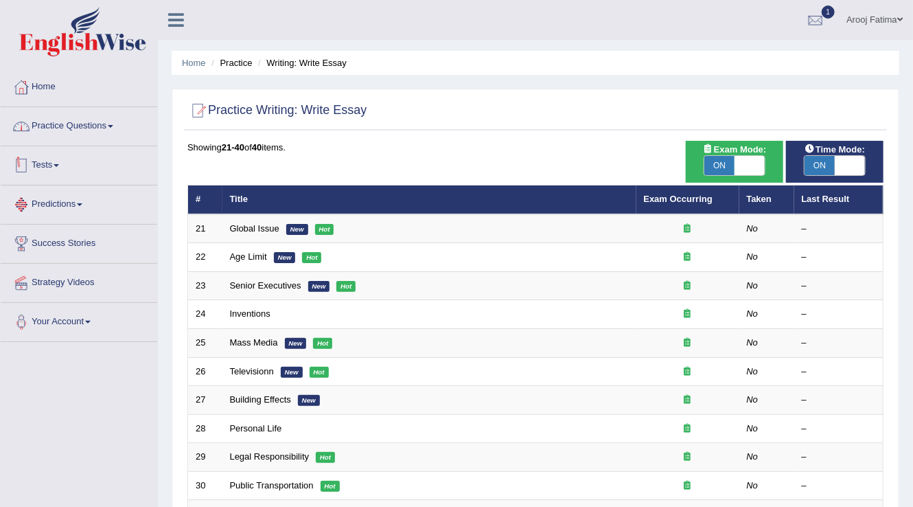
click at [110, 127] on link "Practice Questions" at bounding box center [79, 124] width 156 height 34
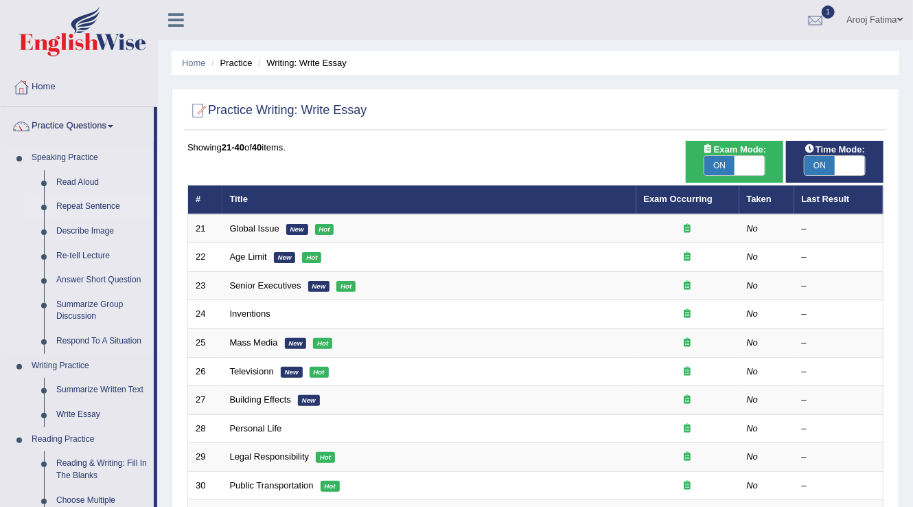
click at [89, 207] on link "Repeat Sentence" at bounding box center [102, 206] width 104 height 25
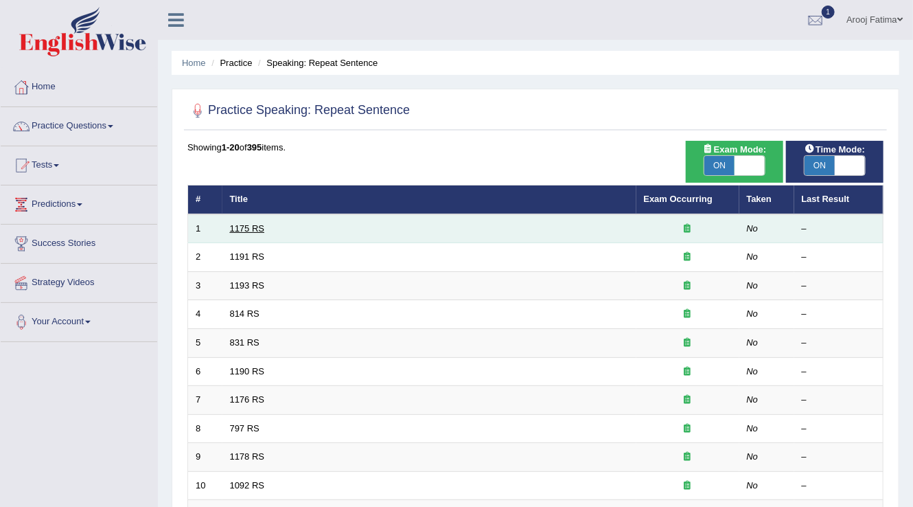
click at [238, 223] on link "1175 RS" at bounding box center [247, 228] width 35 height 10
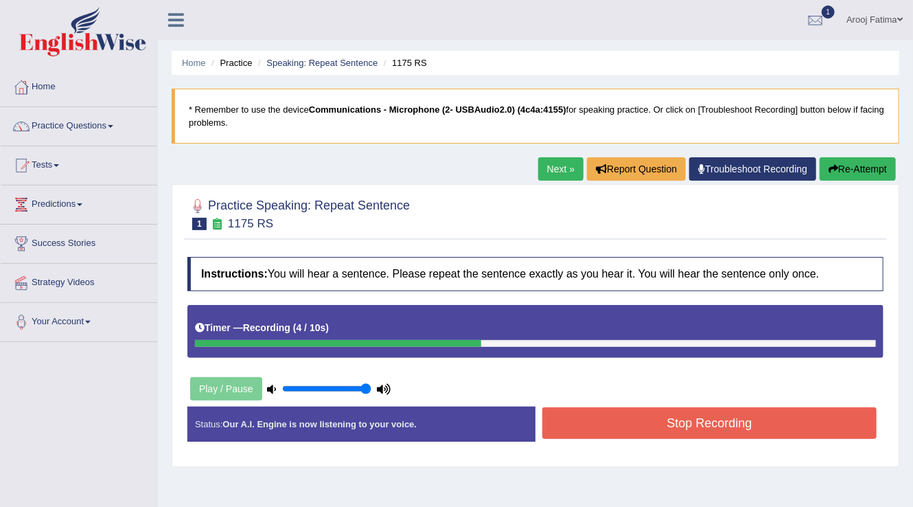
click at [679, 426] on button "Stop Recording" at bounding box center [709, 423] width 334 height 32
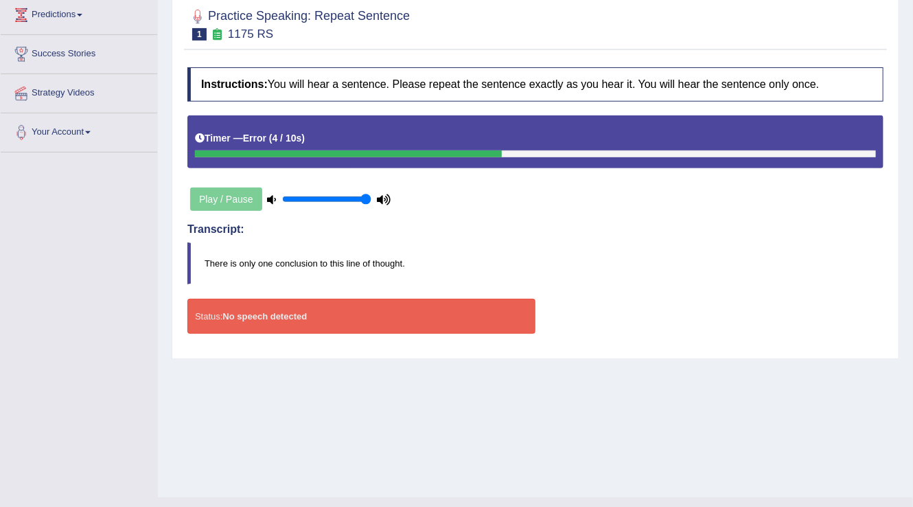
scroll to position [214, 0]
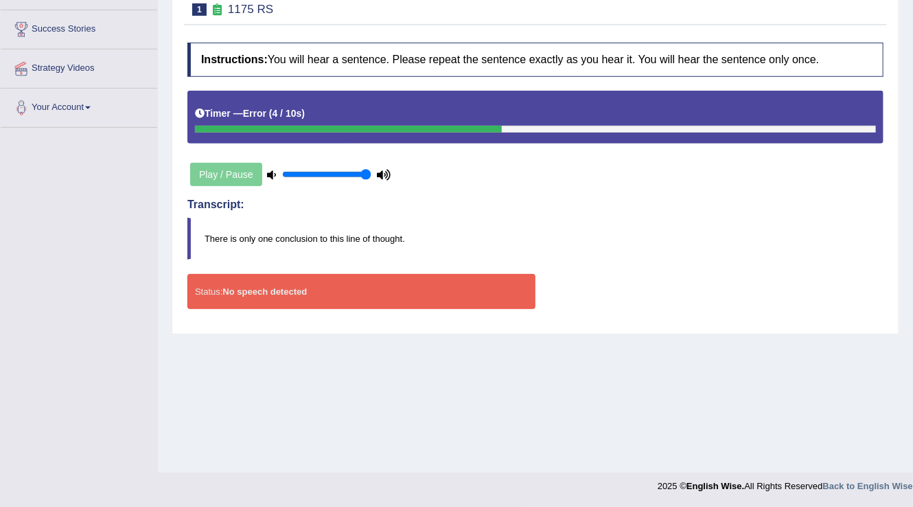
click at [271, 171] on icon at bounding box center [272, 174] width 9 height 9
click at [329, 175] on input "range" at bounding box center [326, 174] width 89 height 11
click at [370, 175] on input "range" at bounding box center [326, 174] width 89 height 11
type input "0.5"
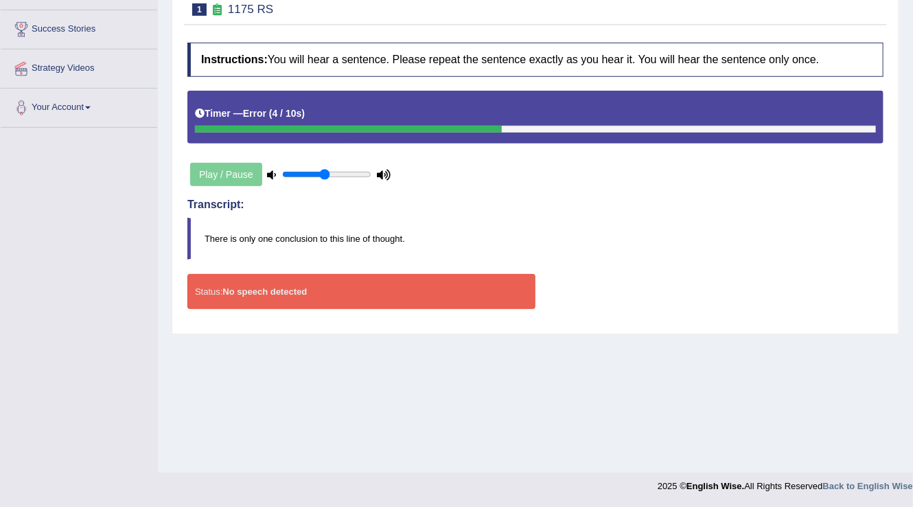
click at [323, 174] on input "range" at bounding box center [326, 174] width 89 height 11
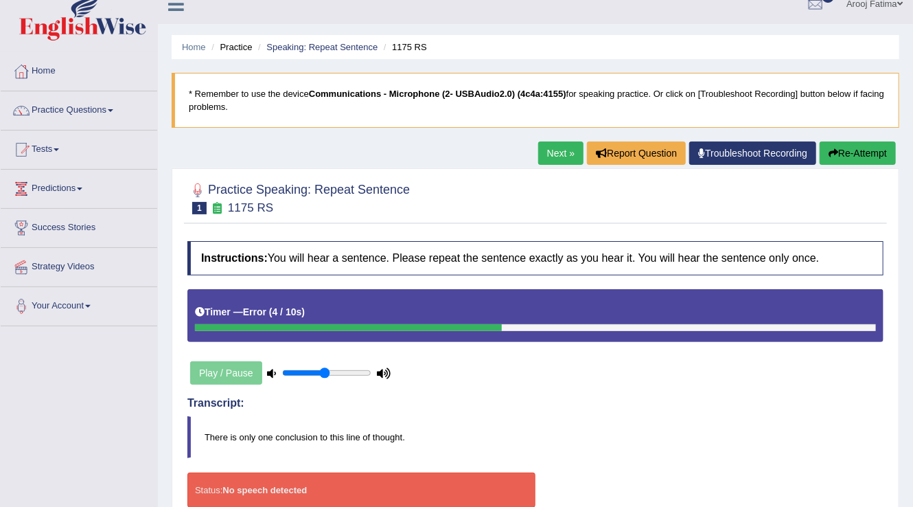
scroll to position [0, 0]
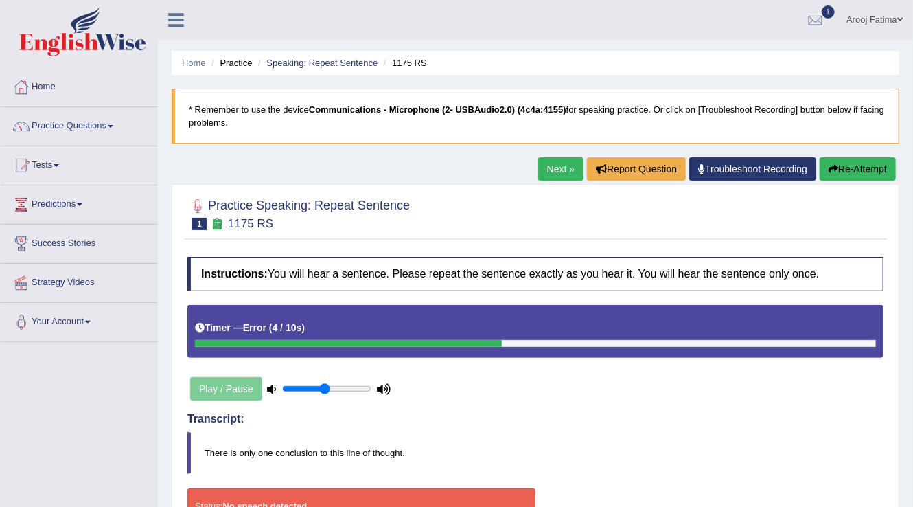
click at [850, 167] on button "Re-Attempt" at bounding box center [858, 168] width 76 height 23
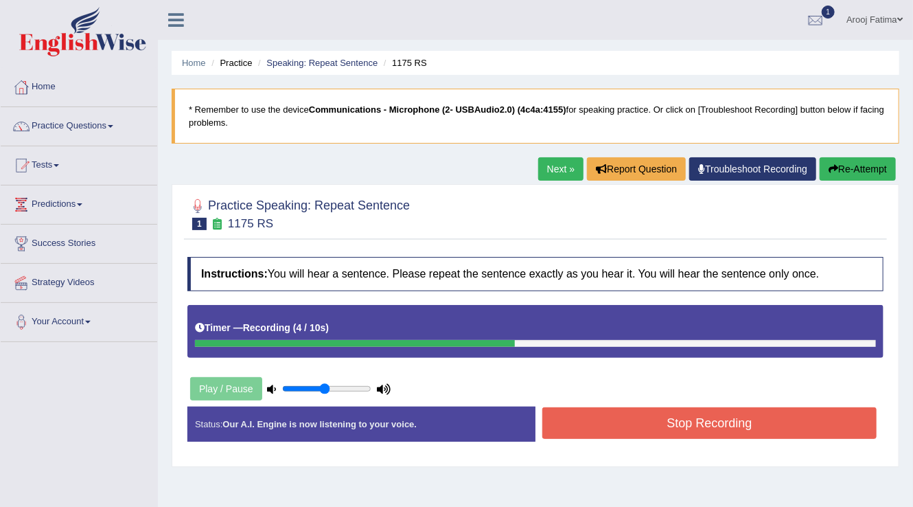
click at [725, 423] on button "Stop Recording" at bounding box center [709, 423] width 334 height 32
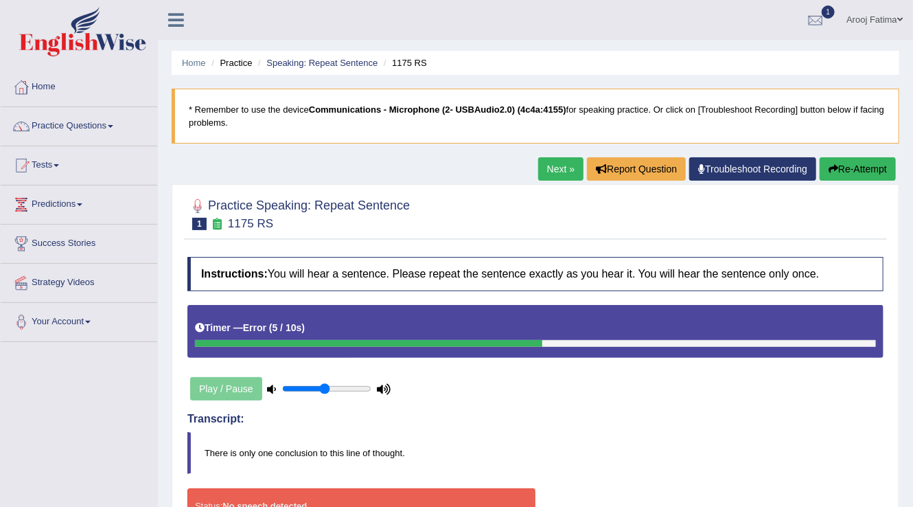
click at [755, 167] on link "Troubleshoot Recording" at bounding box center [752, 168] width 127 height 23
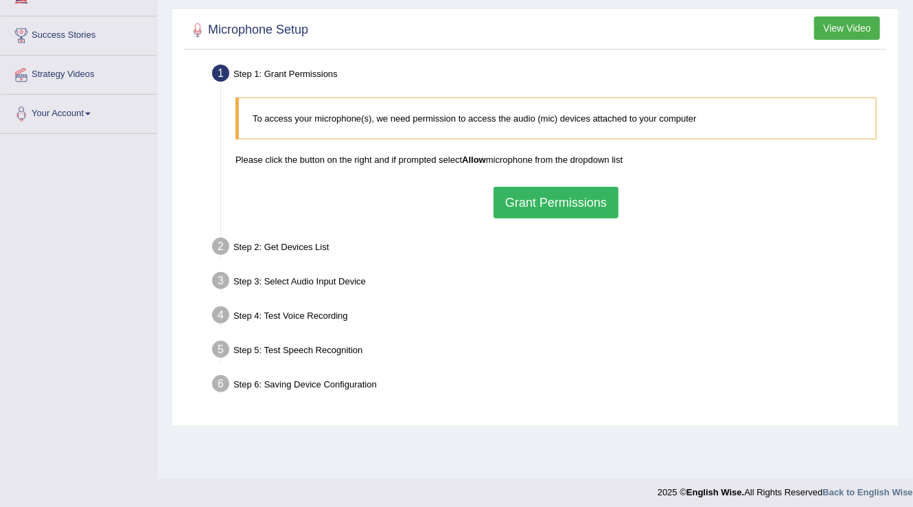
scroll to position [214, 0]
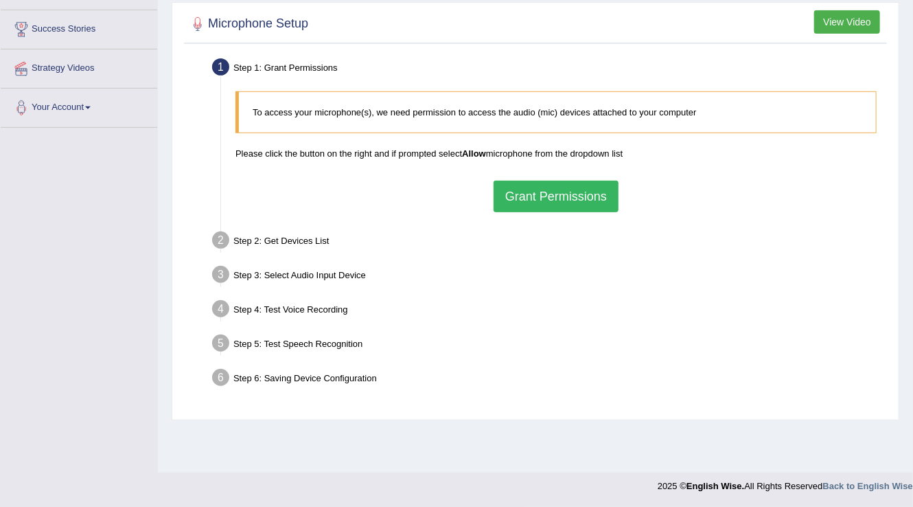
click at [580, 186] on button "Grant Permissions" at bounding box center [555, 197] width 125 height 32
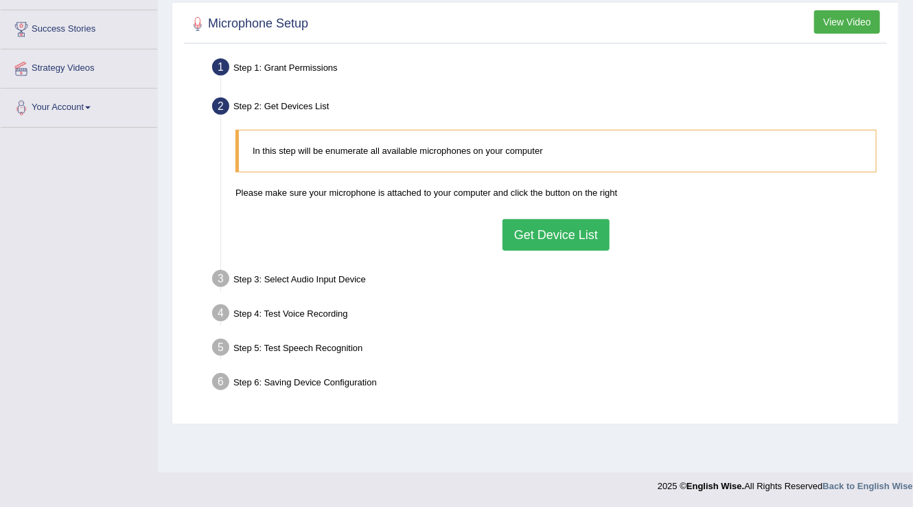
click at [574, 236] on button "Get Device List" at bounding box center [555, 235] width 107 height 32
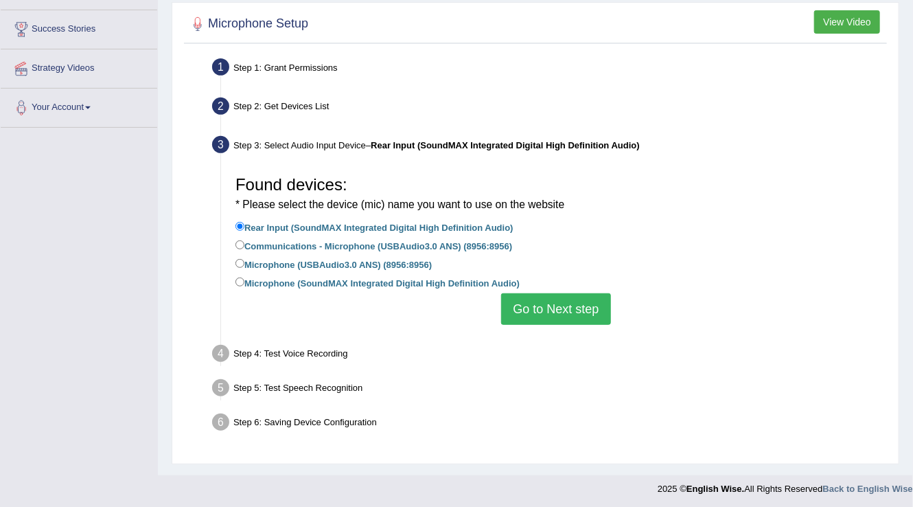
click at [556, 305] on button "Go to Next step" at bounding box center [555, 309] width 109 height 32
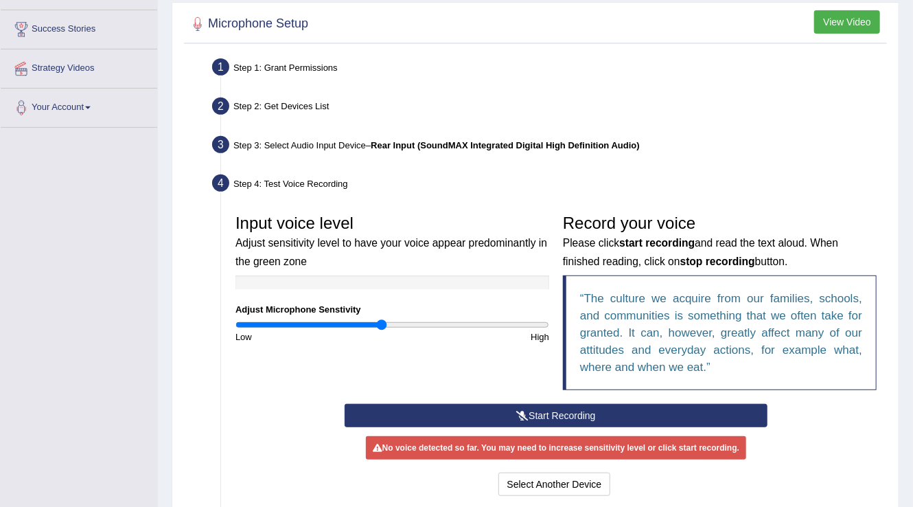
click at [556, 411] on button "Start Recording" at bounding box center [556, 415] width 423 height 23
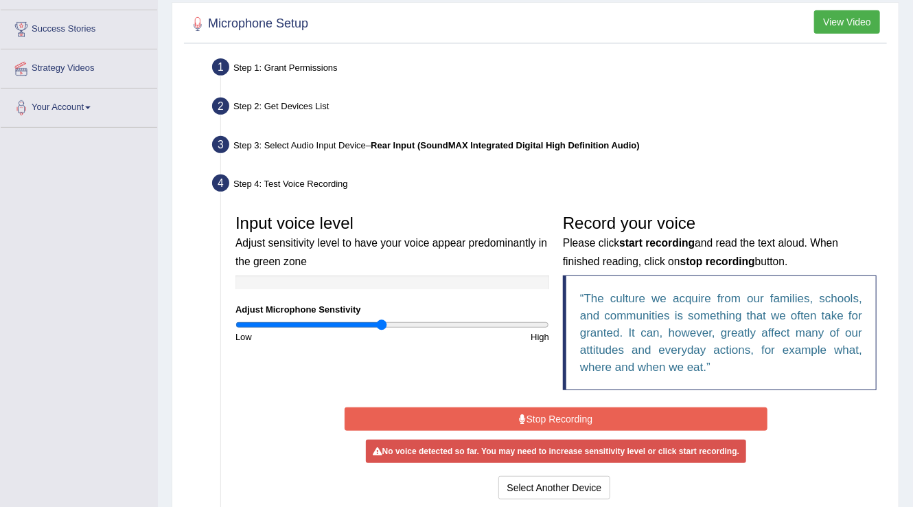
click at [594, 416] on button "Stop Recording" at bounding box center [556, 418] width 423 height 23
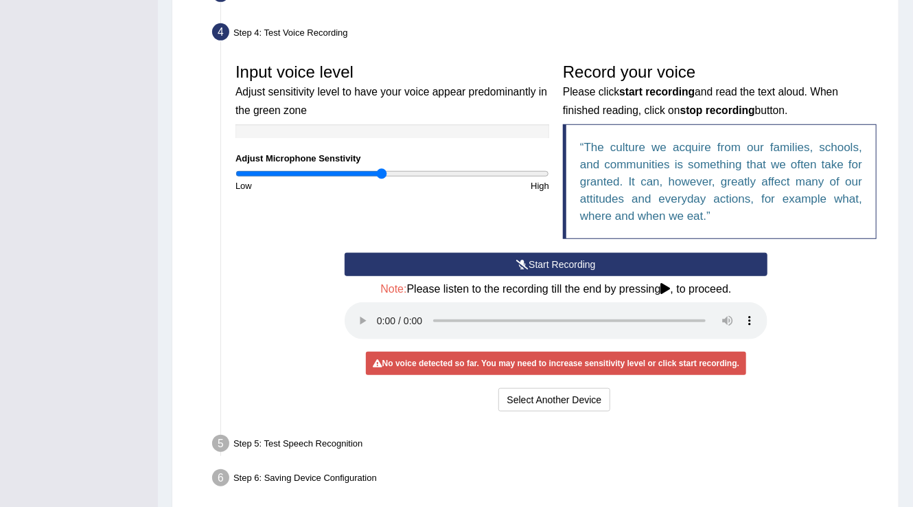
scroll to position [379, 0]
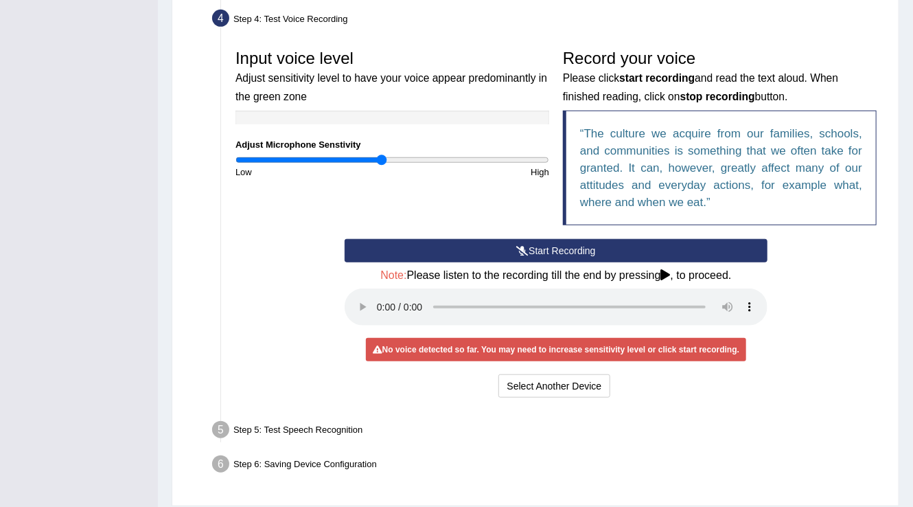
click at [669, 272] on icon at bounding box center [666, 274] width 10 height 11
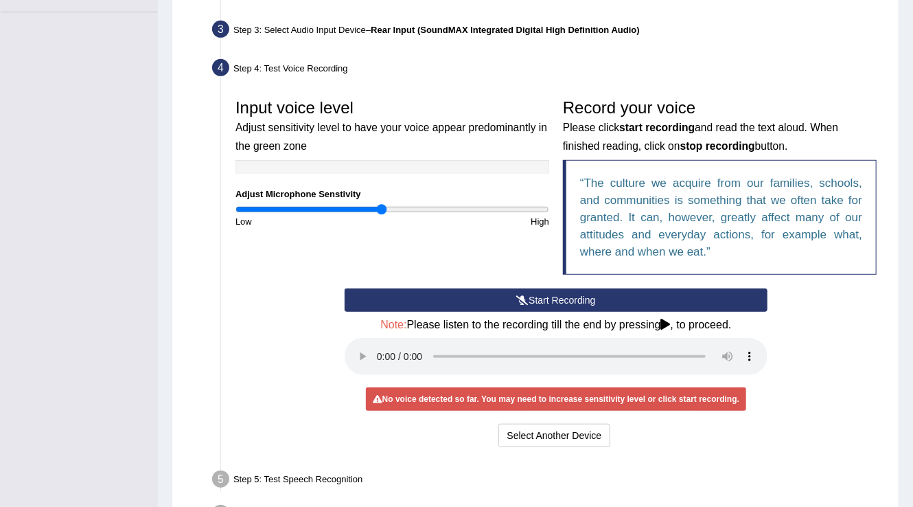
scroll to position [334, 0]
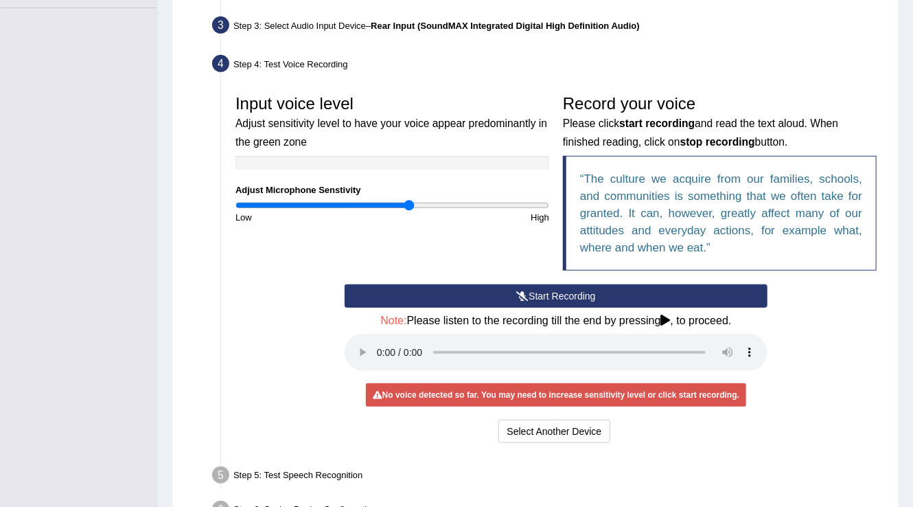
type input "1.12"
click at [410, 207] on input "range" at bounding box center [392, 205] width 314 height 11
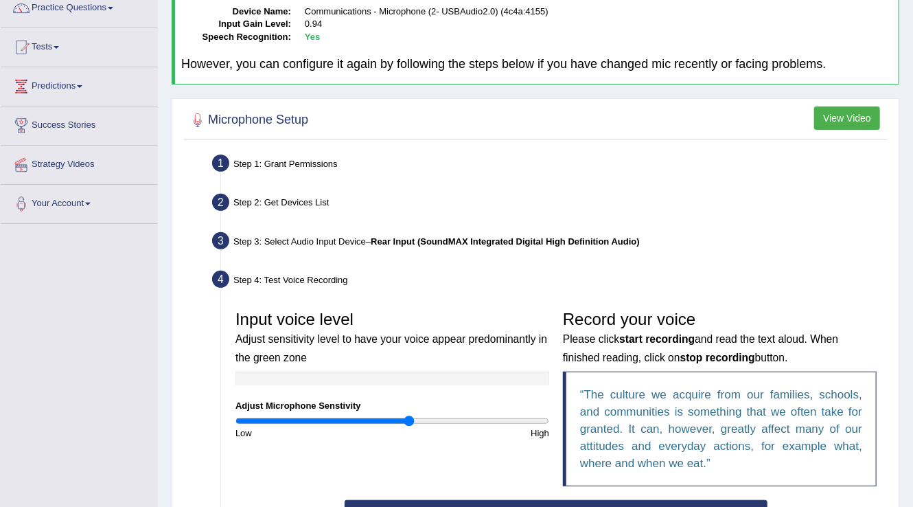
scroll to position [115, 0]
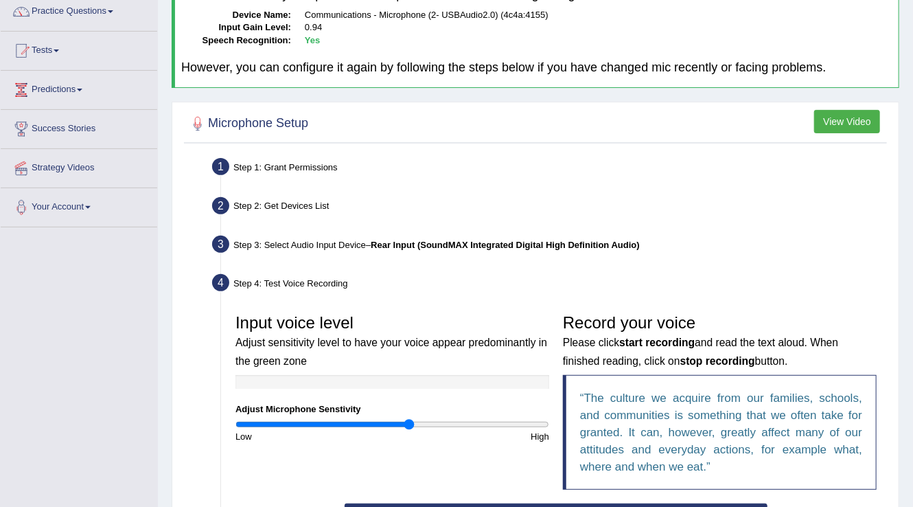
click at [849, 126] on button "View Video" at bounding box center [847, 121] width 66 height 23
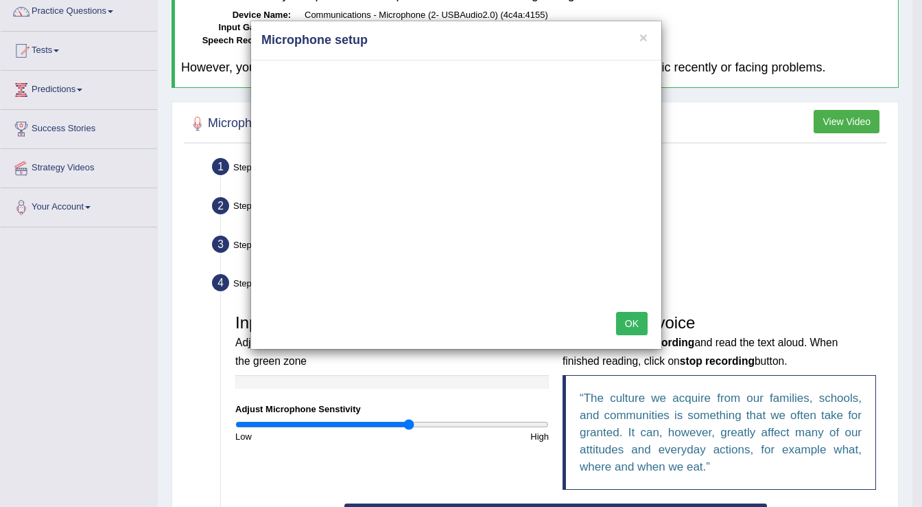
click at [633, 327] on button "OK" at bounding box center [632, 323] width 32 height 23
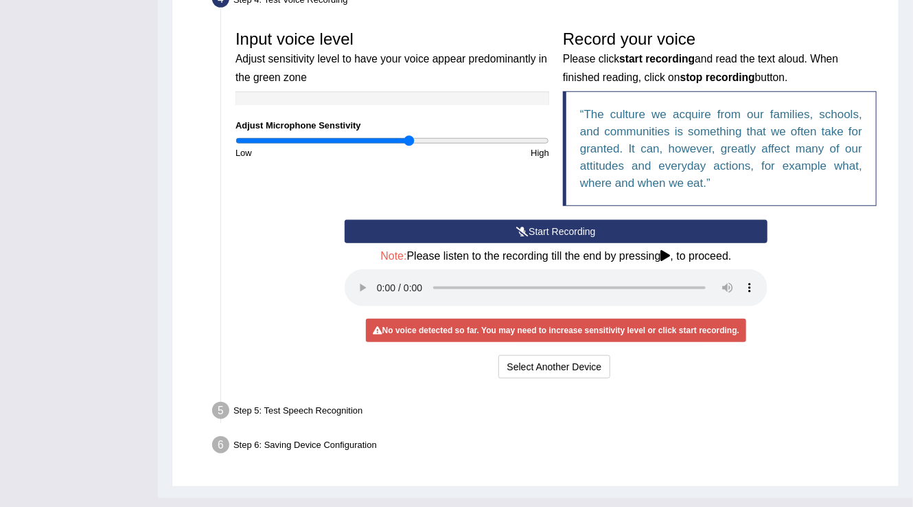
scroll to position [421, 0]
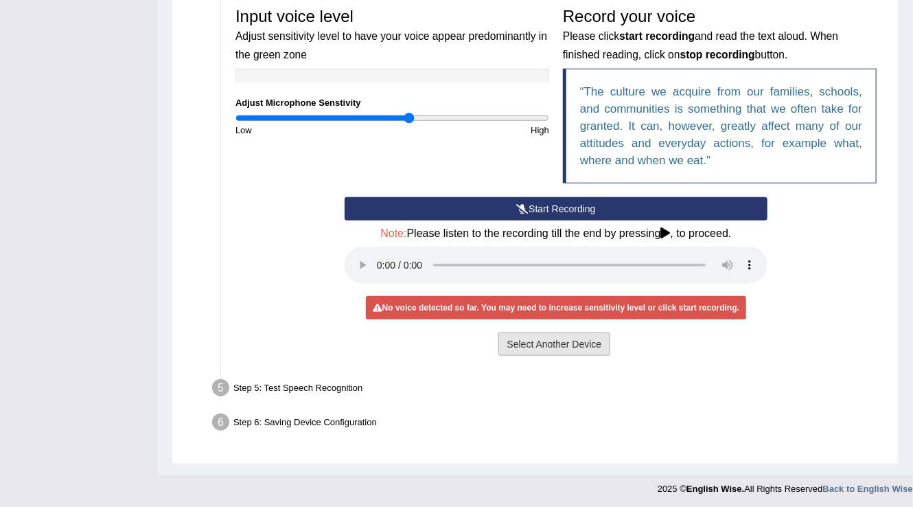
click at [541, 344] on button "Select Another Device" at bounding box center [554, 343] width 113 height 23
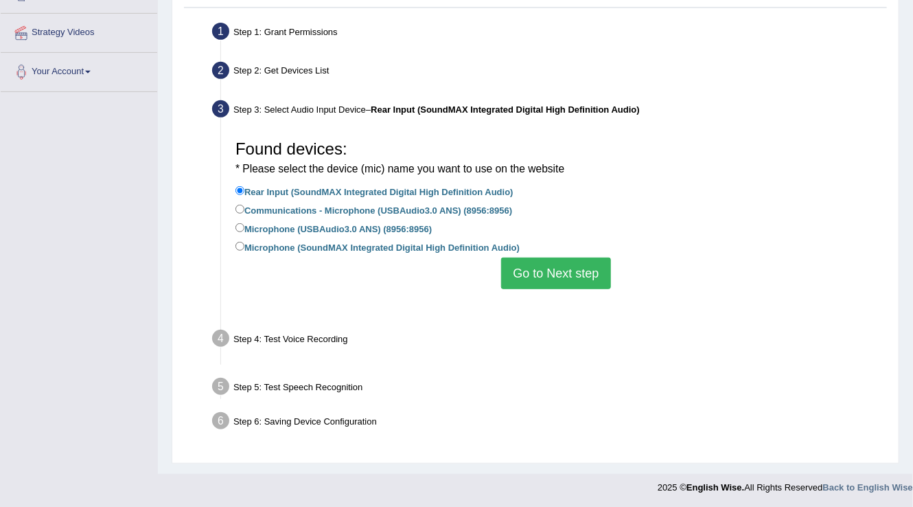
scroll to position [216, 0]
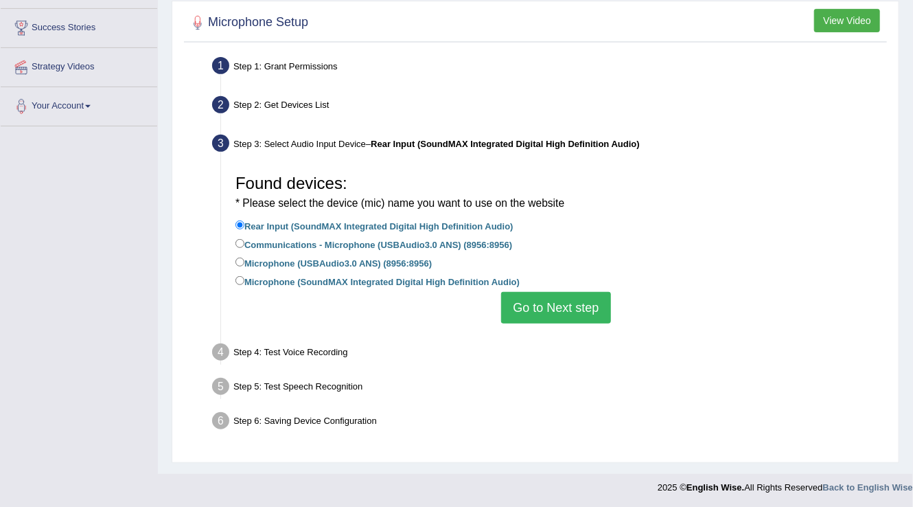
click at [555, 308] on button "Go to Next step" at bounding box center [555, 308] width 109 height 32
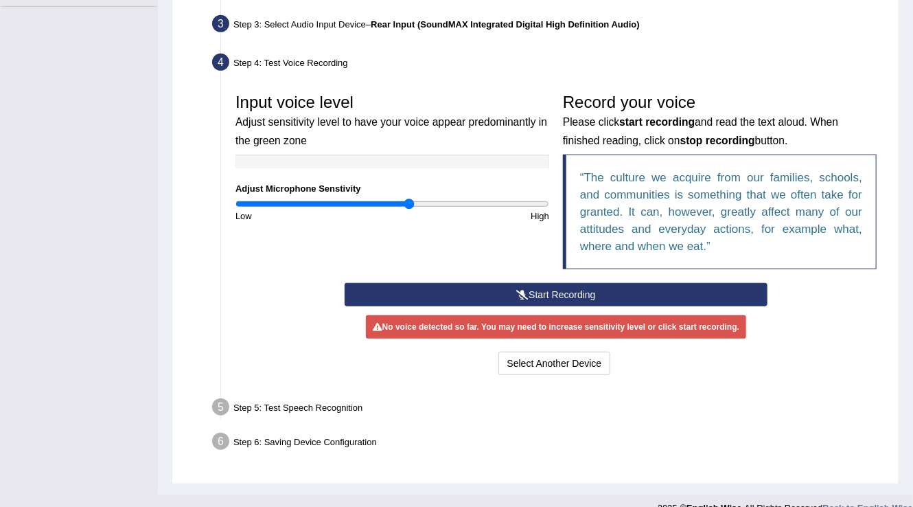
scroll to position [343, 0]
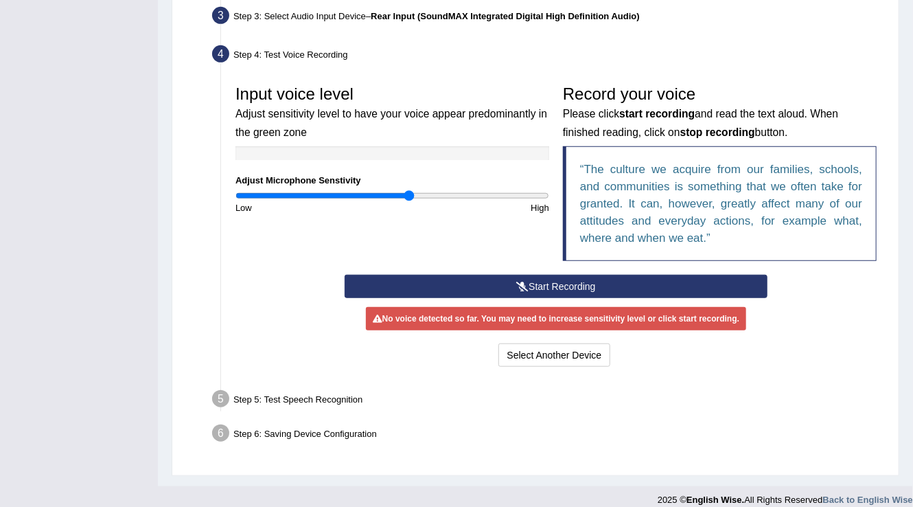
click at [577, 283] on button "Start Recording" at bounding box center [556, 286] width 423 height 23
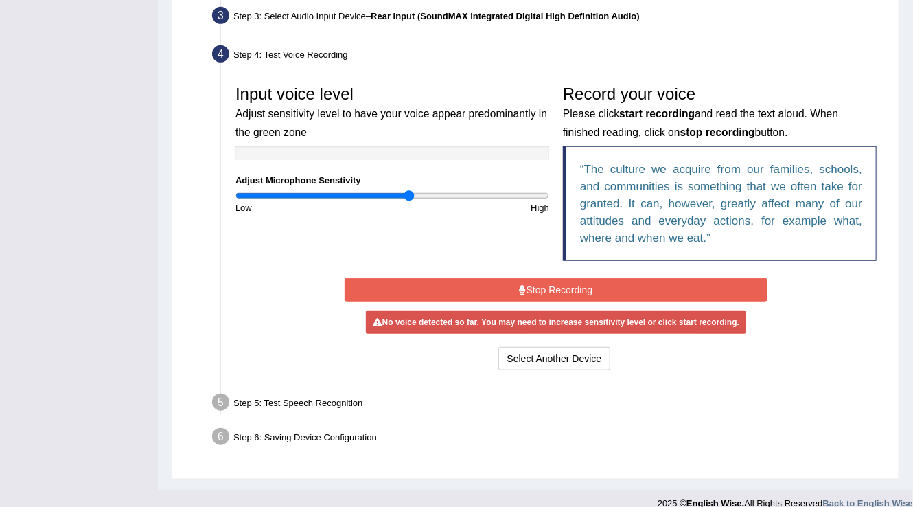
click at [563, 280] on button "Stop Recording" at bounding box center [556, 289] width 423 height 23
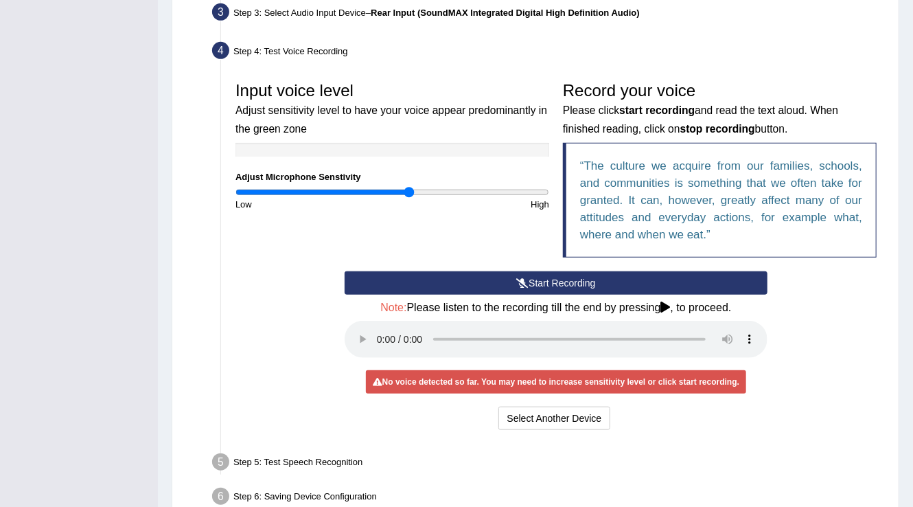
scroll to position [353, 0]
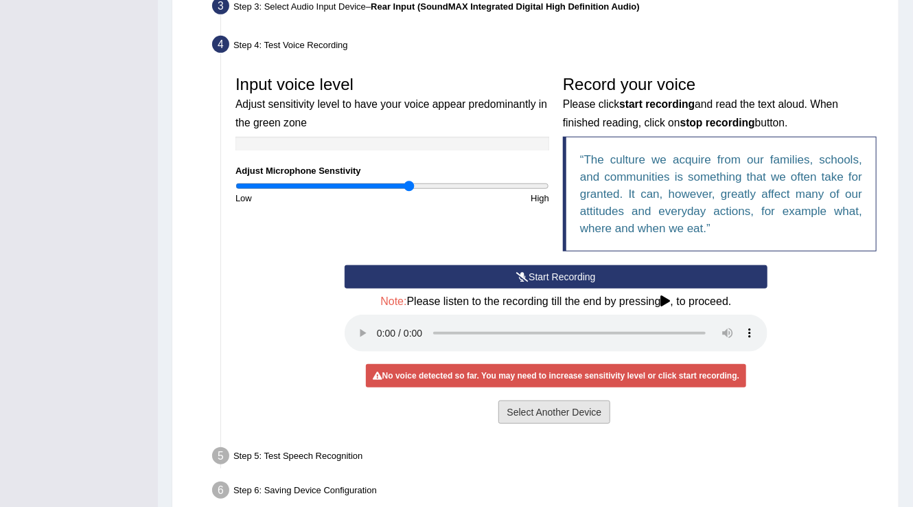
click at [574, 415] on button "Select Another Device" at bounding box center [554, 411] width 113 height 23
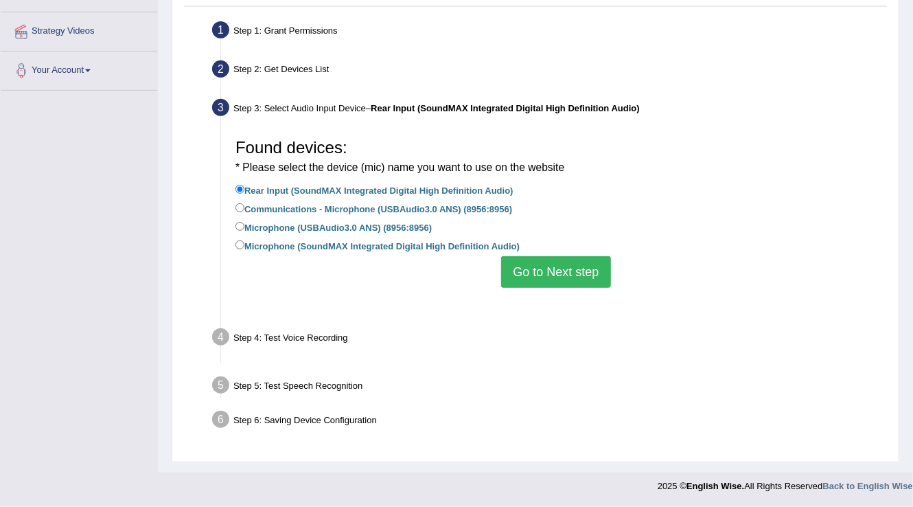
scroll to position [216, 0]
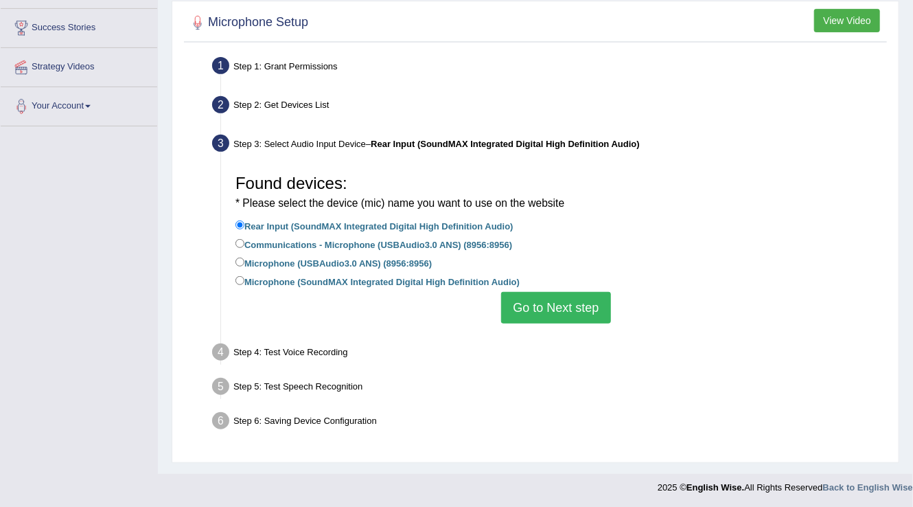
click at [576, 309] on button "Go to Next step" at bounding box center [555, 308] width 109 height 32
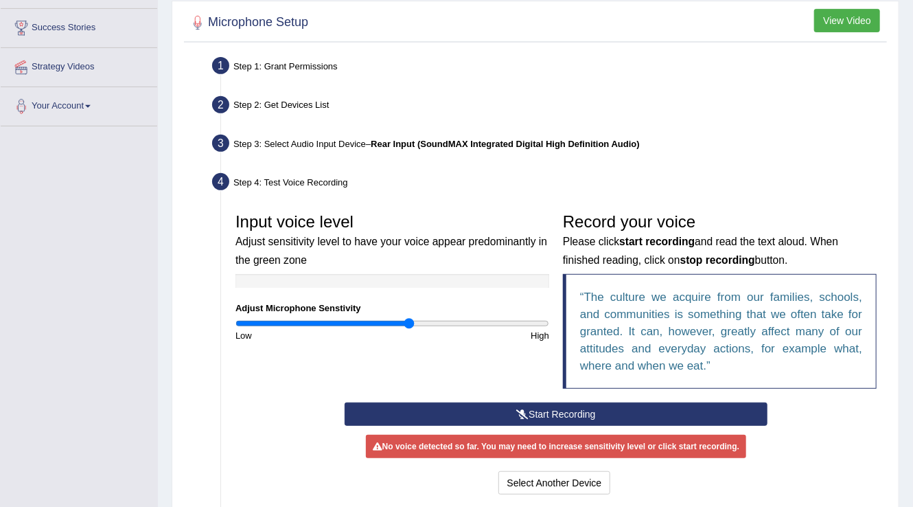
click at [589, 412] on button "Start Recording" at bounding box center [556, 413] width 423 height 23
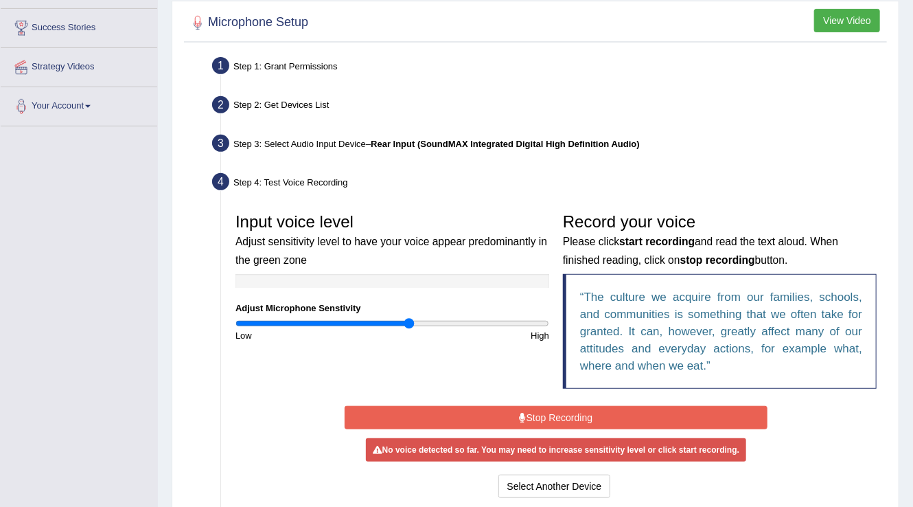
click at [589, 412] on button "Stop Recording" at bounding box center [556, 417] width 423 height 23
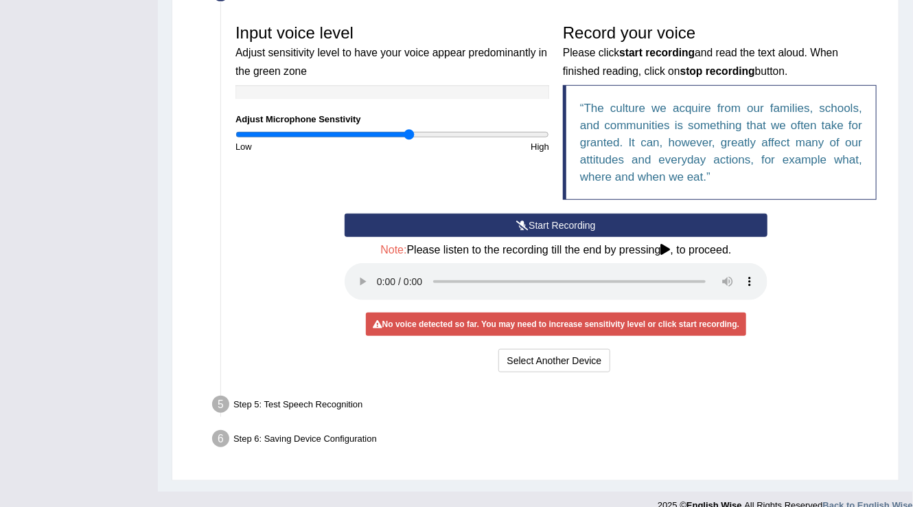
scroll to position [410, 0]
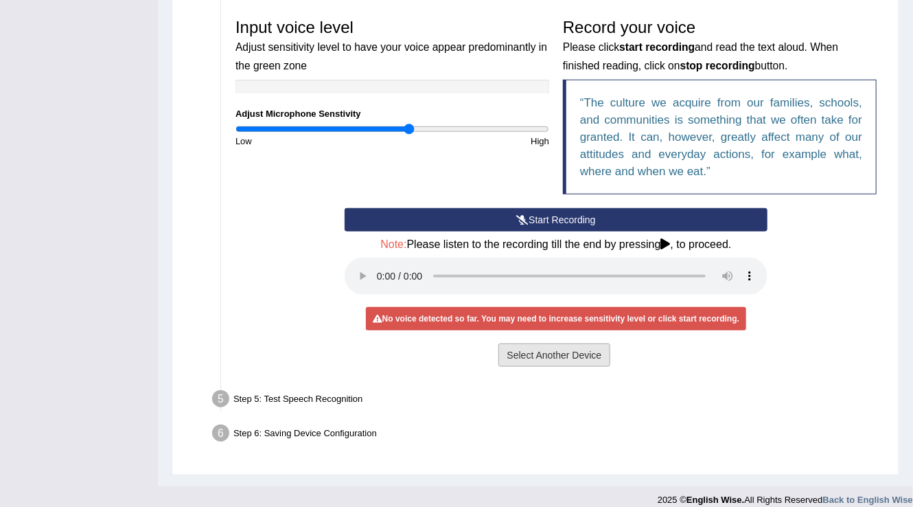
click at [555, 347] on button "Select Another Device" at bounding box center [554, 354] width 113 height 23
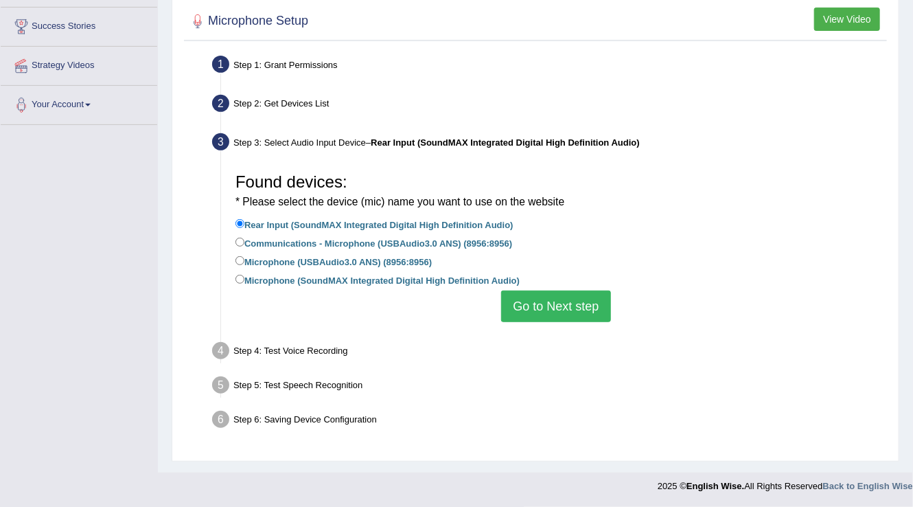
scroll to position [216, 0]
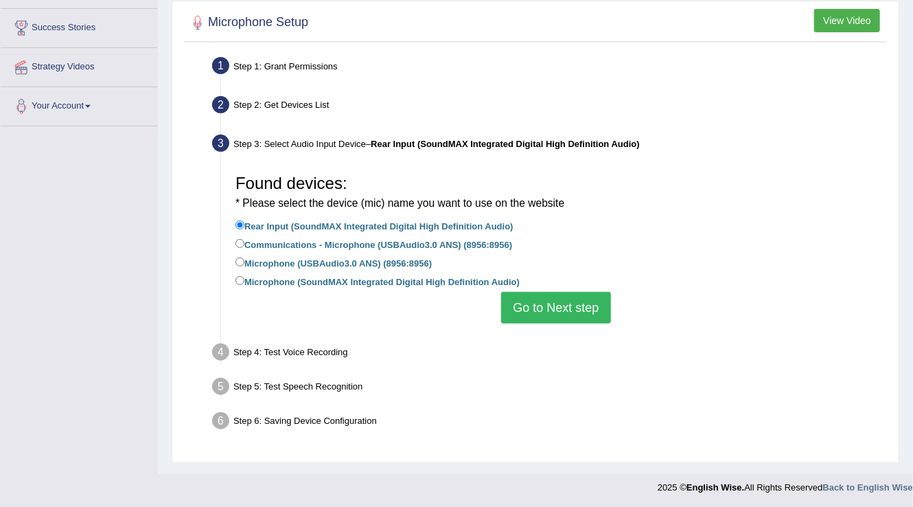
click at [286, 262] on label "Microphone (USBAudio3.0 ANS) (8956:8956)" at bounding box center [333, 262] width 196 height 15
click at [244, 262] on input "Microphone (USBAudio3.0 ANS) (8956:8956)" at bounding box center [239, 261] width 9 height 9
radio input "true"
click at [551, 312] on button "Go to Next step" at bounding box center [555, 308] width 109 height 32
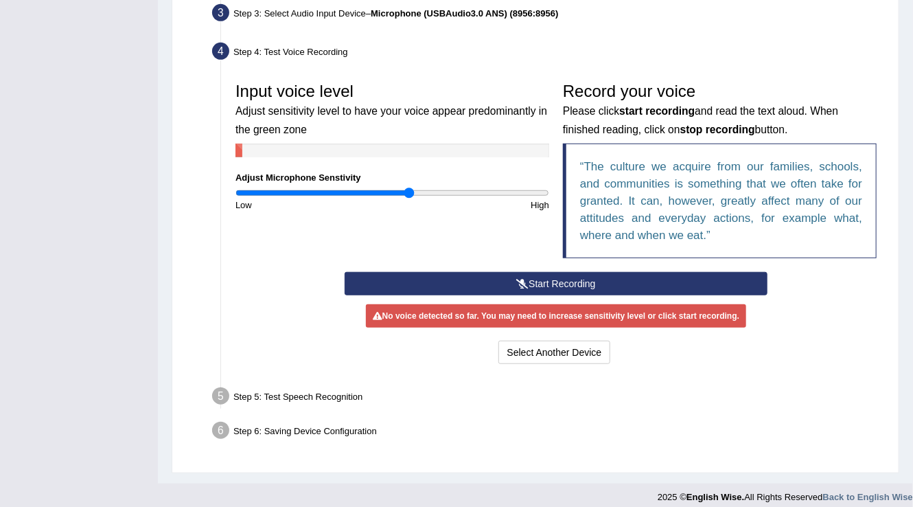
scroll to position [354, 0]
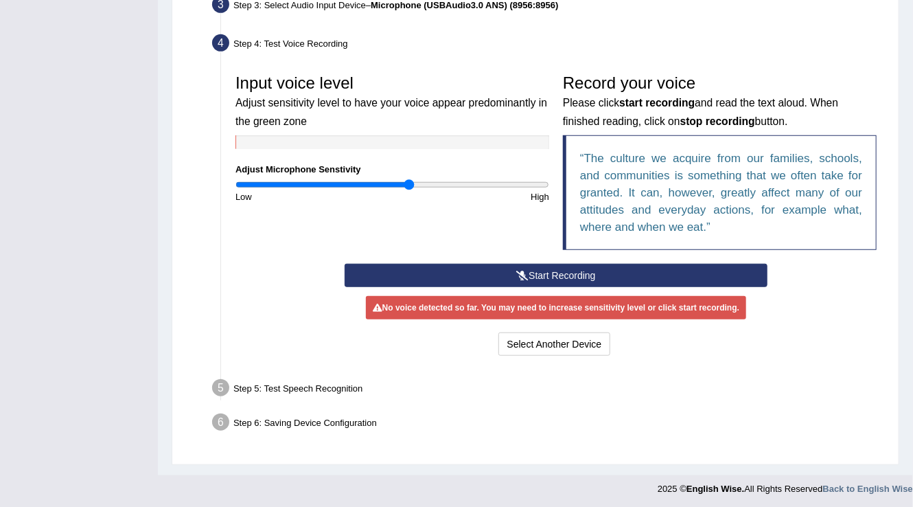
click at [461, 270] on button "Start Recording" at bounding box center [556, 275] width 423 height 23
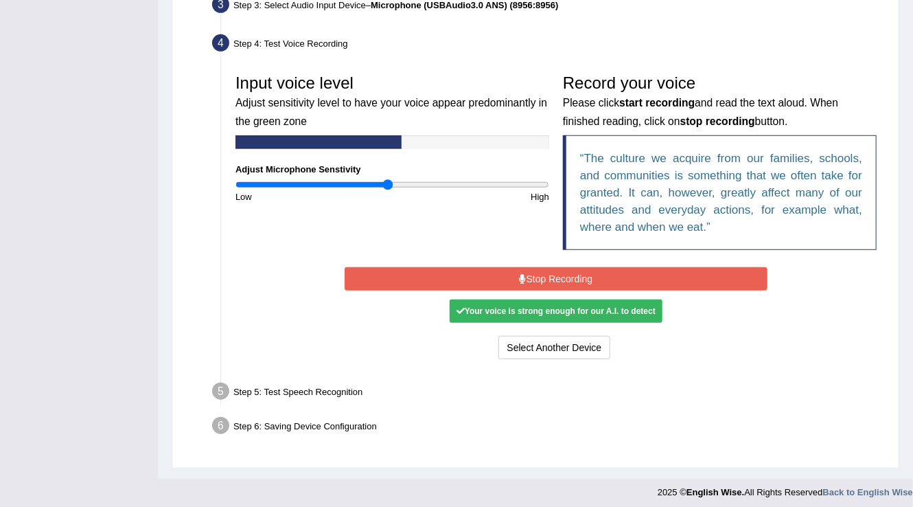
type input "0.98"
click at [388, 181] on input "range" at bounding box center [392, 184] width 314 height 11
click at [426, 281] on button "Stop Recording" at bounding box center [556, 278] width 423 height 23
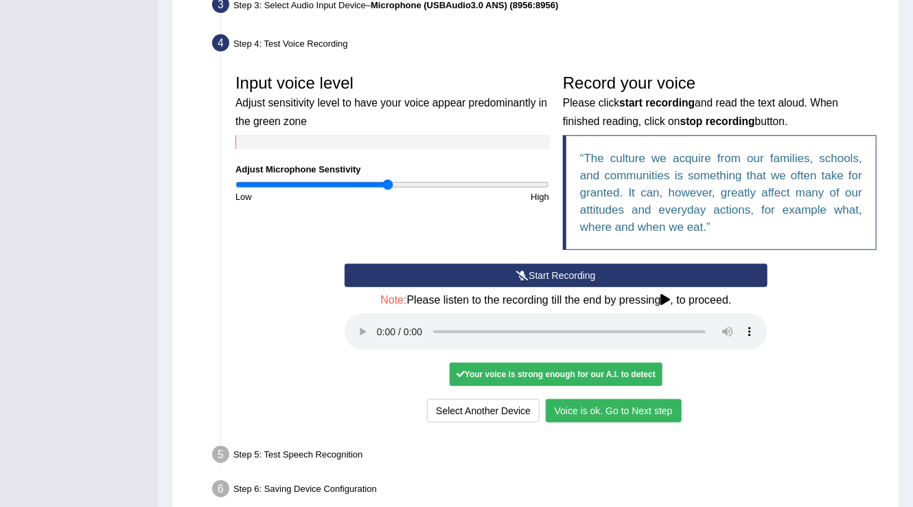
click at [641, 404] on button "Voice is ok. Go to Next step" at bounding box center [614, 410] width 136 height 23
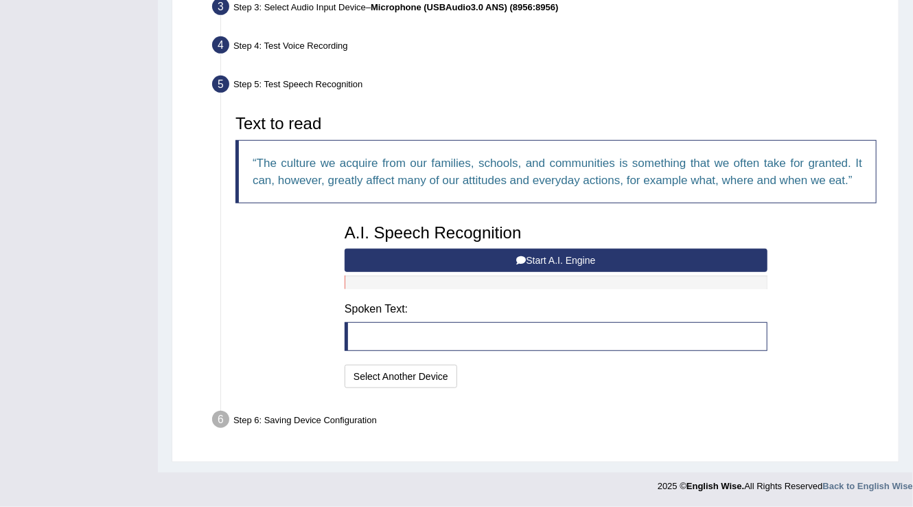
scroll to position [349, 0]
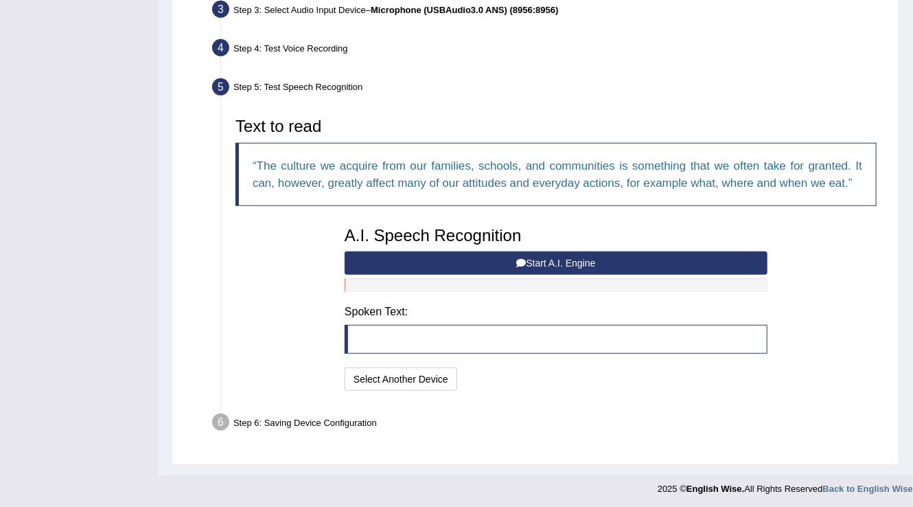
click at [444, 251] on button "Start A.I. Engine" at bounding box center [556, 262] width 423 height 23
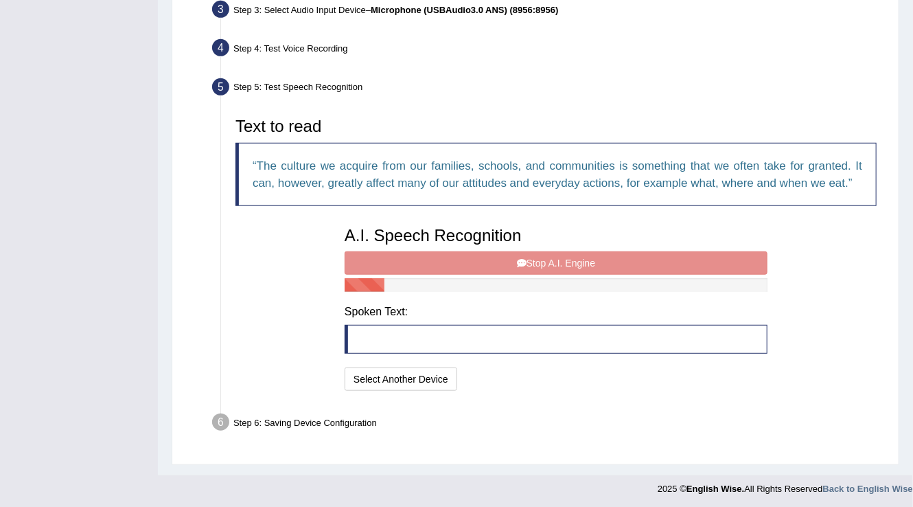
click at [444, 255] on div "A.I. Speech Recognition Start A.I. Engine Stop A.I. Engine Note: Please listen …" at bounding box center [556, 307] width 437 height 174
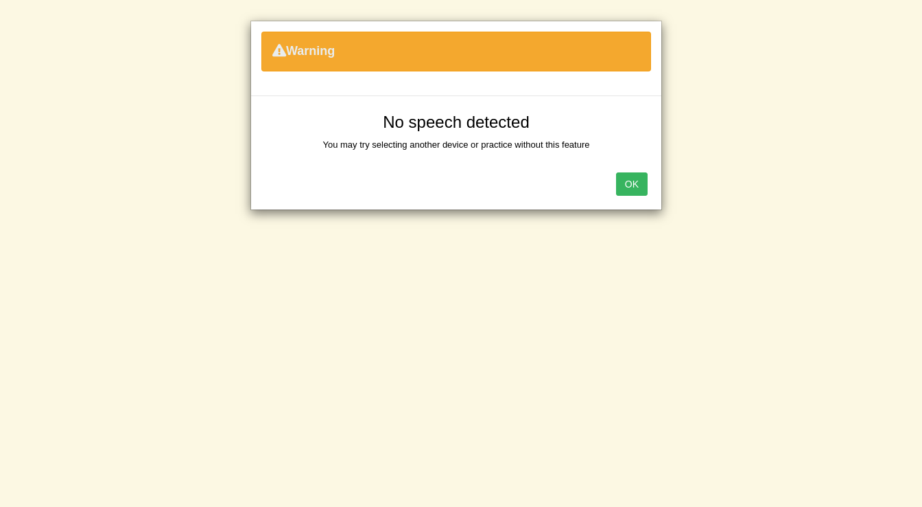
click at [620, 180] on button "OK" at bounding box center [632, 183] width 32 height 23
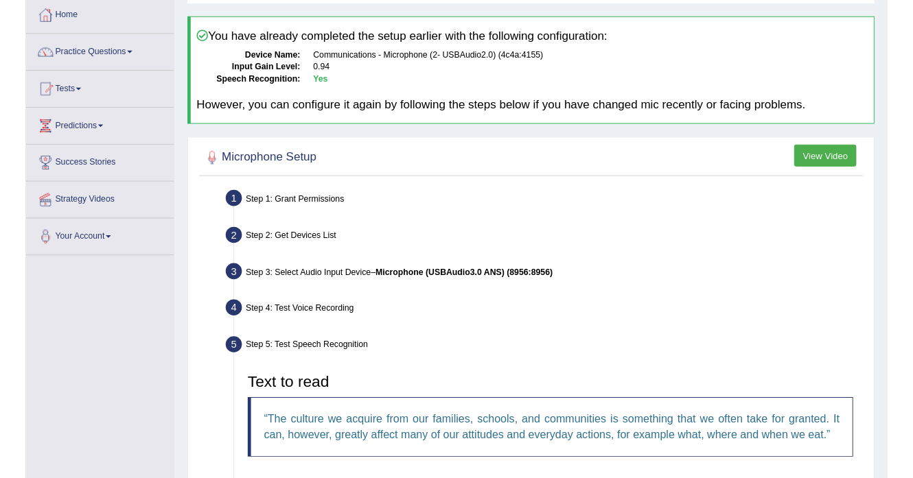
scroll to position [0, 0]
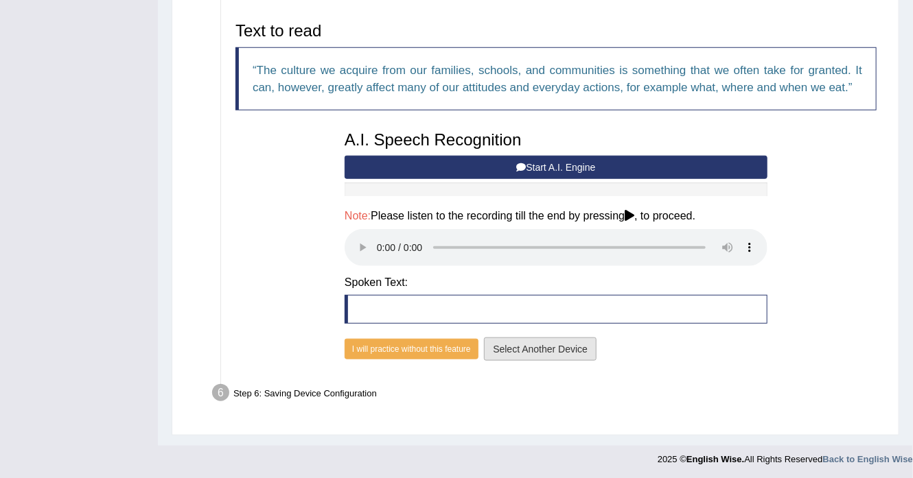
click at [511, 344] on button "Select Another Device" at bounding box center [540, 349] width 113 height 23
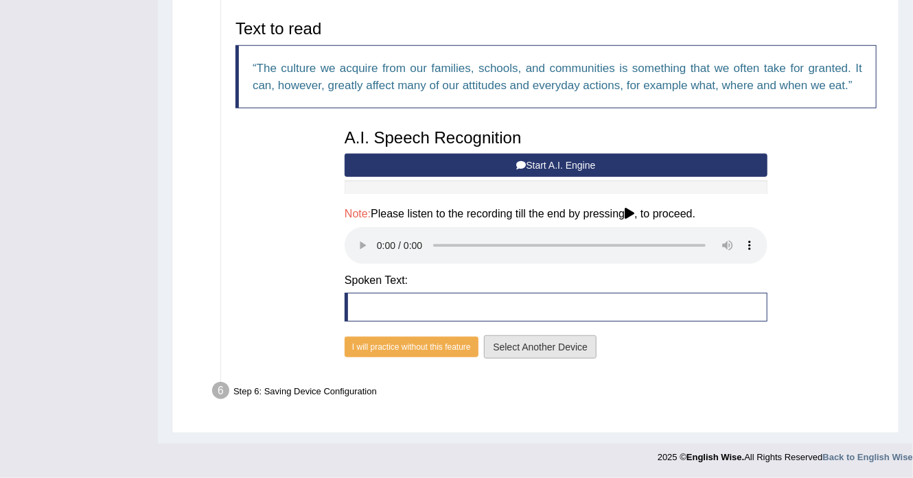
click at [511, 344] on div "A.I. Speech Recognition Start A.I. Engine Stop A.I. Engine Note: Please listen …" at bounding box center [556, 242] width 437 height 241
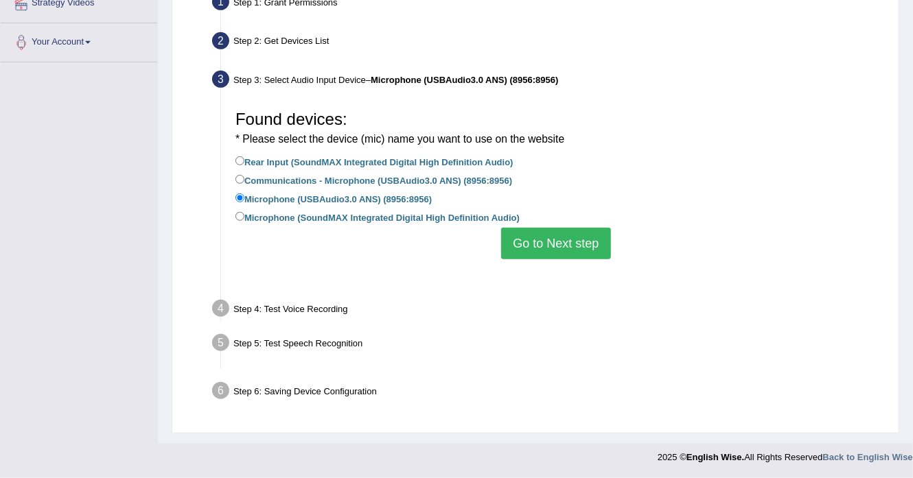
scroll to position [244, 0]
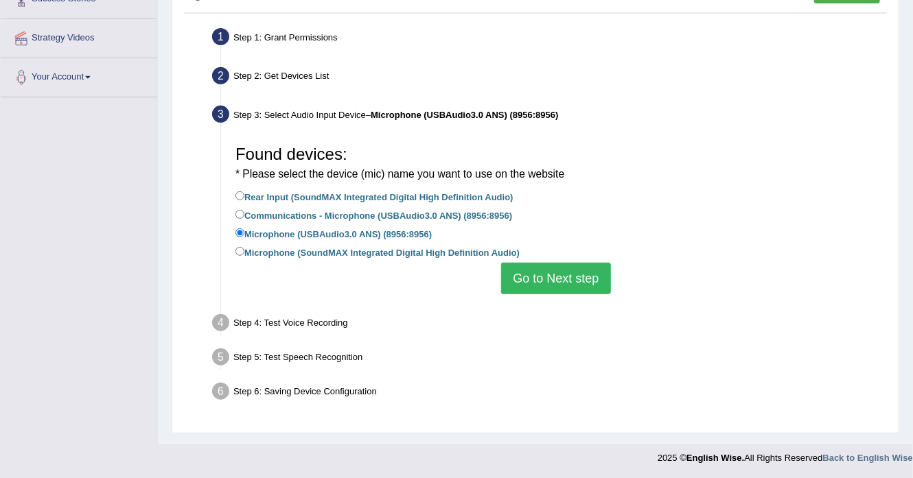
click at [384, 239] on label "Microphone (USBAudio3.0 ANS) (8956:8956)" at bounding box center [333, 233] width 196 height 15
click at [244, 237] on input "Microphone (USBAudio3.0 ANS) (8956:8956)" at bounding box center [239, 233] width 9 height 9
click at [557, 279] on button "Go to Next step" at bounding box center [555, 279] width 109 height 32
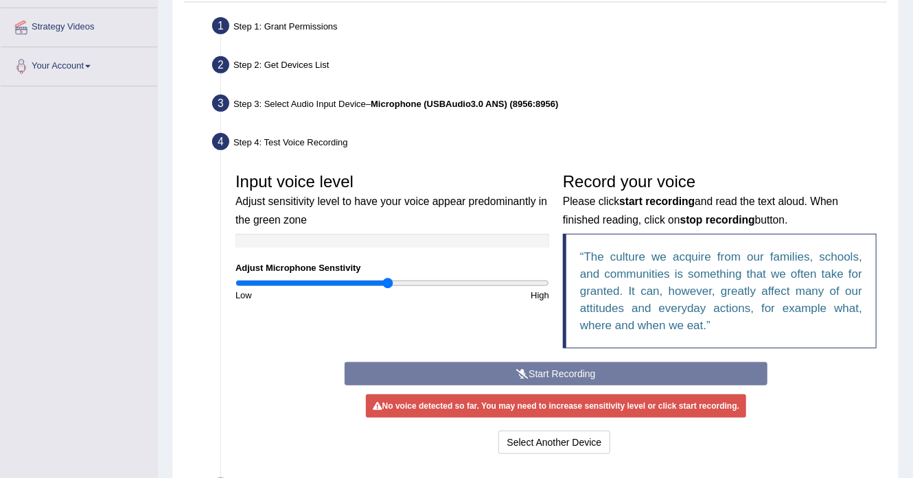
scroll to position [383, 0]
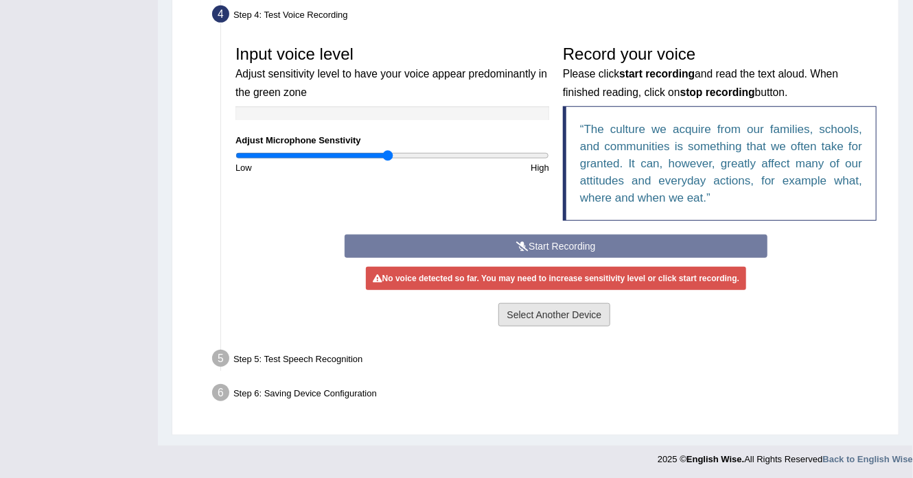
click at [533, 305] on button "Select Another Device" at bounding box center [554, 314] width 113 height 23
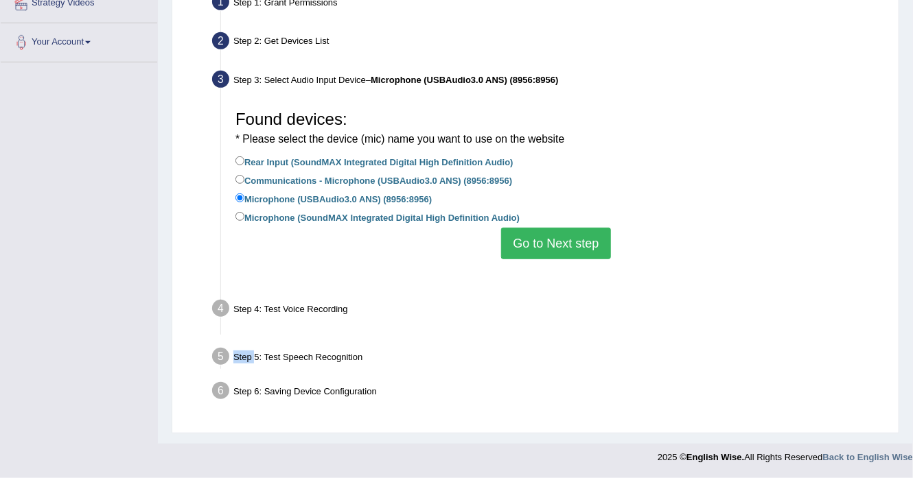
click at [533, 326] on div "Input voice level Adjust sensitivity level to have your voice appear predominan…" at bounding box center [556, 333] width 655 height 14
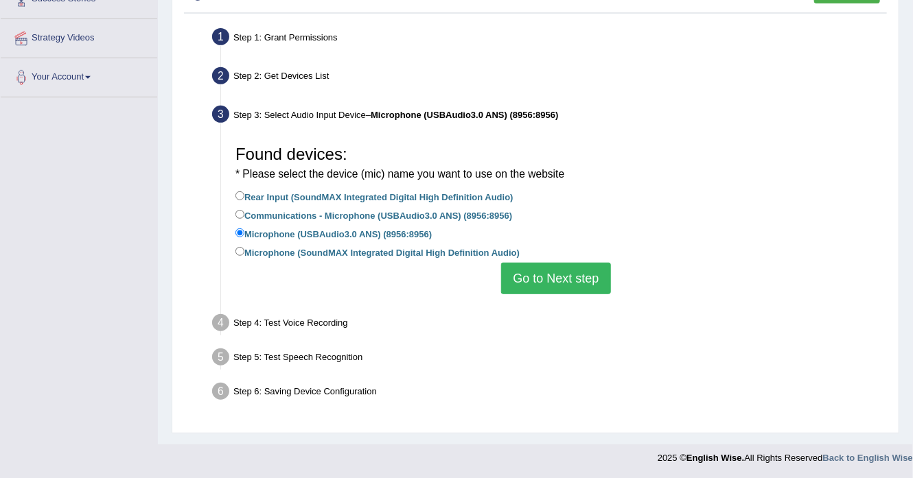
click at [426, 246] on label "Microphone (SoundMAX Integrated Digital High Definition Audio)" at bounding box center [377, 251] width 284 height 15
click at [244, 247] on input "Microphone (SoundMAX Integrated Digital High Definition Audio)" at bounding box center [239, 251] width 9 height 9
radio input "true"
click at [519, 277] on button "Go to Next step" at bounding box center [555, 279] width 109 height 32
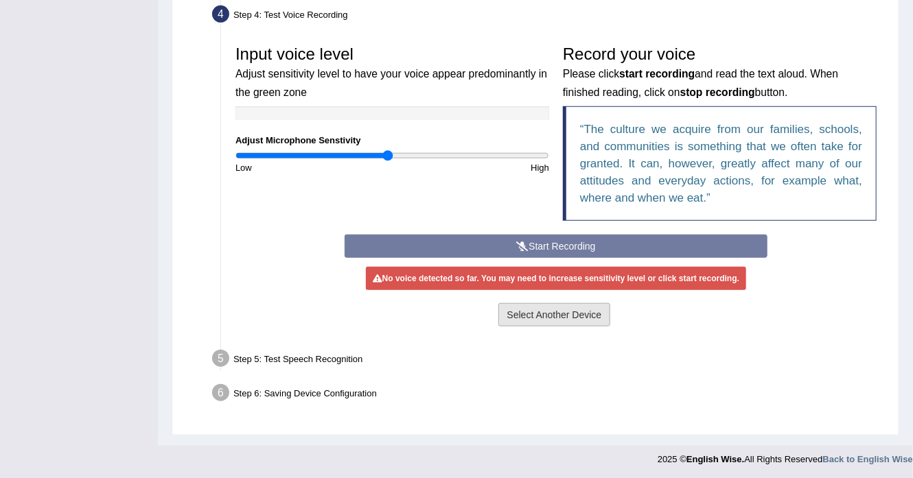
click at [524, 303] on button "Select Another Device" at bounding box center [554, 314] width 113 height 23
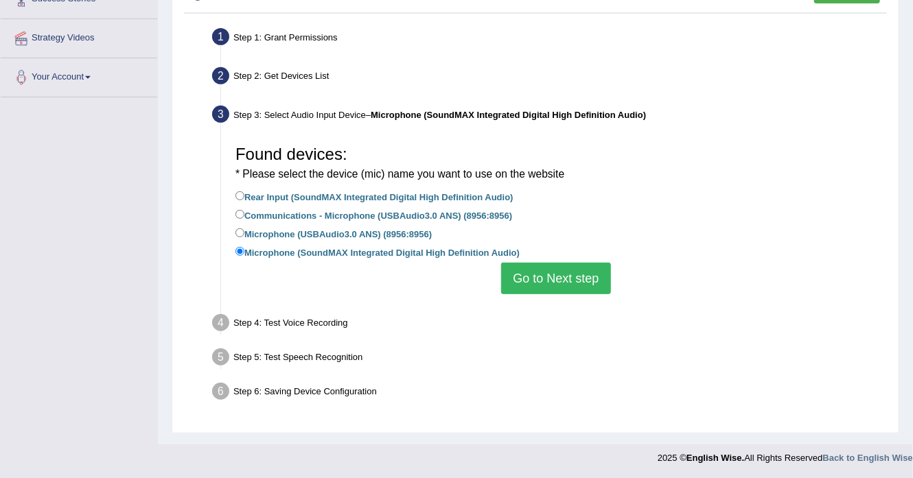
click at [347, 198] on label "Rear Input (SoundMAX Integrated Digital High Definition Audio)" at bounding box center [374, 196] width 278 height 15
click at [244, 198] on input "Rear Input (SoundMAX Integrated Digital High Definition Audio)" at bounding box center [239, 195] width 9 height 9
radio input "true"
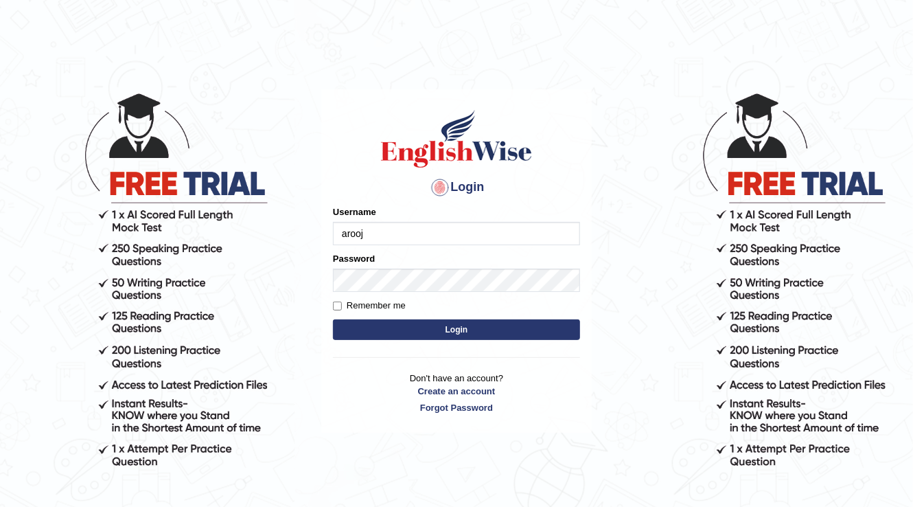
type input "arooj"
drag, startPoint x: 0, startPoint y: 0, endPoint x: 329, endPoint y: 165, distance: 368.0
drag, startPoint x: 329, startPoint y: 165, endPoint x: 680, endPoint y: 321, distance: 384.1
click at [681, 321] on body "Login Please fix the following errors: Username [PERSON_NAME] Password Remember…" at bounding box center [456, 299] width 913 height 507
click at [395, 299] on label "Remember me" at bounding box center [369, 306] width 73 height 14
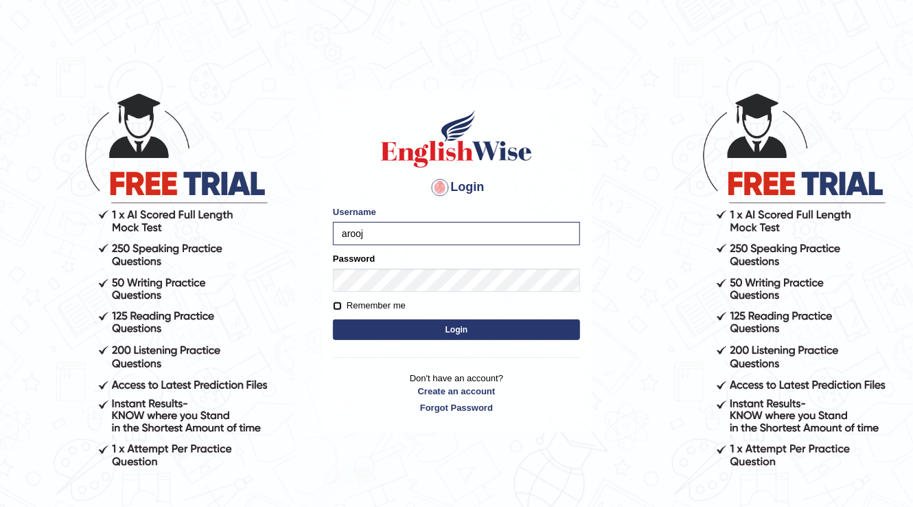
click at [342, 301] on input "Remember me" at bounding box center [337, 305] width 9 height 9
checkbox input "true"
click at [465, 331] on button "Login" at bounding box center [456, 329] width 247 height 21
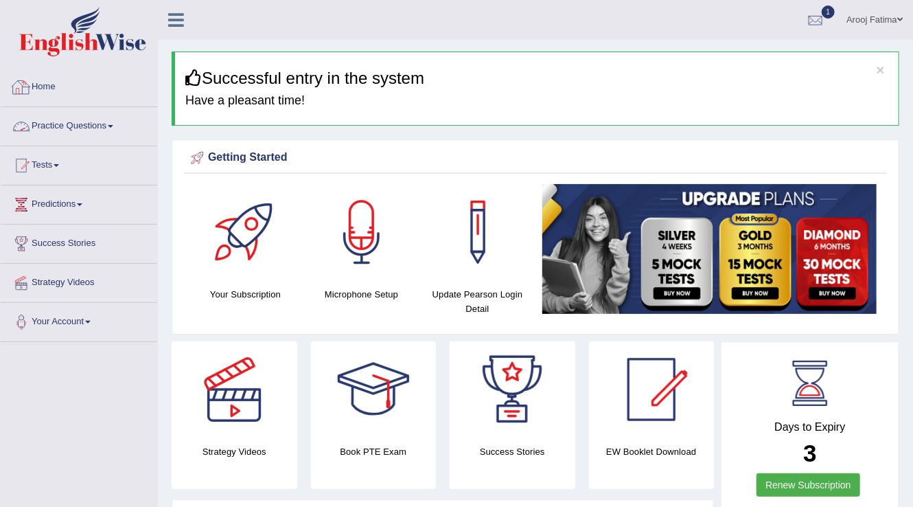
click at [60, 95] on link "Home" at bounding box center [79, 85] width 156 height 34
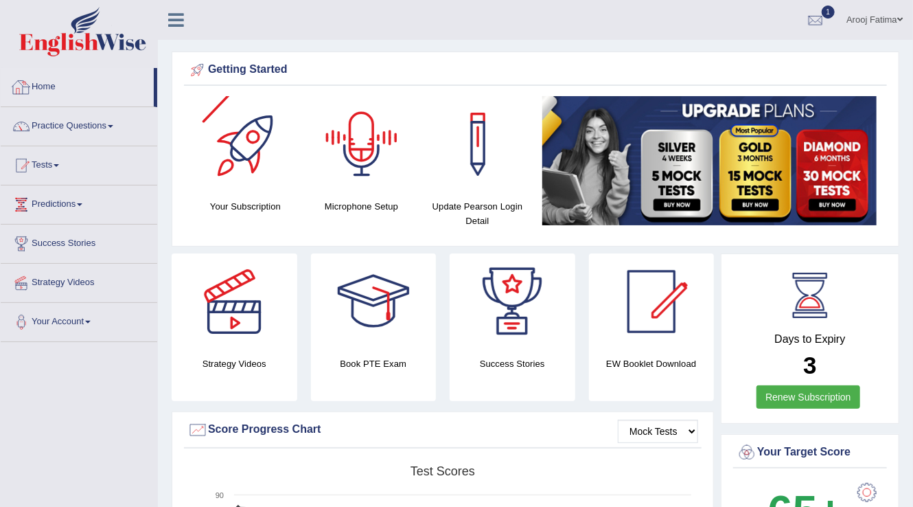
click at [338, 160] on div at bounding box center [362, 144] width 96 height 96
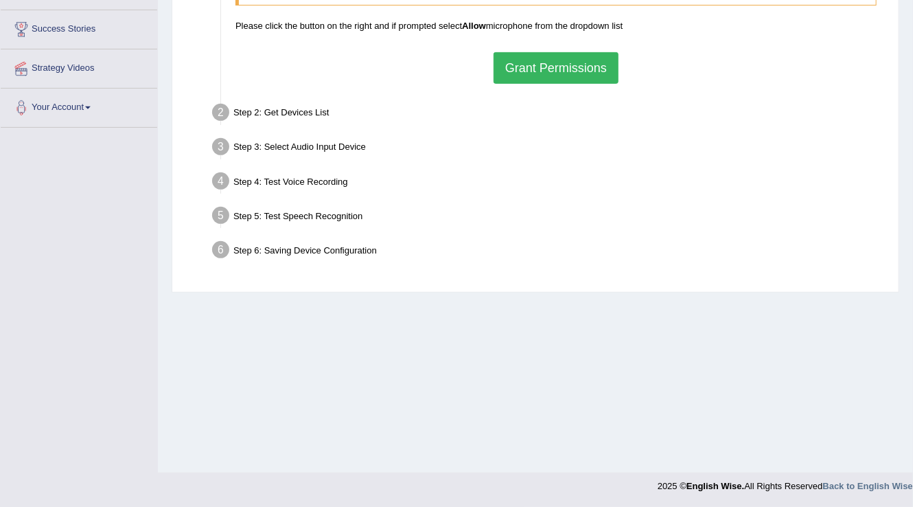
click at [537, 49] on div "To access your microphone(s), we need permission to access the audio (mic) devi…" at bounding box center [556, 24] width 655 height 134
click at [536, 67] on button "Grant Permissions" at bounding box center [555, 68] width 125 height 32
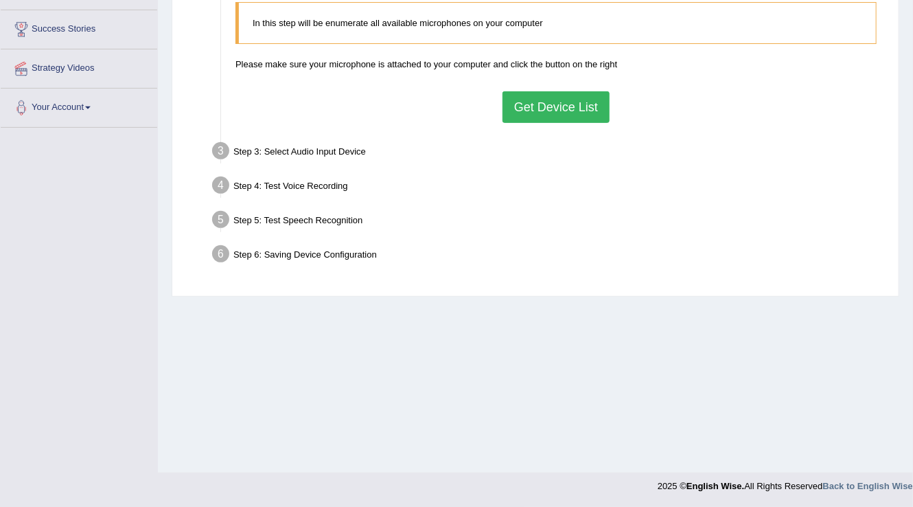
click at [533, 104] on button "Get Device List" at bounding box center [555, 107] width 107 height 32
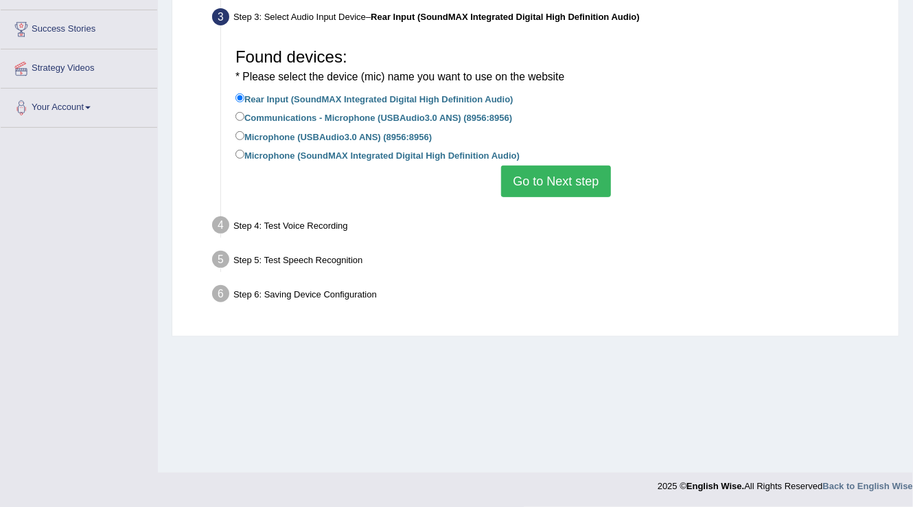
click at [375, 133] on label "Microphone (USBAudio3.0 ANS) (8956:8956)" at bounding box center [333, 135] width 196 height 15
click at [244, 133] on input "Microphone (USBAudio3.0 ANS) (8956:8956)" at bounding box center [239, 135] width 9 height 9
radio input "true"
click at [375, 133] on label "Microphone (USBAudio3.0 ANS) (8956:8956)" at bounding box center [333, 135] width 196 height 15
click at [244, 133] on input "Microphone (USBAudio3.0 ANS) (8956:8956)" at bounding box center [239, 135] width 9 height 9
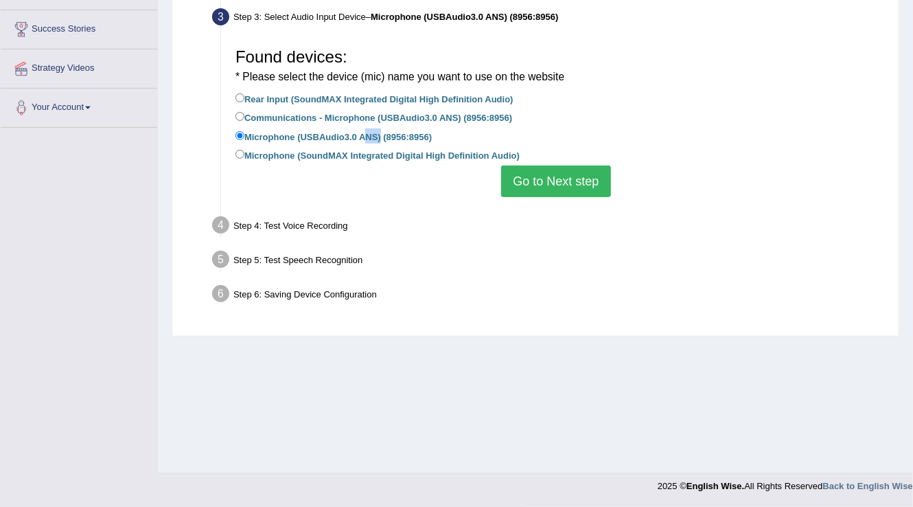
click at [513, 178] on button "Go to Next step" at bounding box center [555, 181] width 109 height 32
click at [513, 178] on ul "Step 1: Grant Permissions To access your microphone(s), we need permission to a…" at bounding box center [535, 119] width 696 height 384
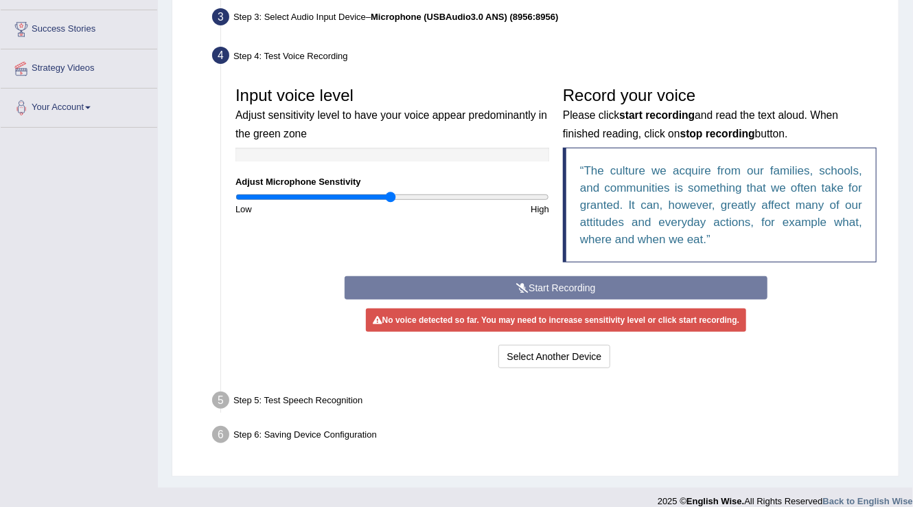
scroll to position [227, 0]
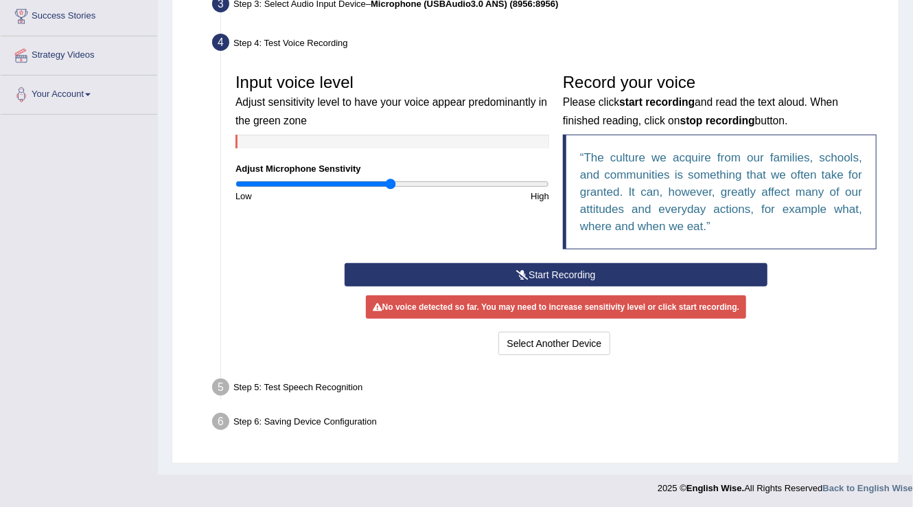
click at [466, 270] on button "Start Recording" at bounding box center [556, 274] width 423 height 23
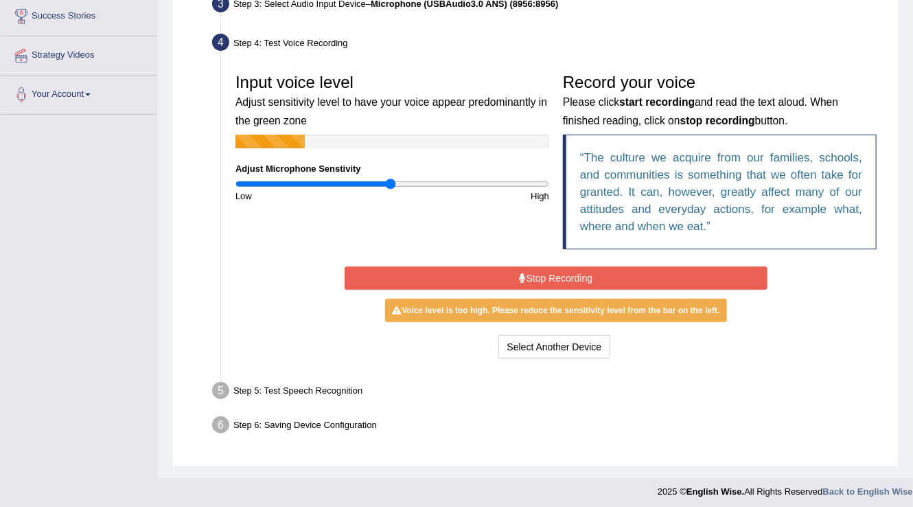
click at [408, 271] on button "Stop Recording" at bounding box center [556, 277] width 423 height 23
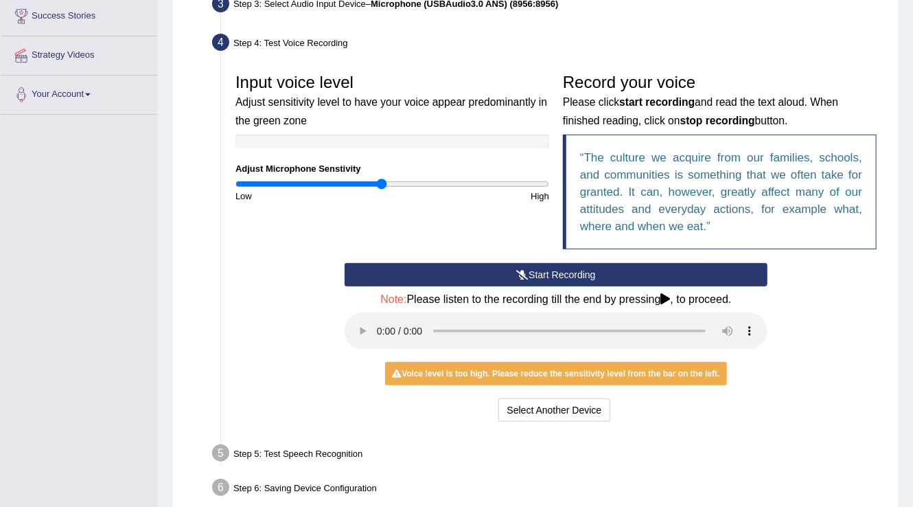
type input "0.94"
click at [382, 184] on input "range" at bounding box center [392, 183] width 314 height 11
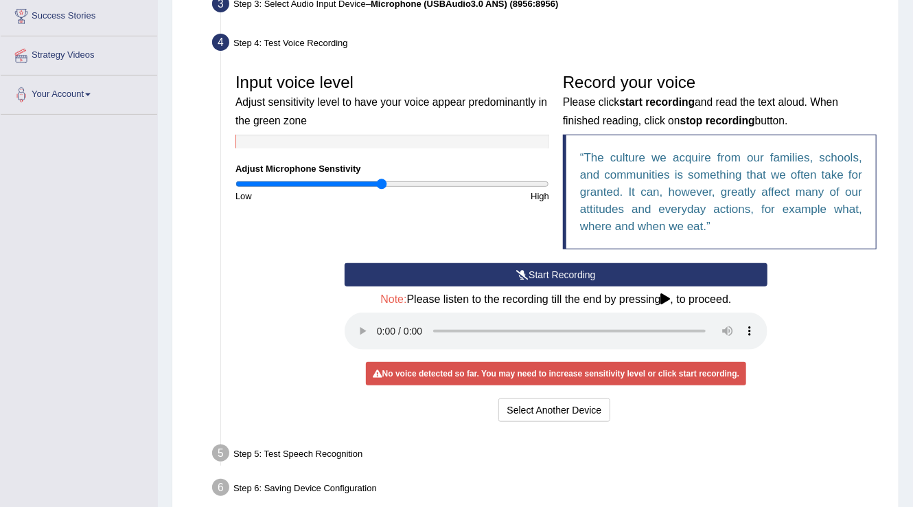
click at [434, 274] on button "Start Recording" at bounding box center [556, 274] width 423 height 23
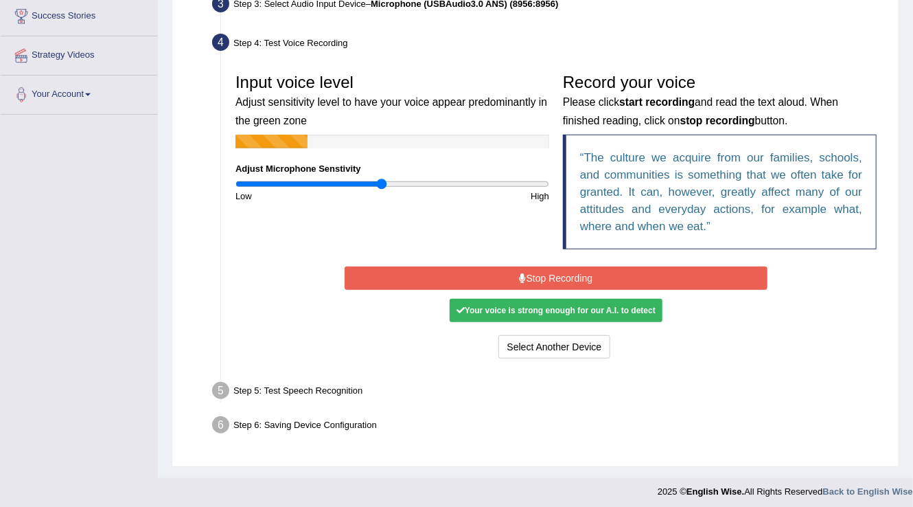
click at [434, 274] on button "Stop Recording" at bounding box center [556, 277] width 423 height 23
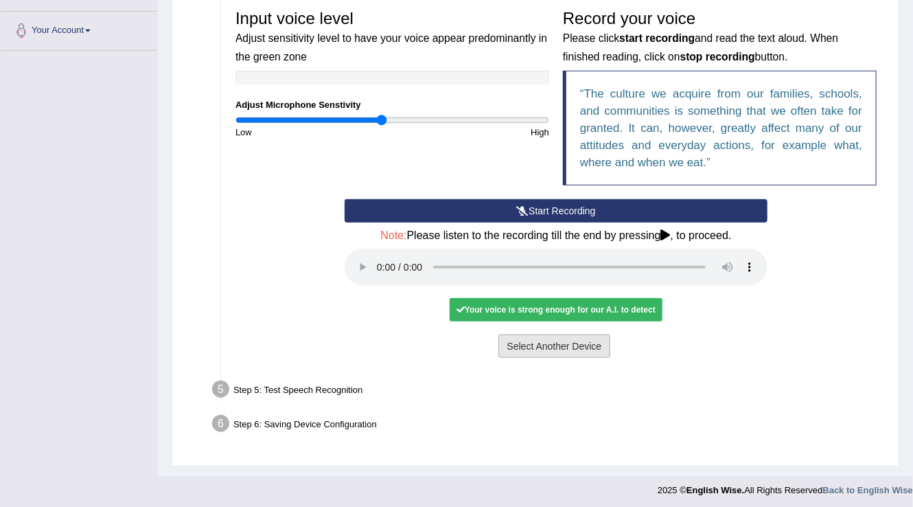
scroll to position [294, 0]
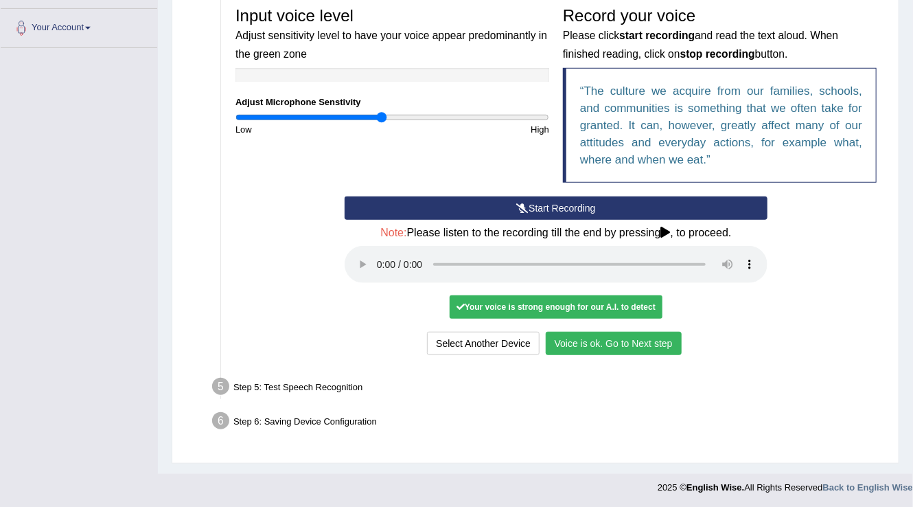
click at [648, 340] on button "Voice is ok. Go to Next step" at bounding box center [614, 343] width 136 height 23
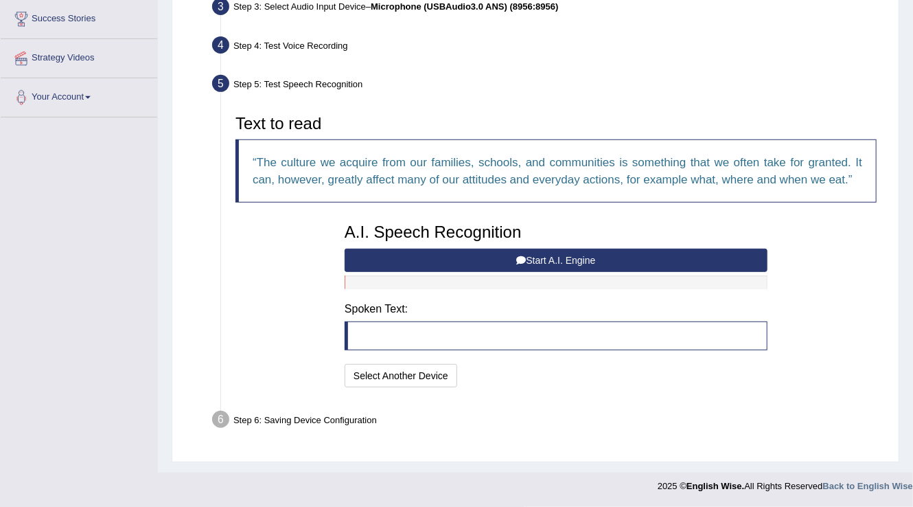
scroll to position [222, 0]
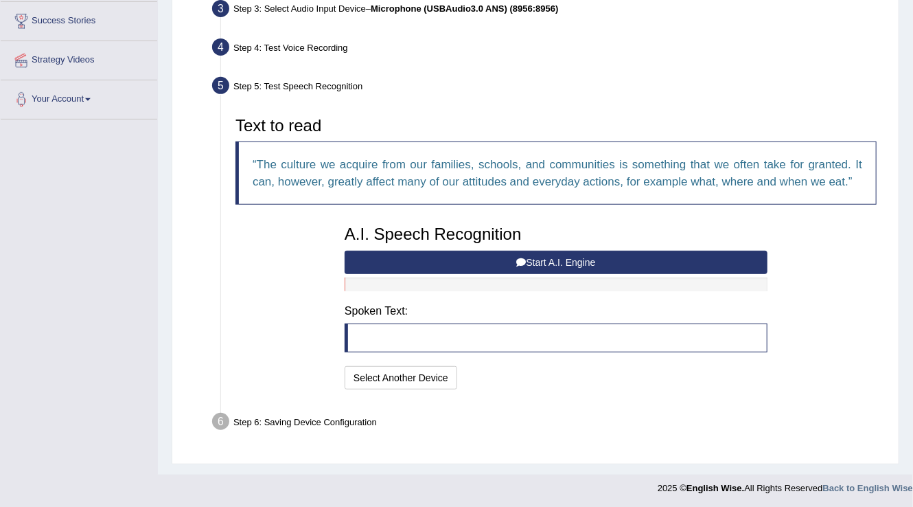
click at [484, 264] on button "Start A.I. Engine" at bounding box center [556, 262] width 423 height 23
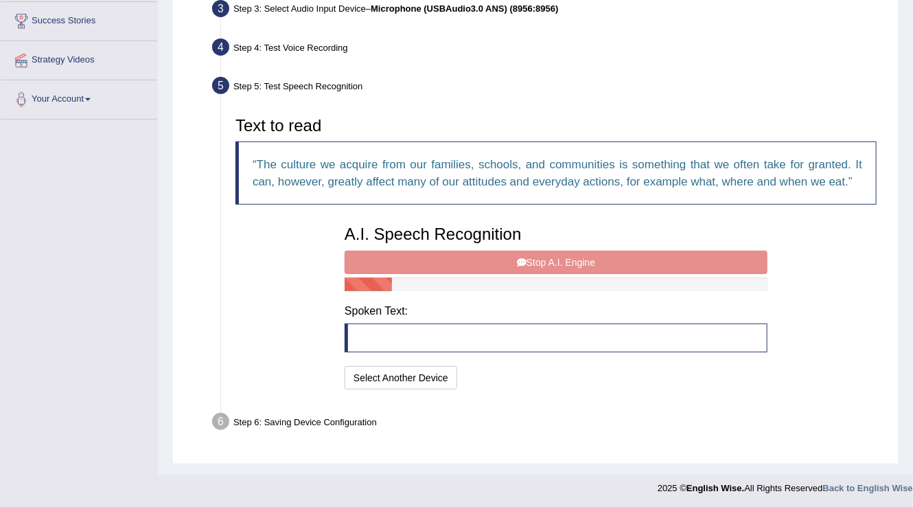
click at [484, 264] on div "A.I. Speech Recognition Start A.I. Engine Stop A.I. Engine Note: Please listen …" at bounding box center [556, 305] width 437 height 174
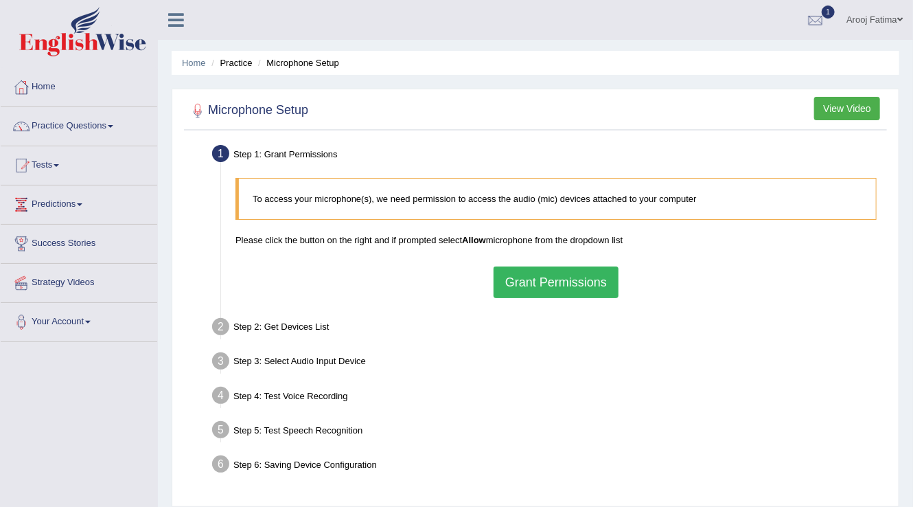
click at [536, 281] on button "Grant Permissions" at bounding box center [555, 282] width 125 height 32
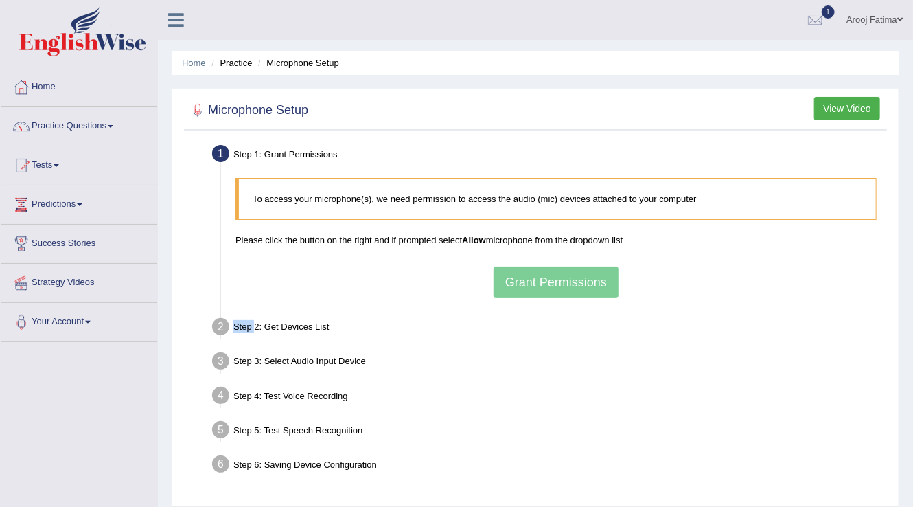
click at [536, 281] on div "To access your microphone(s), we need permission to access the audio (mic) devi…" at bounding box center [556, 238] width 655 height 134
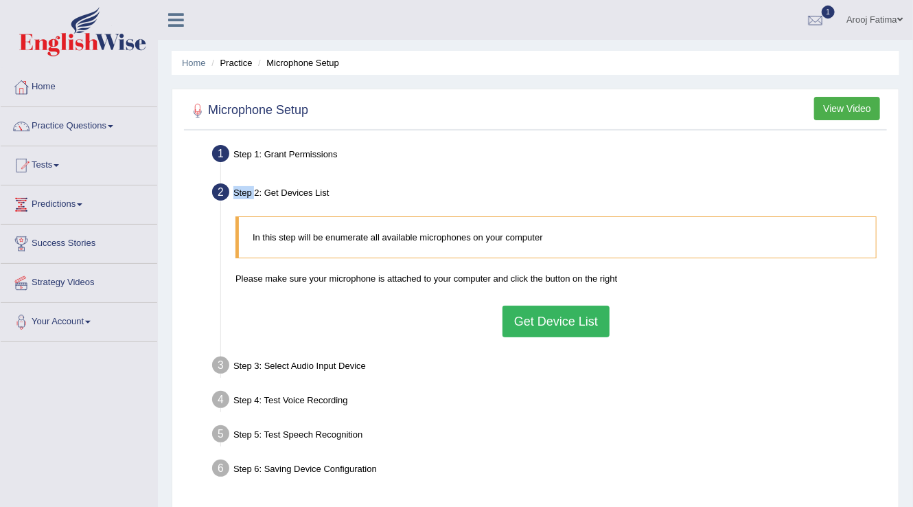
click at [544, 324] on button "Get Device List" at bounding box center [555, 321] width 107 height 32
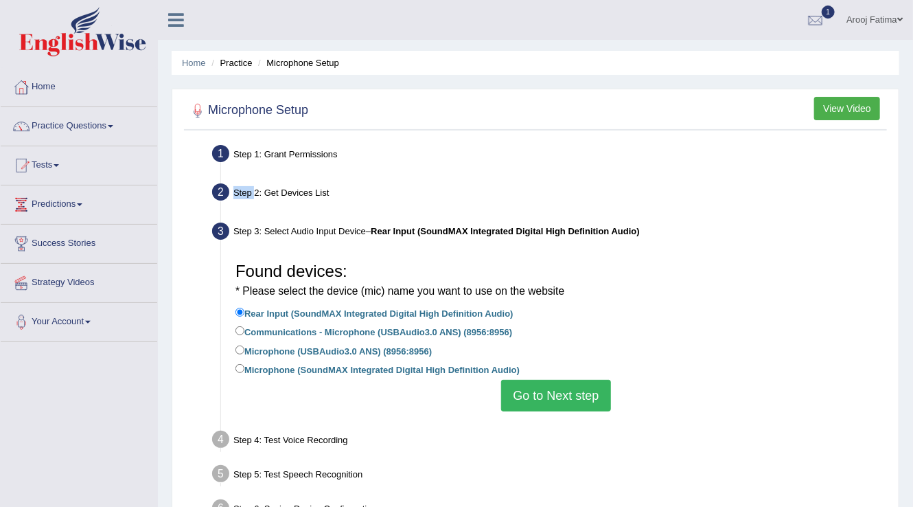
click at [546, 396] on button "Go to Next step" at bounding box center [555, 396] width 109 height 32
